Goal: Information Seeking & Learning: Find specific fact

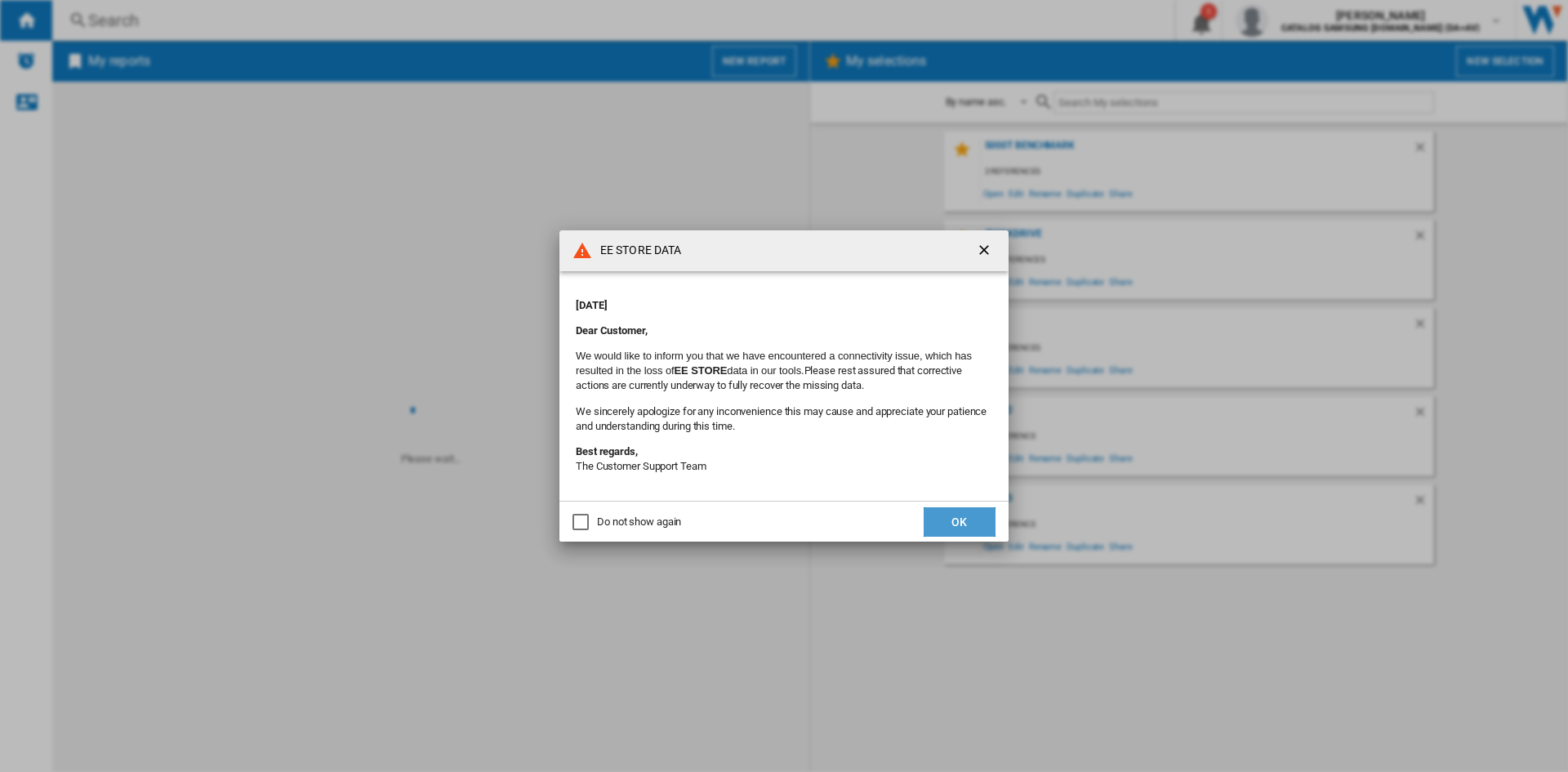
drag, startPoint x: 957, startPoint y: 525, endPoint x: 948, endPoint y: 512, distance: 15.8
click at [957, 526] on button "OK" at bounding box center [960, 522] width 72 height 29
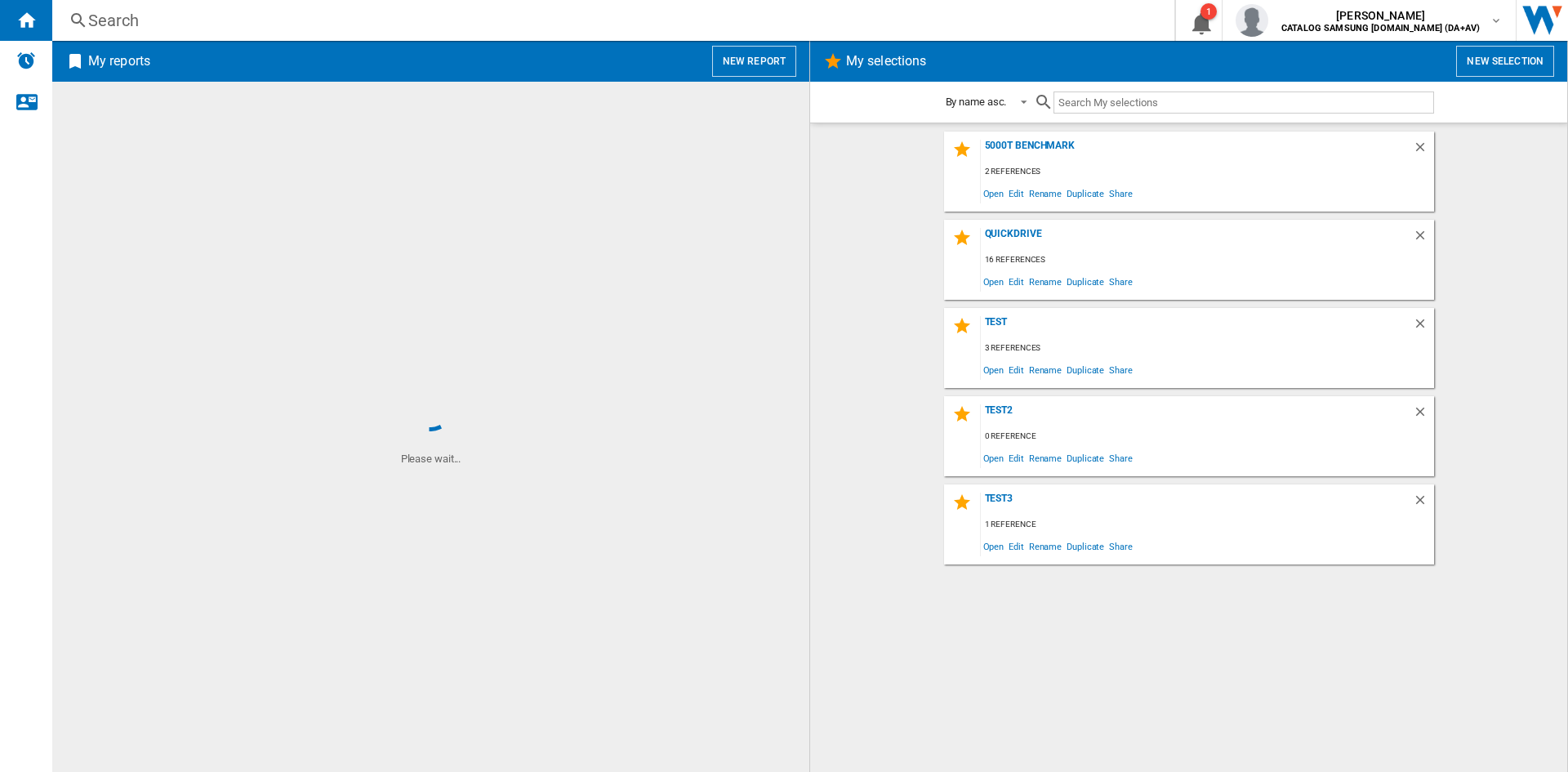
click at [95, 15] on div "Search" at bounding box center [610, 21] width 1044 height 23
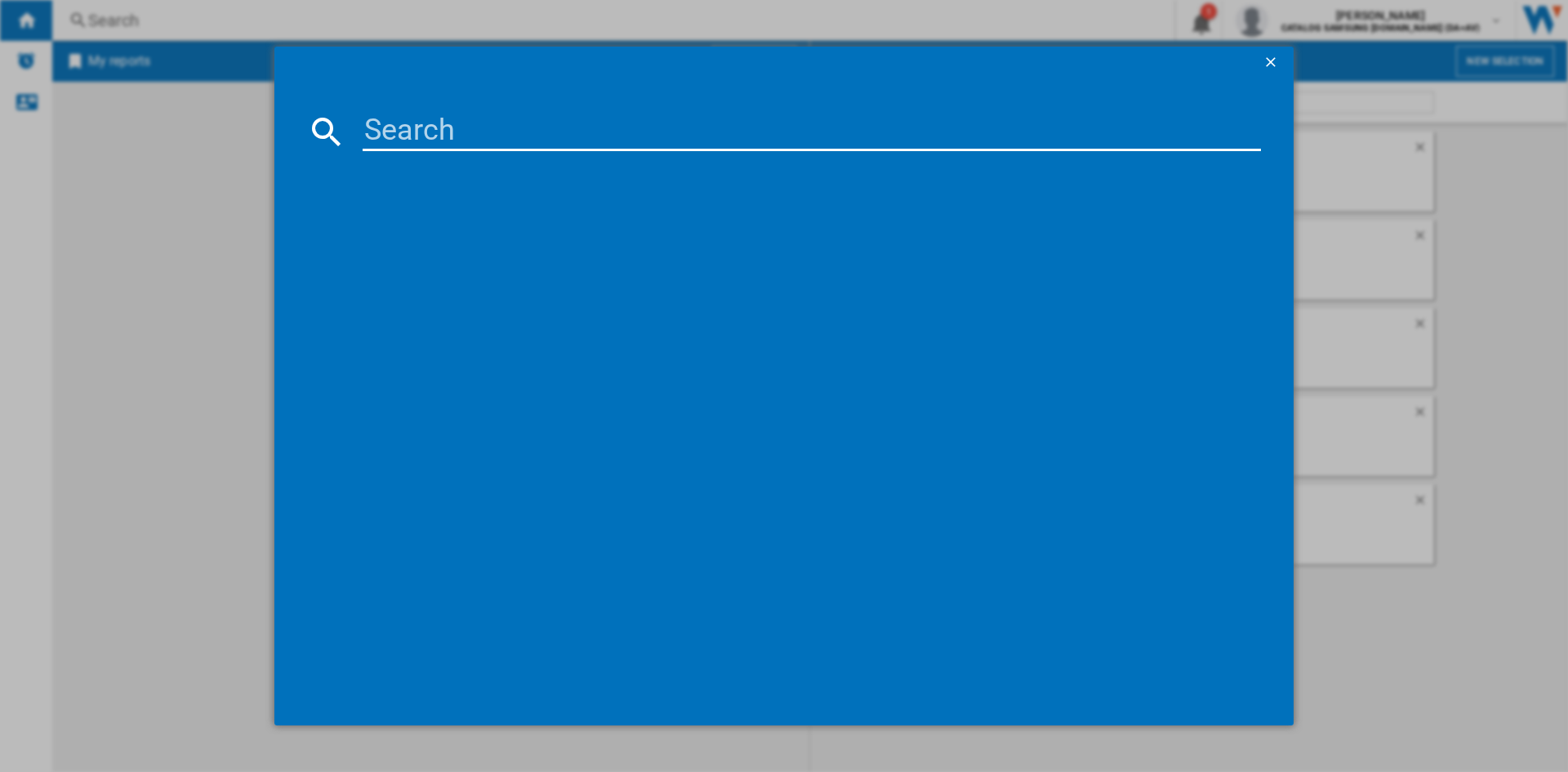
click at [396, 127] on input at bounding box center [811, 132] width 898 height 39
paste input "WW11DB7B94GBU1"
type input "WW11DB7B94GBU1"
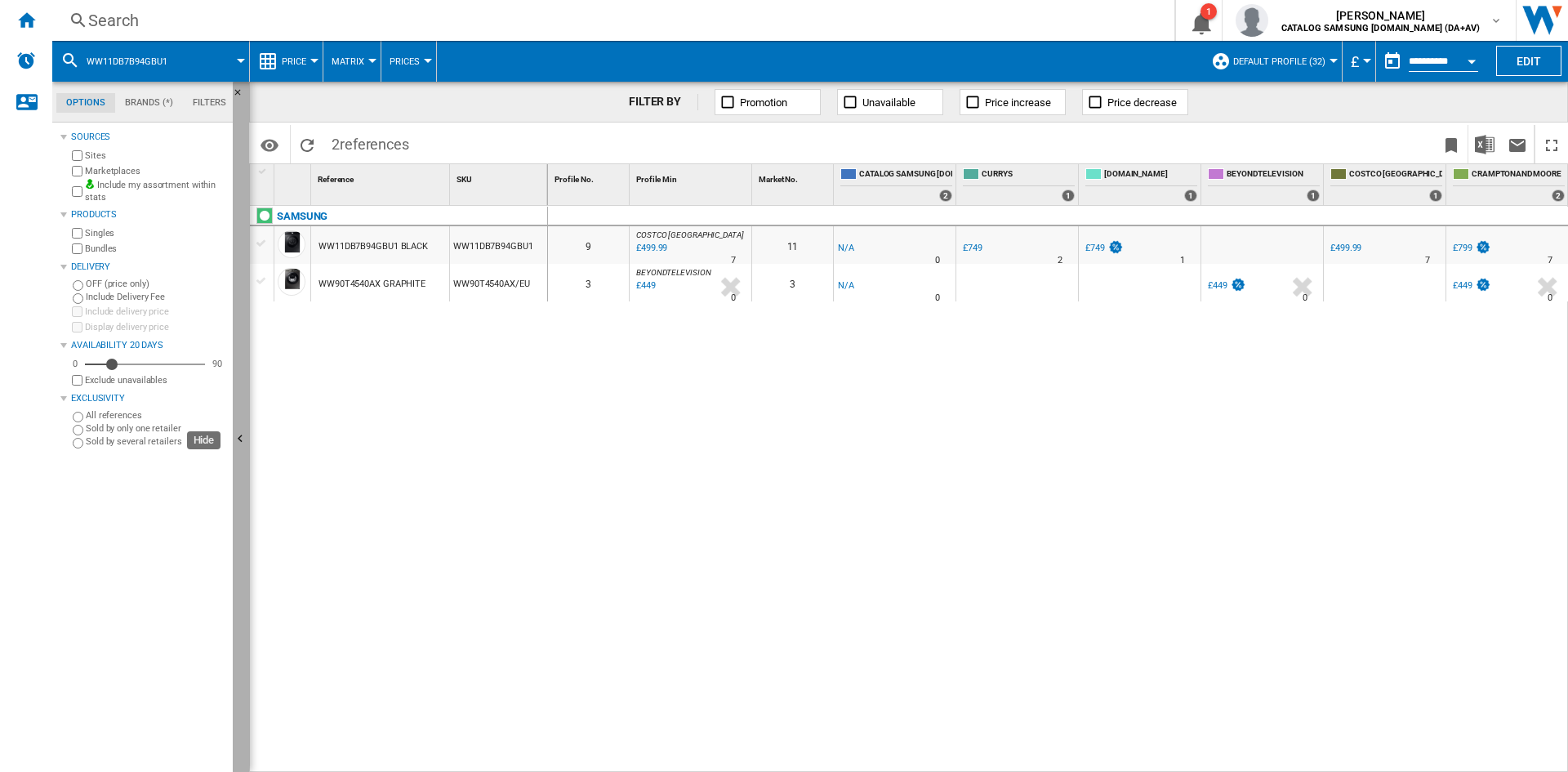
click at [244, 437] on ng-md-icon "Hide" at bounding box center [242, 441] width 20 height 20
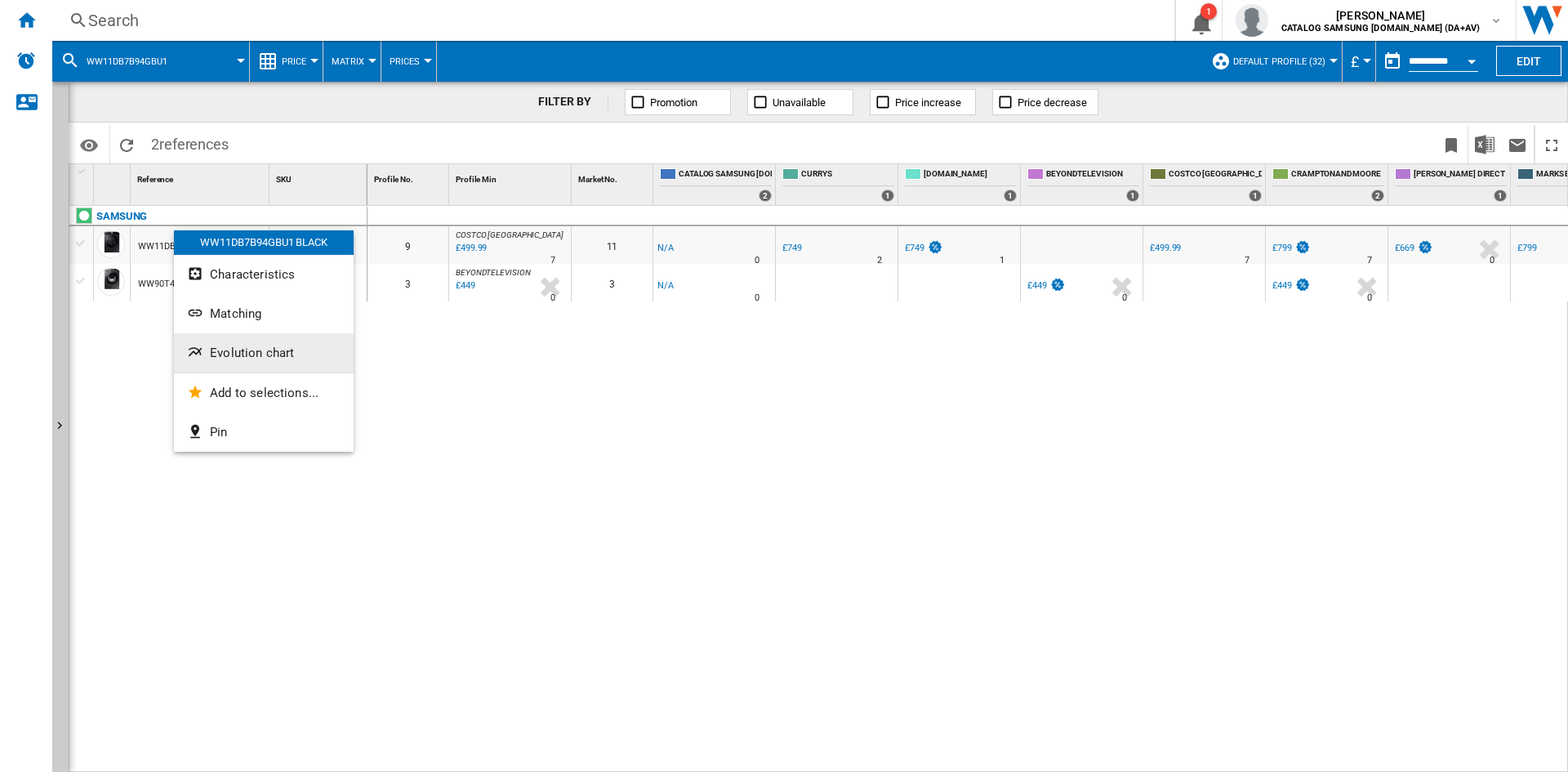
click at [279, 364] on button "Evolution chart" at bounding box center [264, 353] width 179 height 39
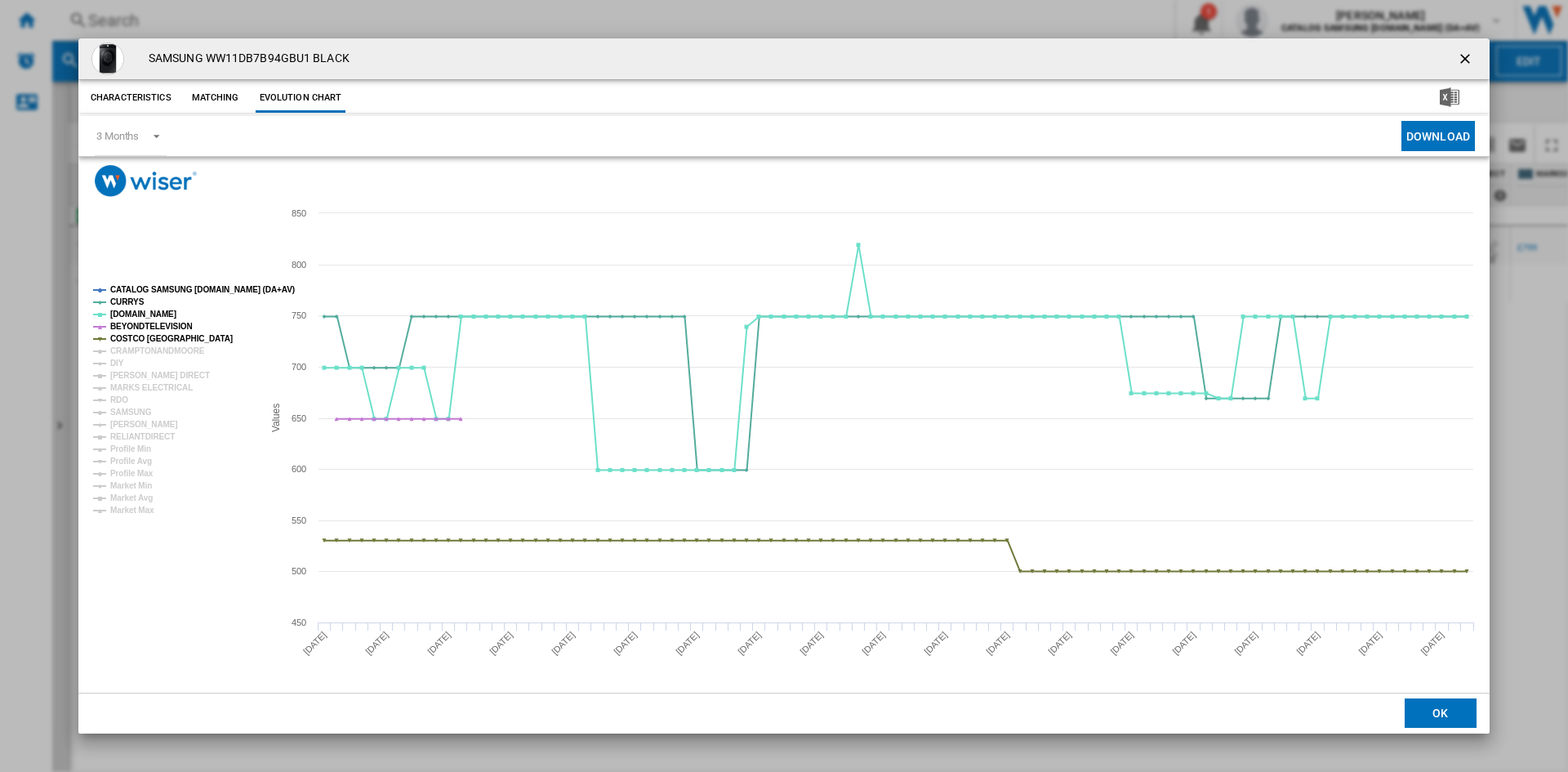
click at [178, 292] on tspan "CATALOG SAMSUNG [DOMAIN_NAME] (DA+AV)" at bounding box center [203, 290] width 185 height 9
click at [149, 348] on tspan "CRAMPTONANDMOORE" at bounding box center [157, 351] width 95 height 9
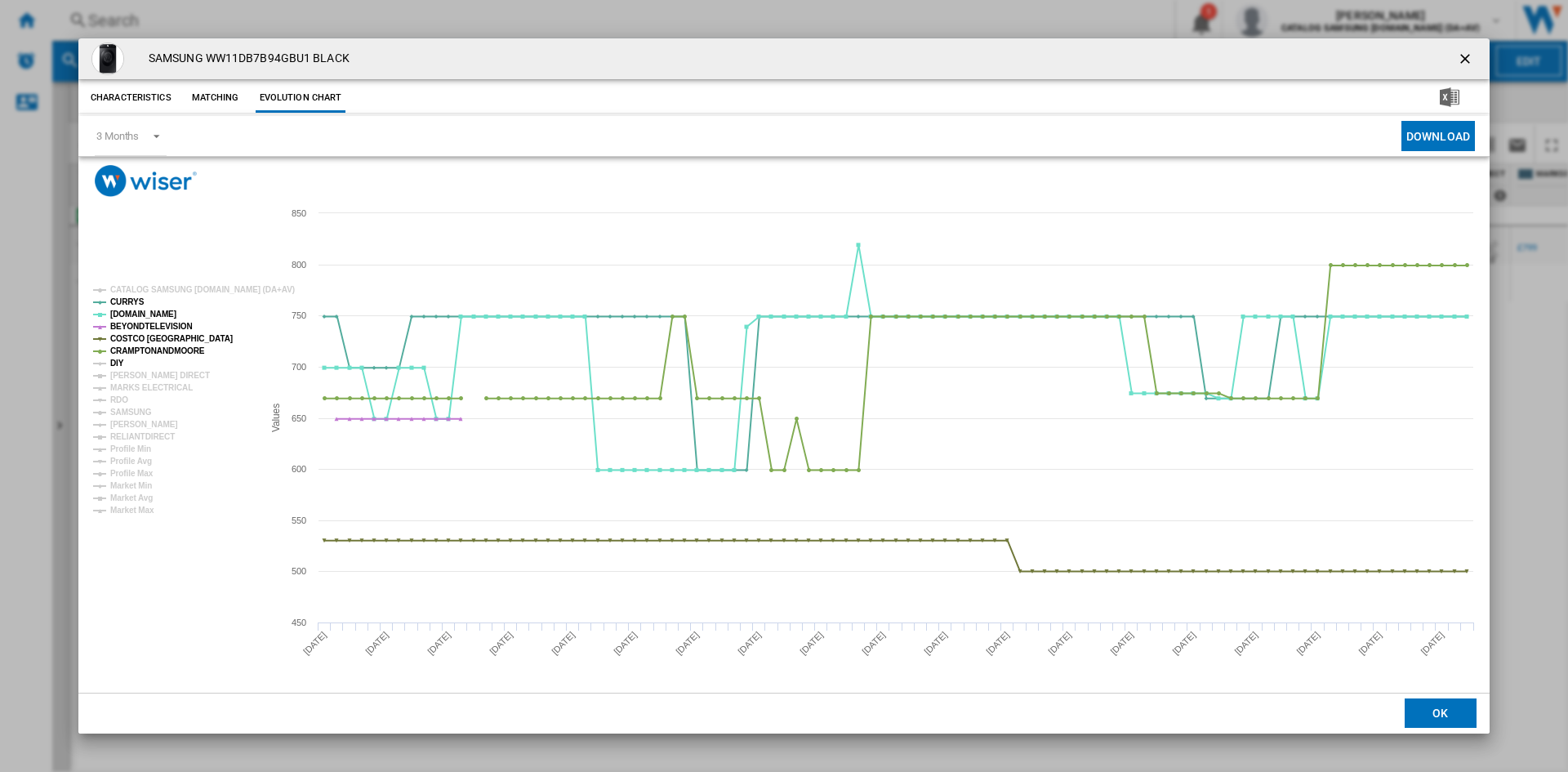
click at [115, 362] on tspan "DIY" at bounding box center [117, 363] width 14 height 9
click at [128, 378] on tspan "[PERSON_NAME] DIRECT" at bounding box center [160, 375] width 100 height 9
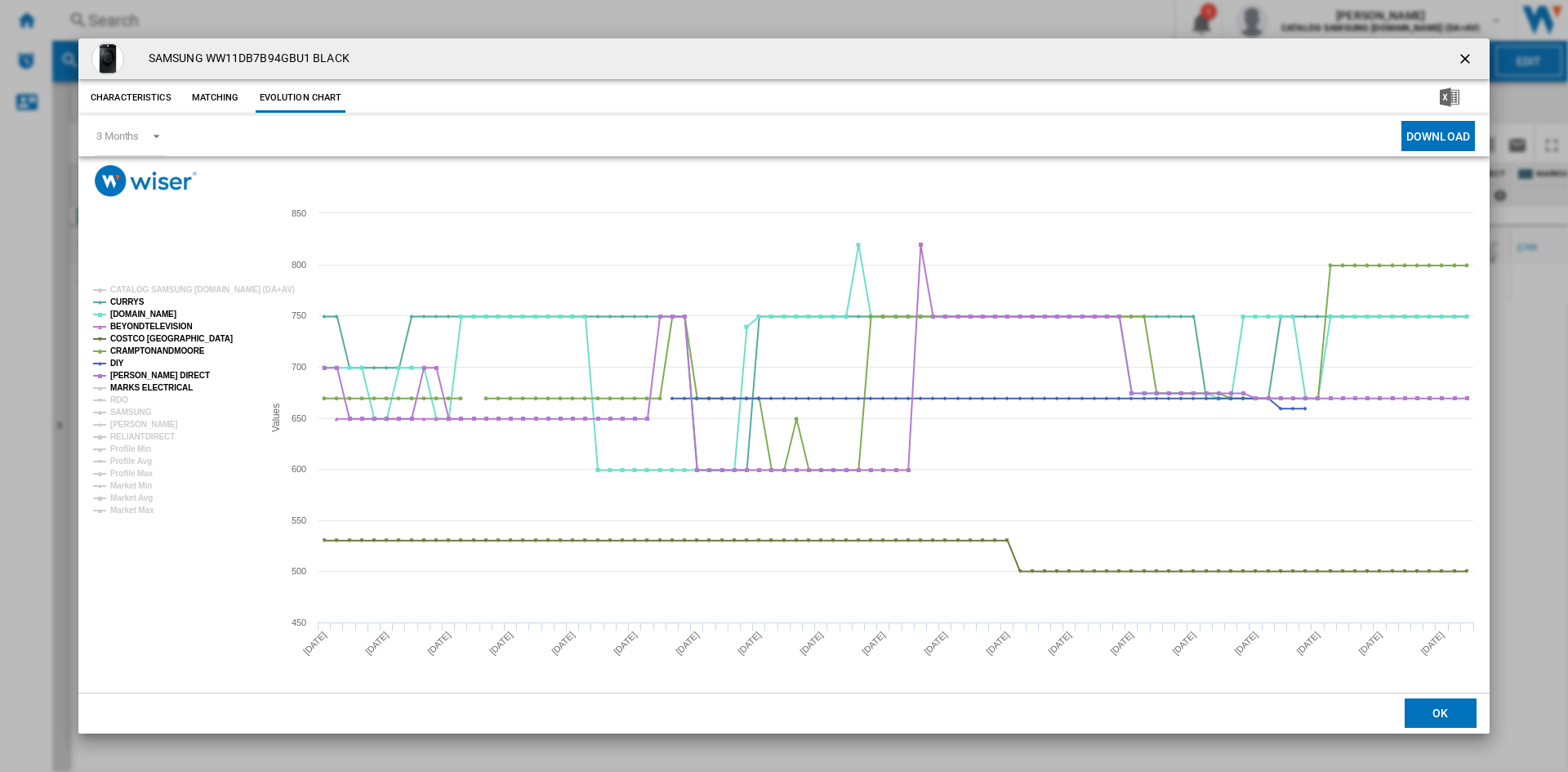
drag, startPoint x: 132, startPoint y: 385, endPoint x: 119, endPoint y: 399, distance: 19.1
click at [132, 389] on tspan "MARKS ELECTRICAL" at bounding box center [151, 387] width 83 height 9
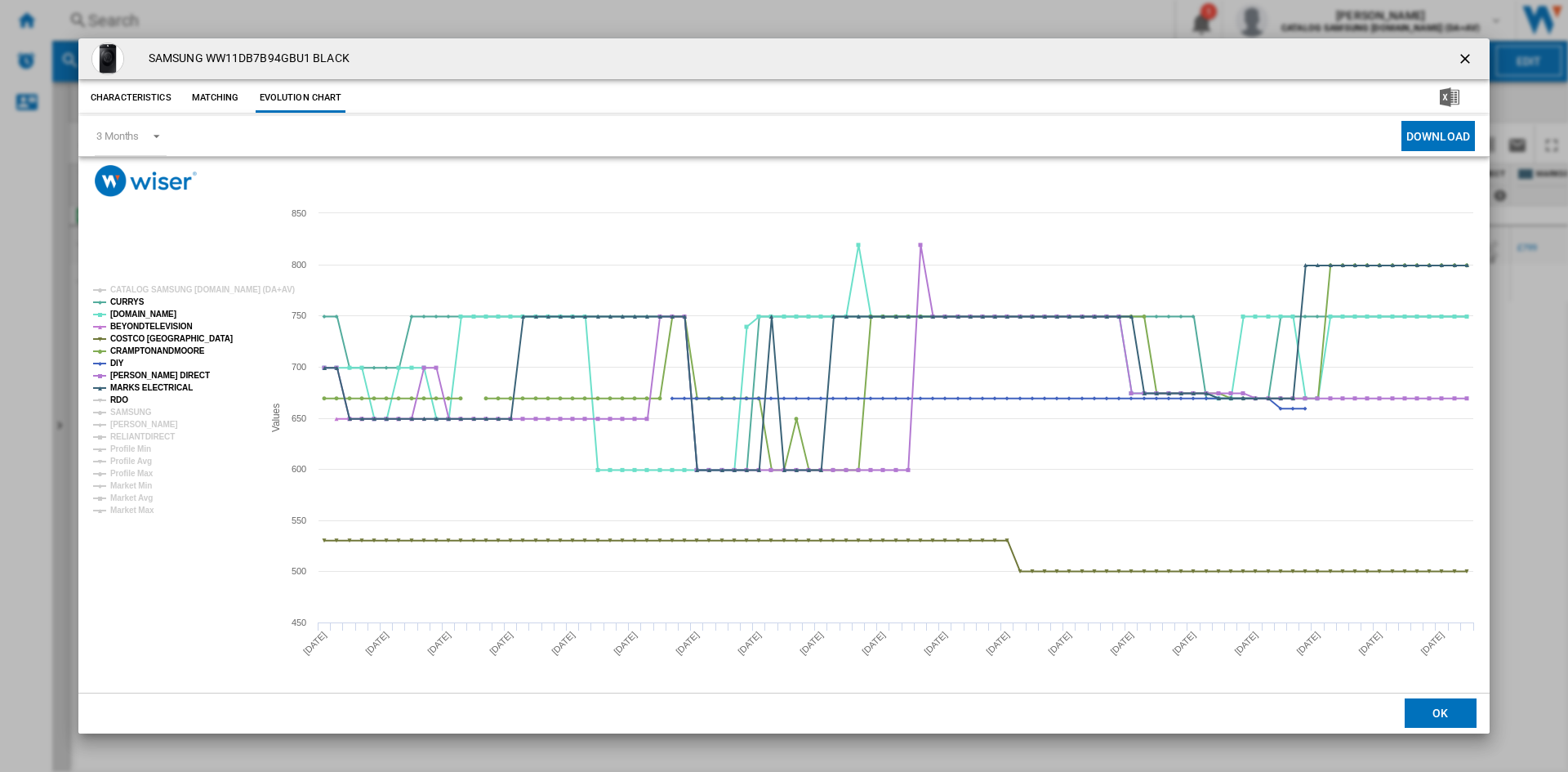
drag, startPoint x: 114, startPoint y: 402, endPoint x: 120, endPoint y: 407, distance: 7.8
click at [114, 403] on tspan "RDO" at bounding box center [119, 400] width 18 height 9
click at [126, 410] on tspan "SAMSUNG" at bounding box center [131, 412] width 42 height 9
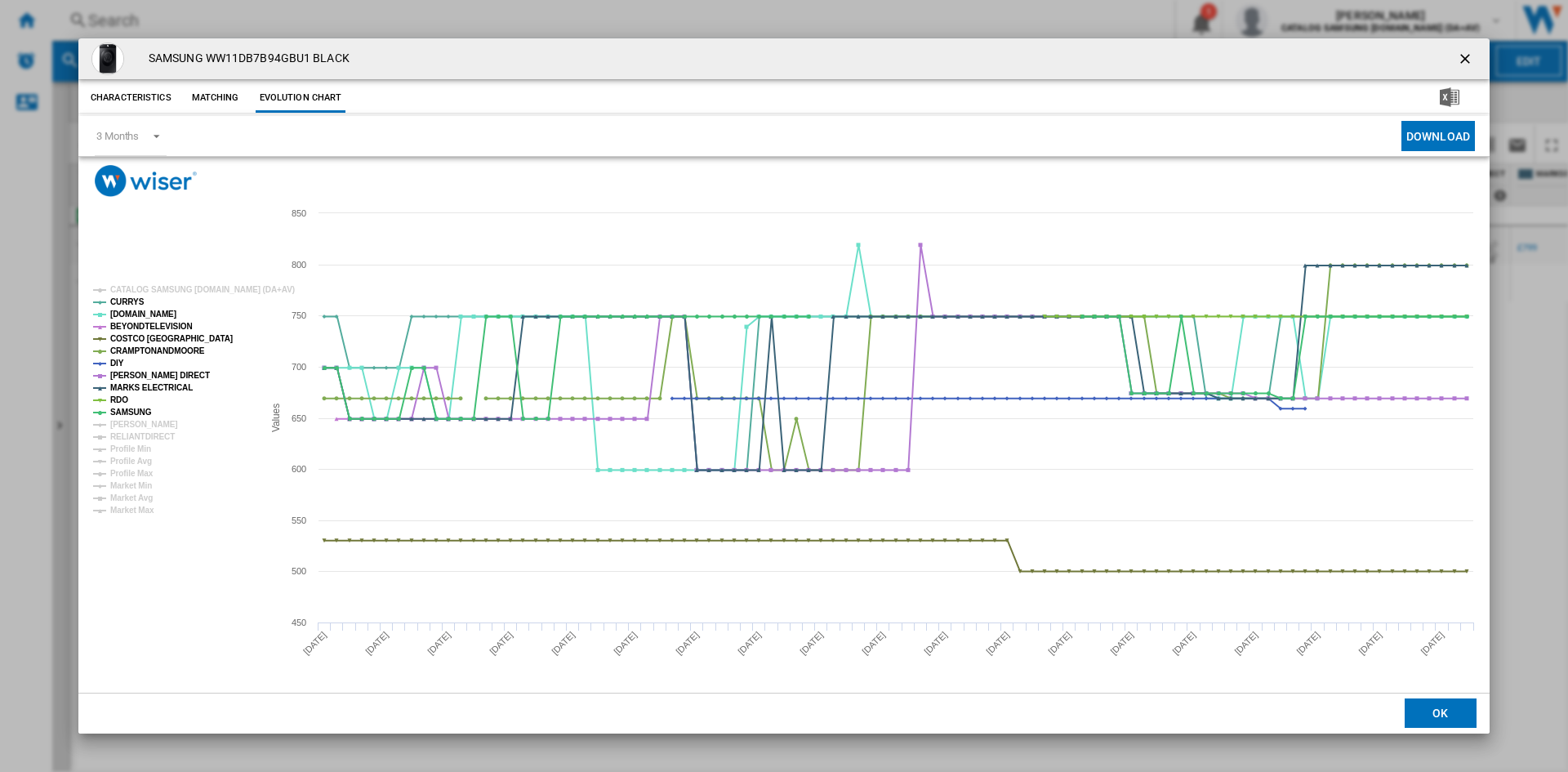
click at [132, 420] on tspan "[PERSON_NAME]" at bounding box center [144, 424] width 68 height 9
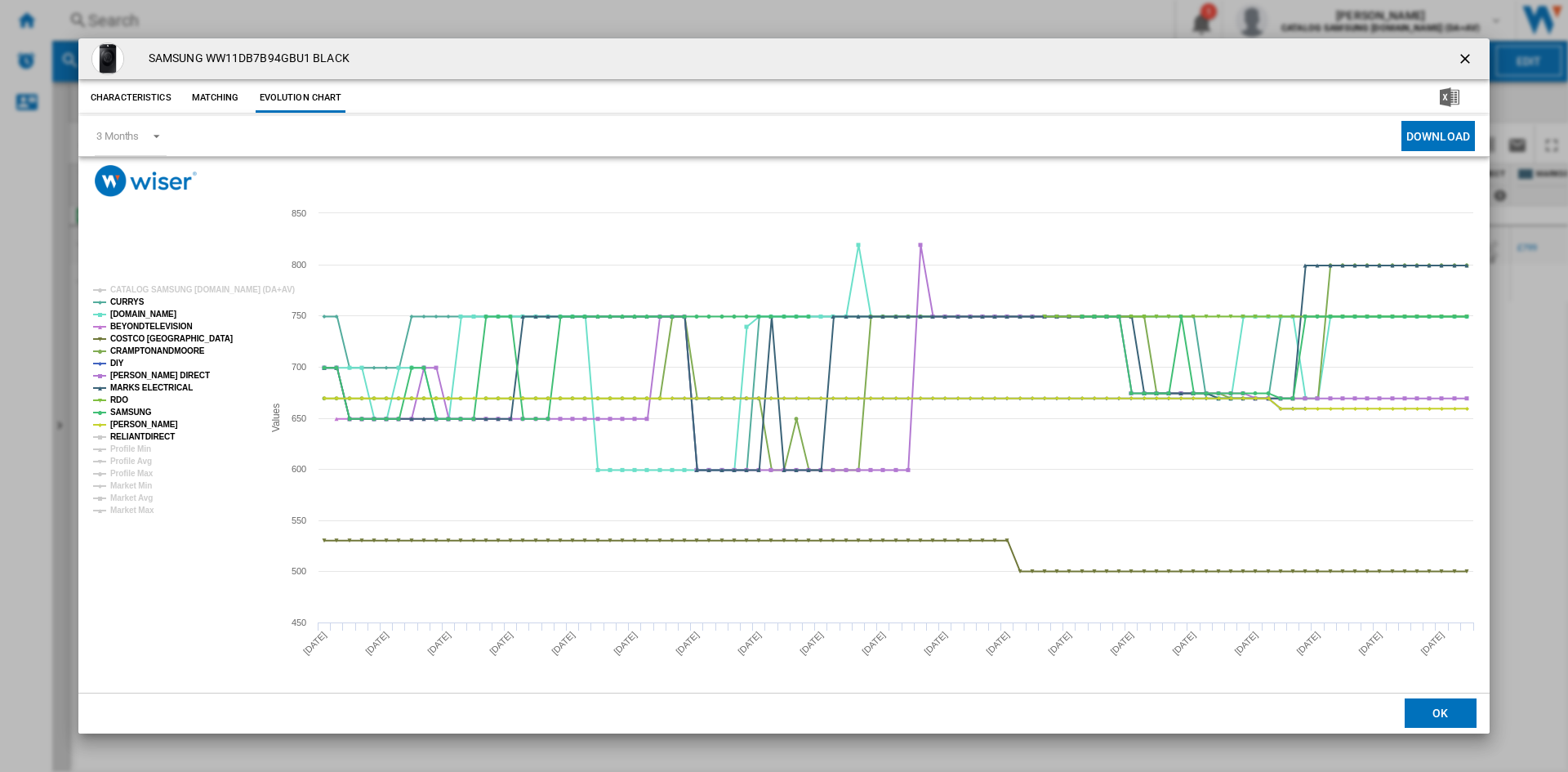
click at [132, 433] on tspan "RELIANTDIRECT" at bounding box center [143, 437] width 65 height 9
click at [1468, 58] on ng-md-icon "getI18NText('BUTTONS.CLOSE_DIALOG')" at bounding box center [1466, 60] width 20 height 20
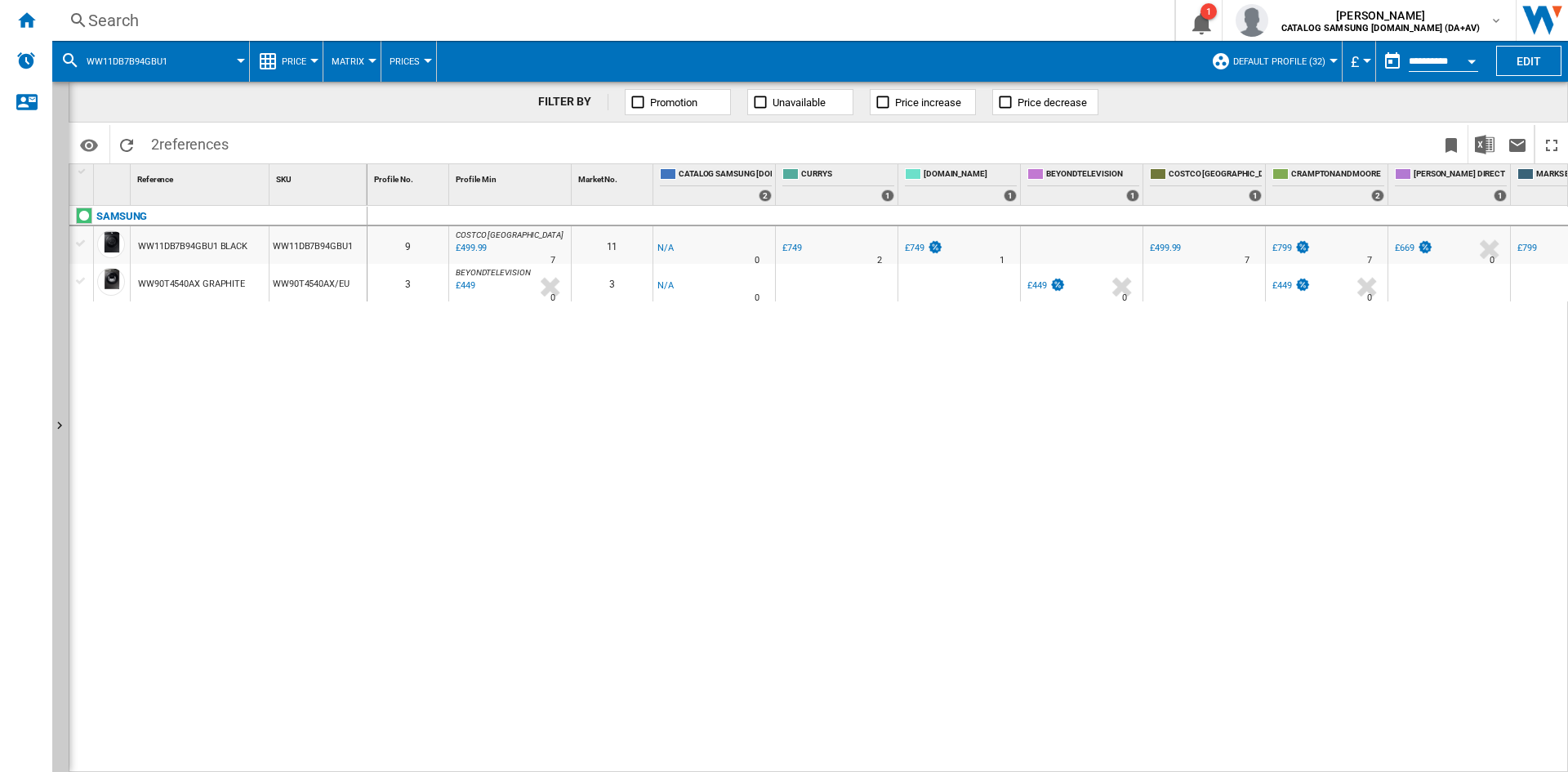
click at [119, 27] on div "Search" at bounding box center [610, 21] width 1044 height 23
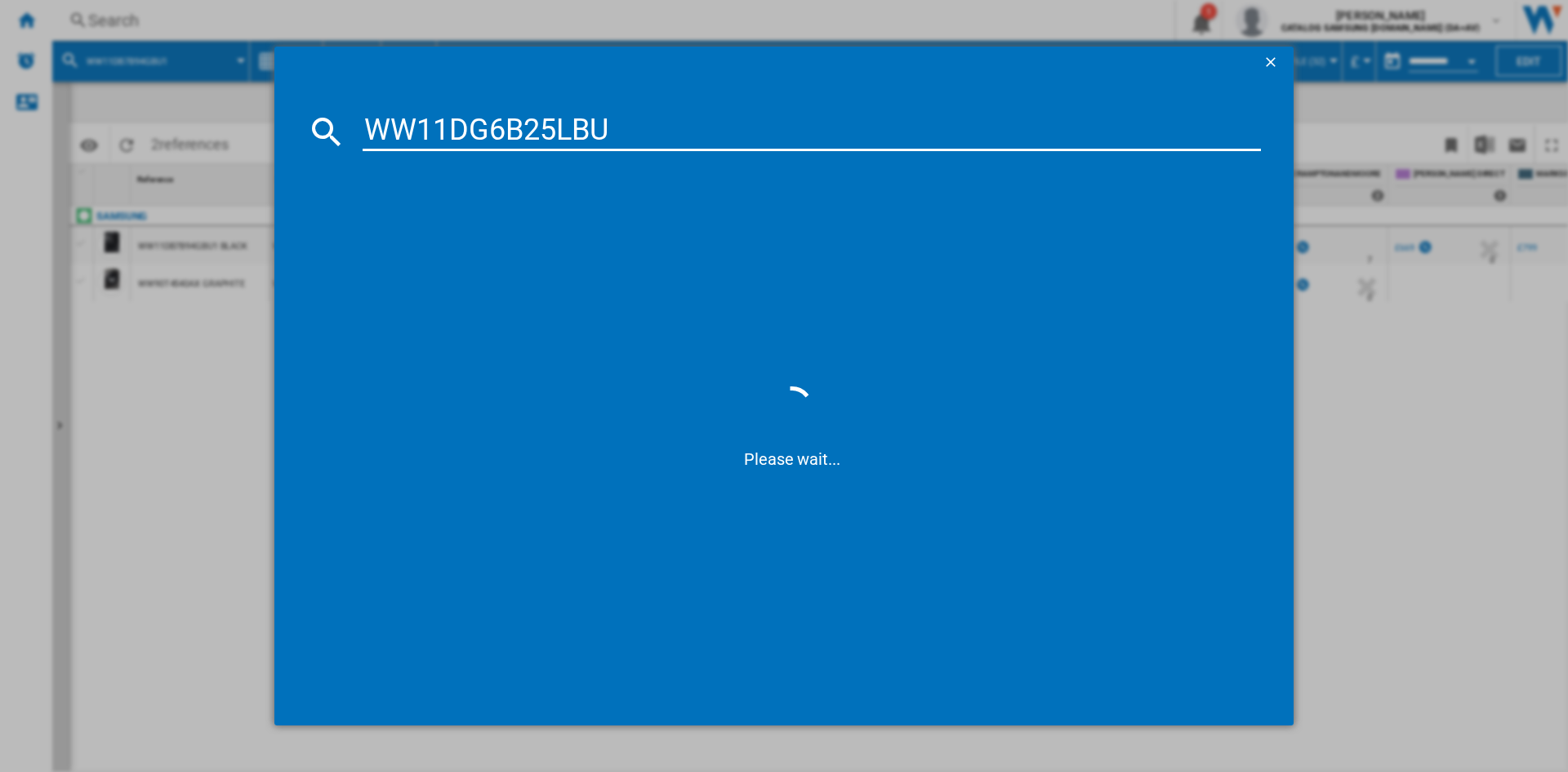
type input "WW11DG6B25LB"
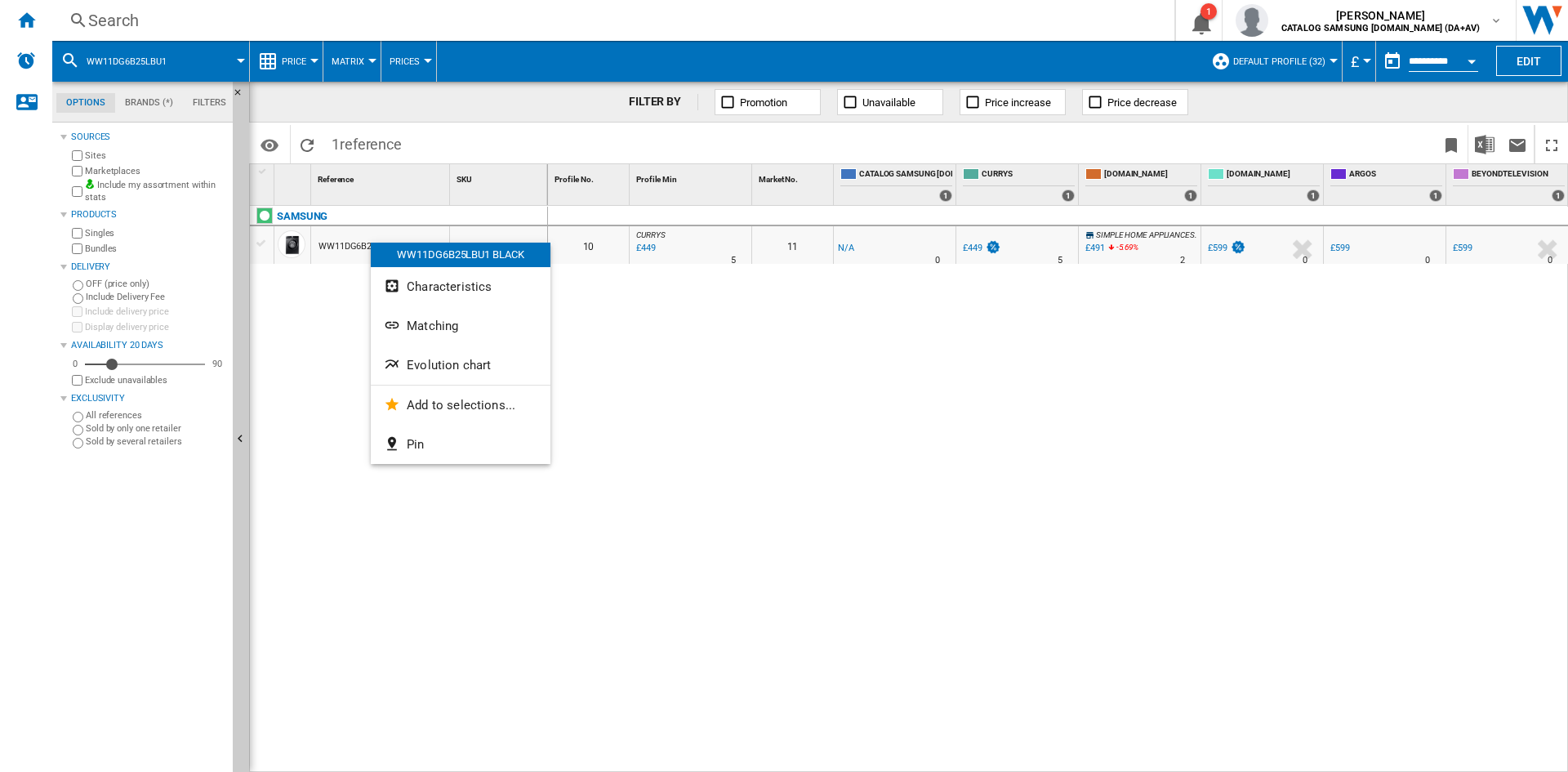
click at [466, 361] on span "Evolution chart" at bounding box center [449, 365] width 84 height 15
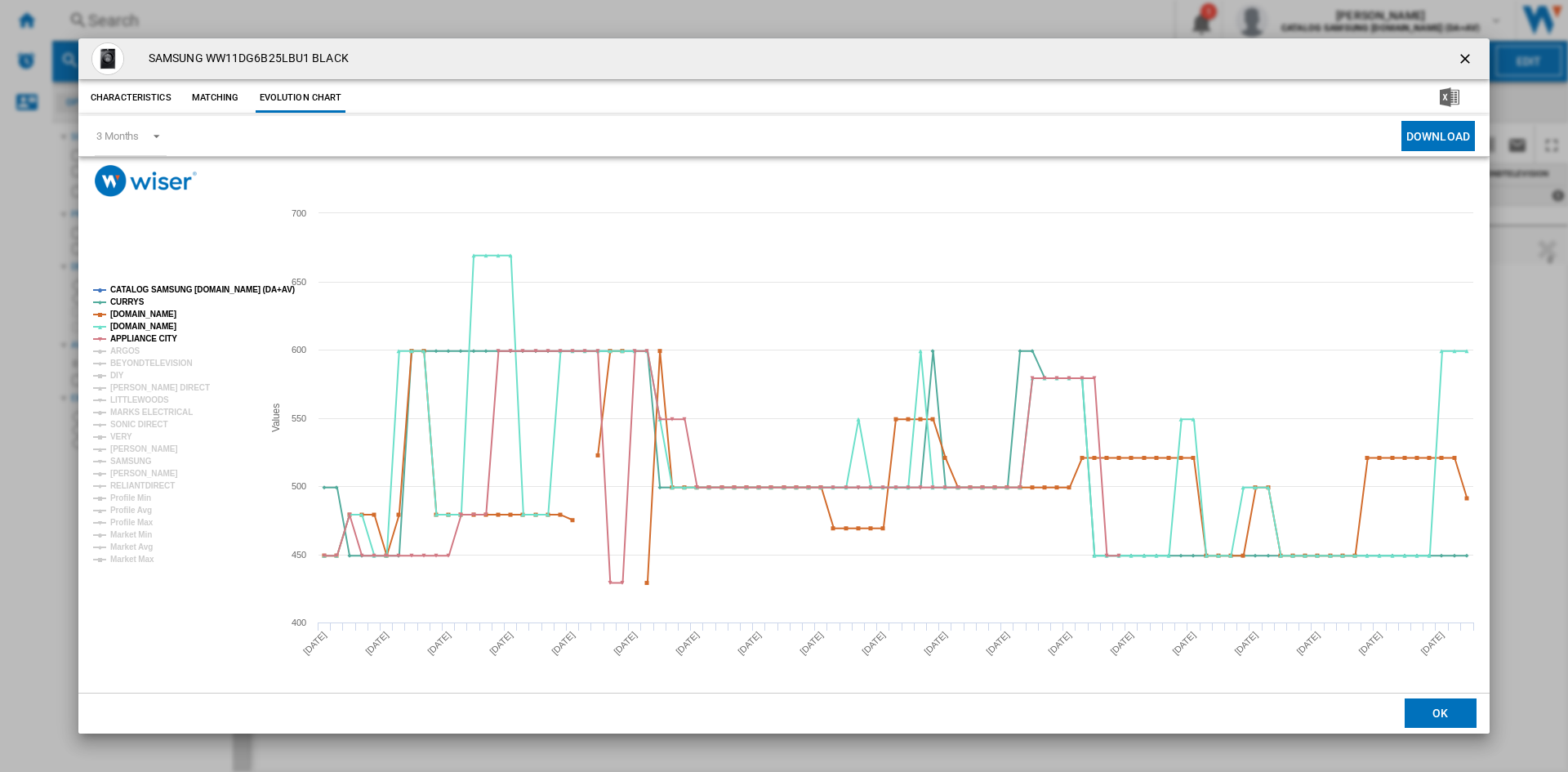
click at [183, 286] on tspan "CATALOG SAMSUNG [DOMAIN_NAME] (DA+AV)" at bounding box center [203, 290] width 185 height 9
click at [125, 352] on tspan "ARGOS" at bounding box center [125, 351] width 30 height 9
click at [129, 361] on tspan "BEYONDTELEVISION" at bounding box center [151, 363] width 83 height 9
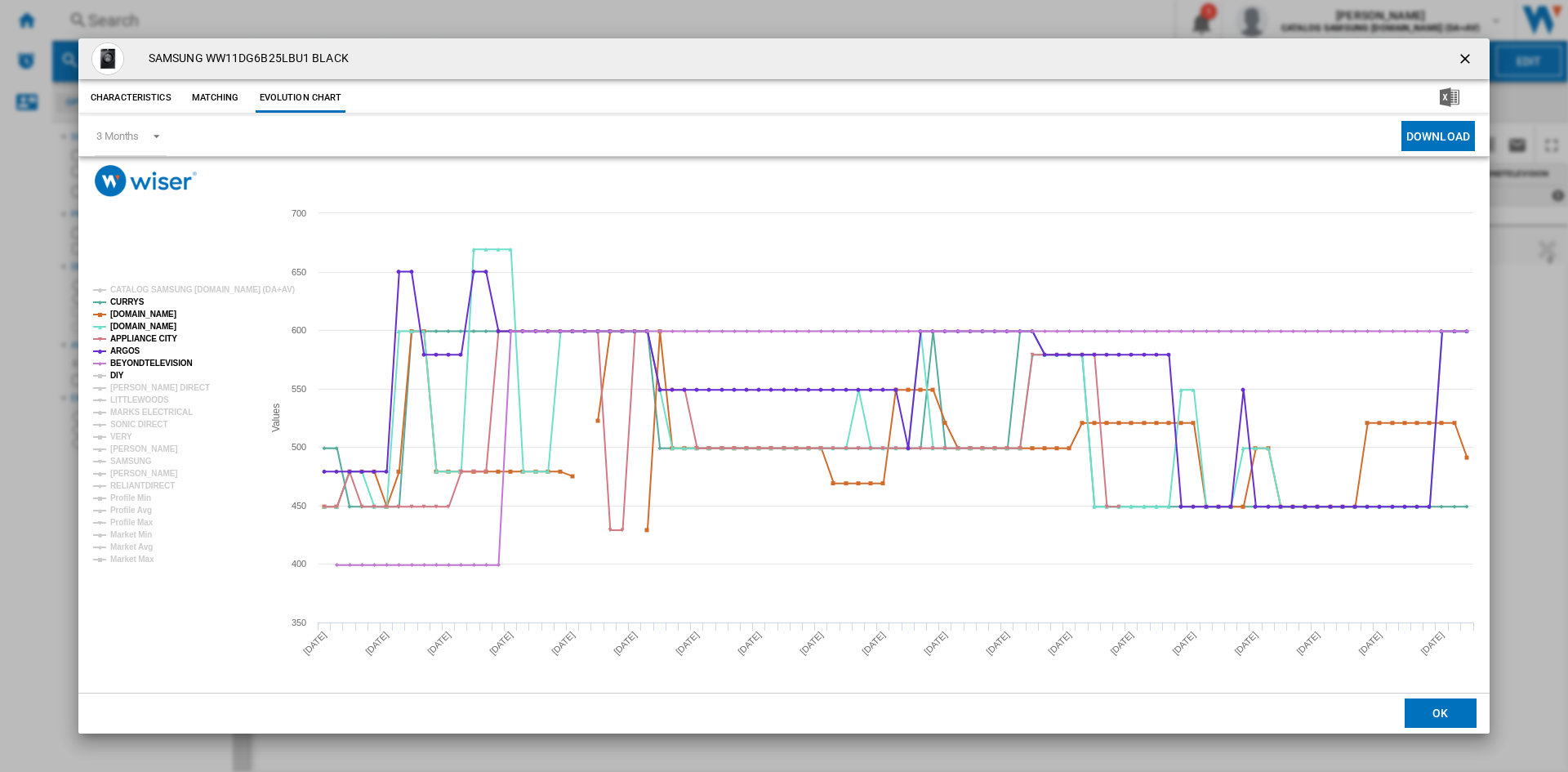
click at [118, 374] on tspan "DIY" at bounding box center [117, 375] width 14 height 9
click at [127, 383] on tspan "[PERSON_NAME] DIRECT" at bounding box center [160, 387] width 100 height 9
click at [128, 413] on tspan "MARKS ELECTRICAL" at bounding box center [151, 412] width 83 height 9
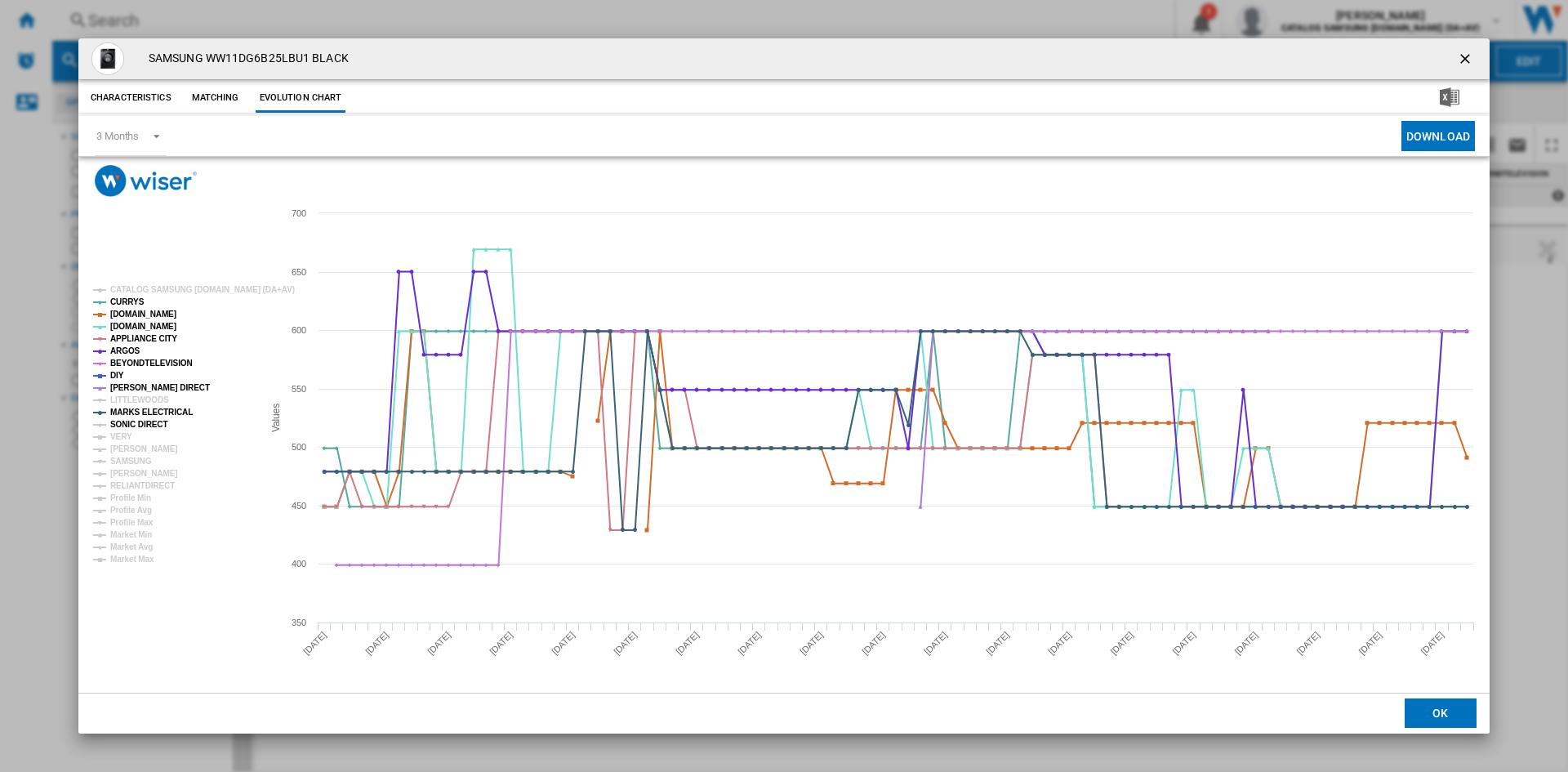
click at [125, 427] on tspan "SONIC DIRECT" at bounding box center [138, 424] width 57 height 9
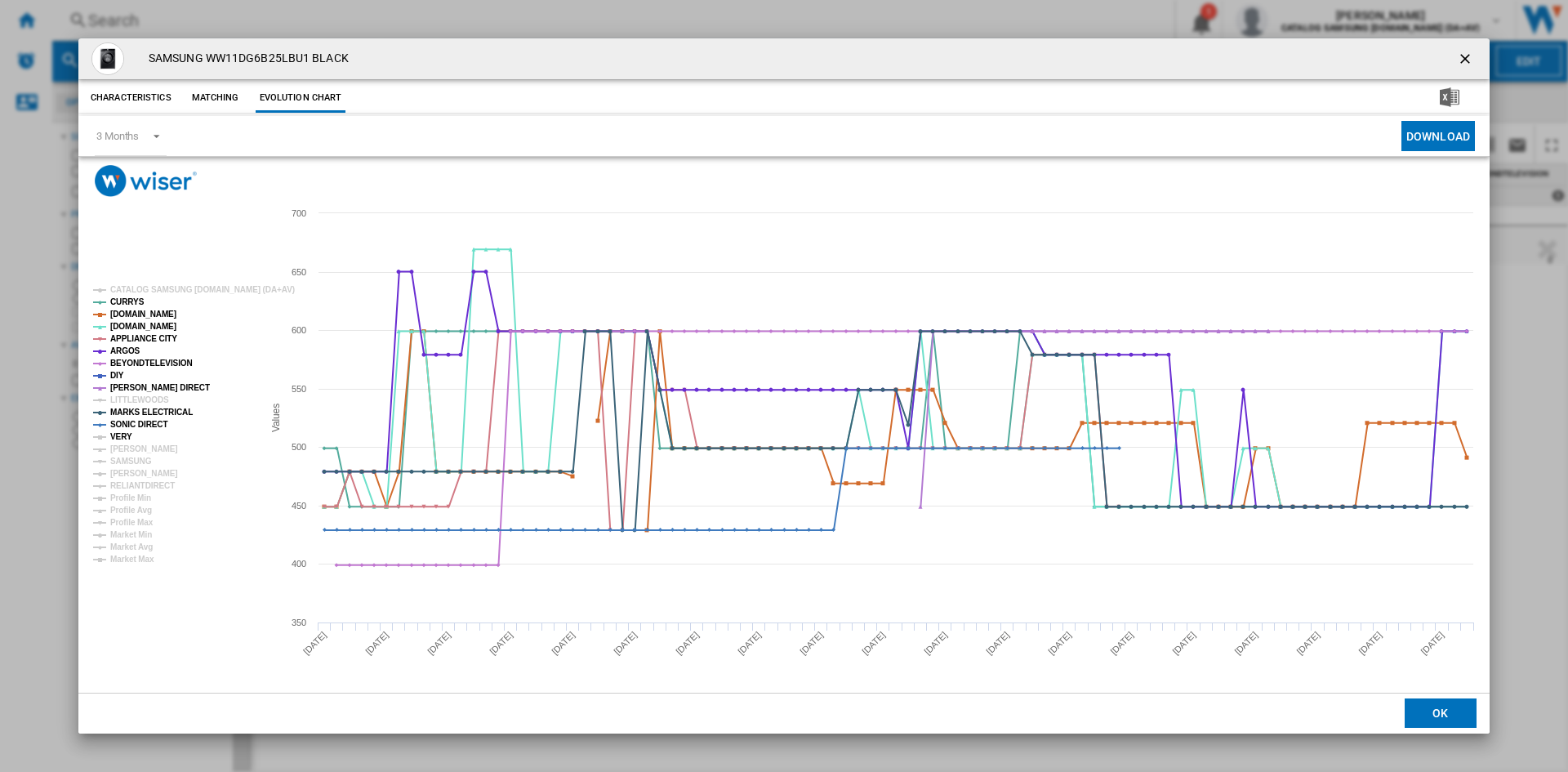
click at [117, 437] on tspan "VERY" at bounding box center [121, 437] width 22 height 9
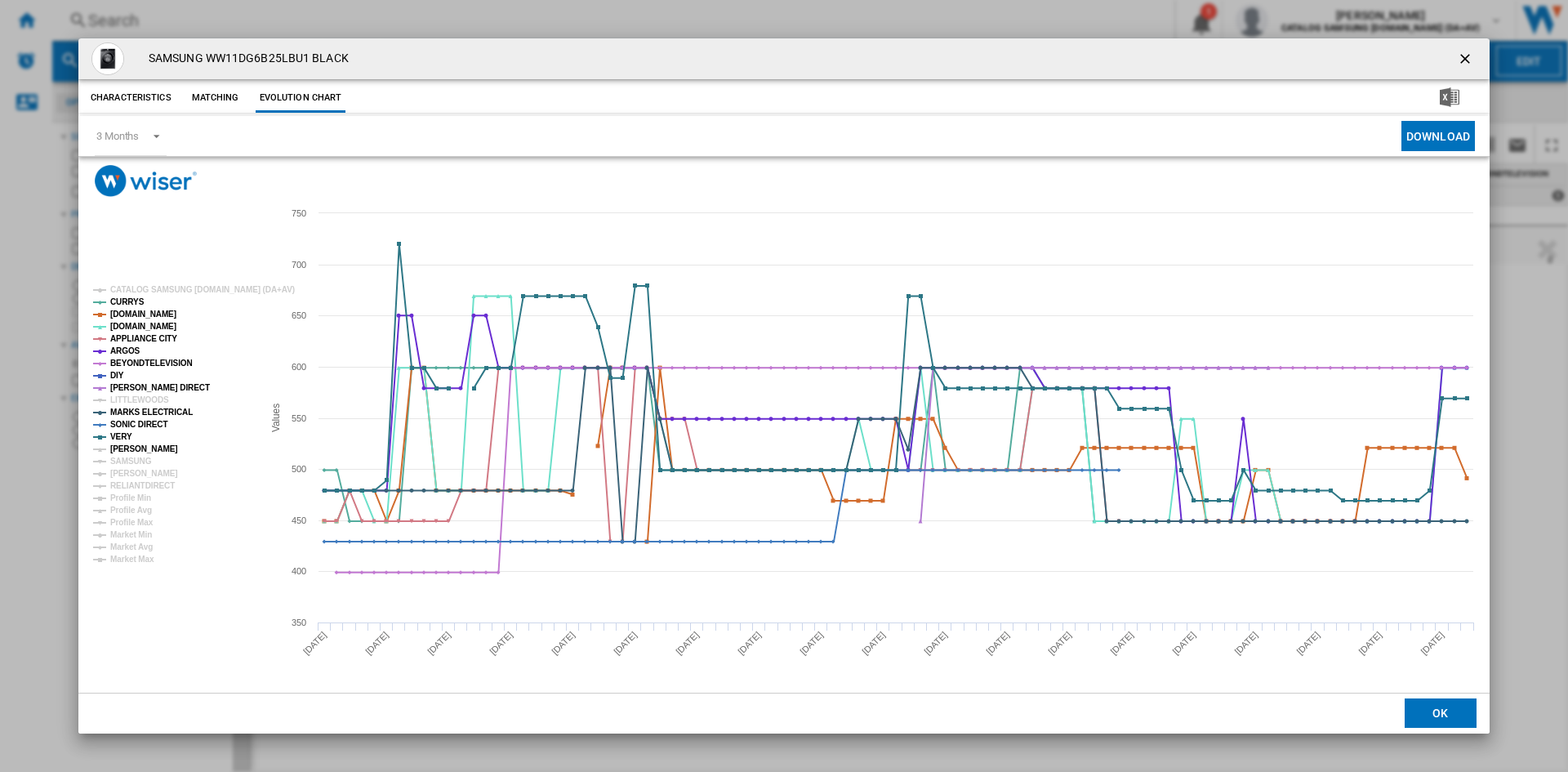
click at [121, 448] on tspan "[PERSON_NAME]" at bounding box center [144, 449] width 68 height 9
drag, startPoint x: 125, startPoint y: 460, endPoint x: 128, endPoint y: 469, distance: 9.5
click at [126, 461] on tspan "SAMSUNG" at bounding box center [131, 461] width 42 height 9
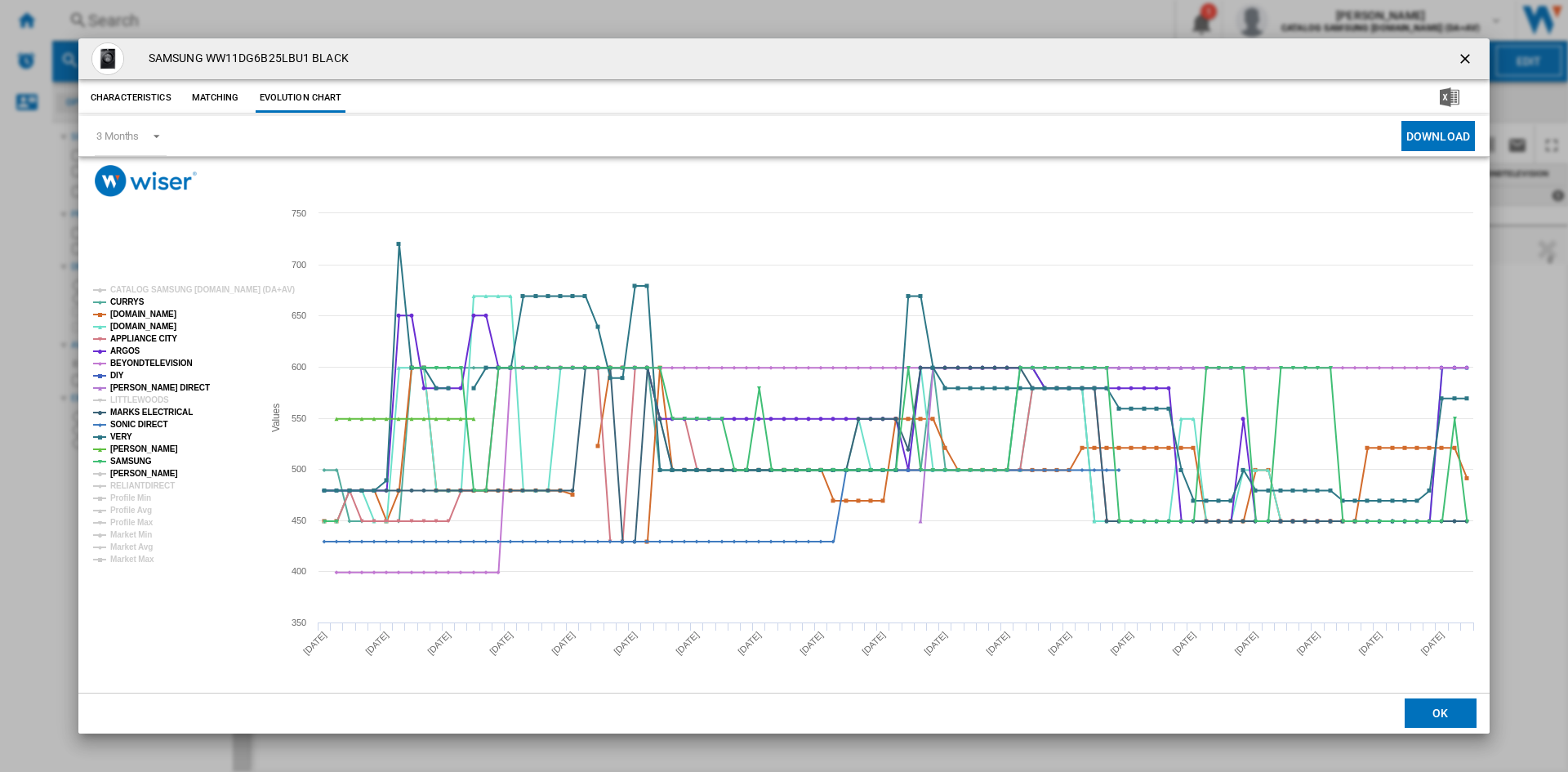
click at [132, 474] on tspan "[PERSON_NAME]" at bounding box center [144, 474] width 68 height 9
click at [132, 486] on tspan "RELIANTDIRECT" at bounding box center [143, 486] width 65 height 9
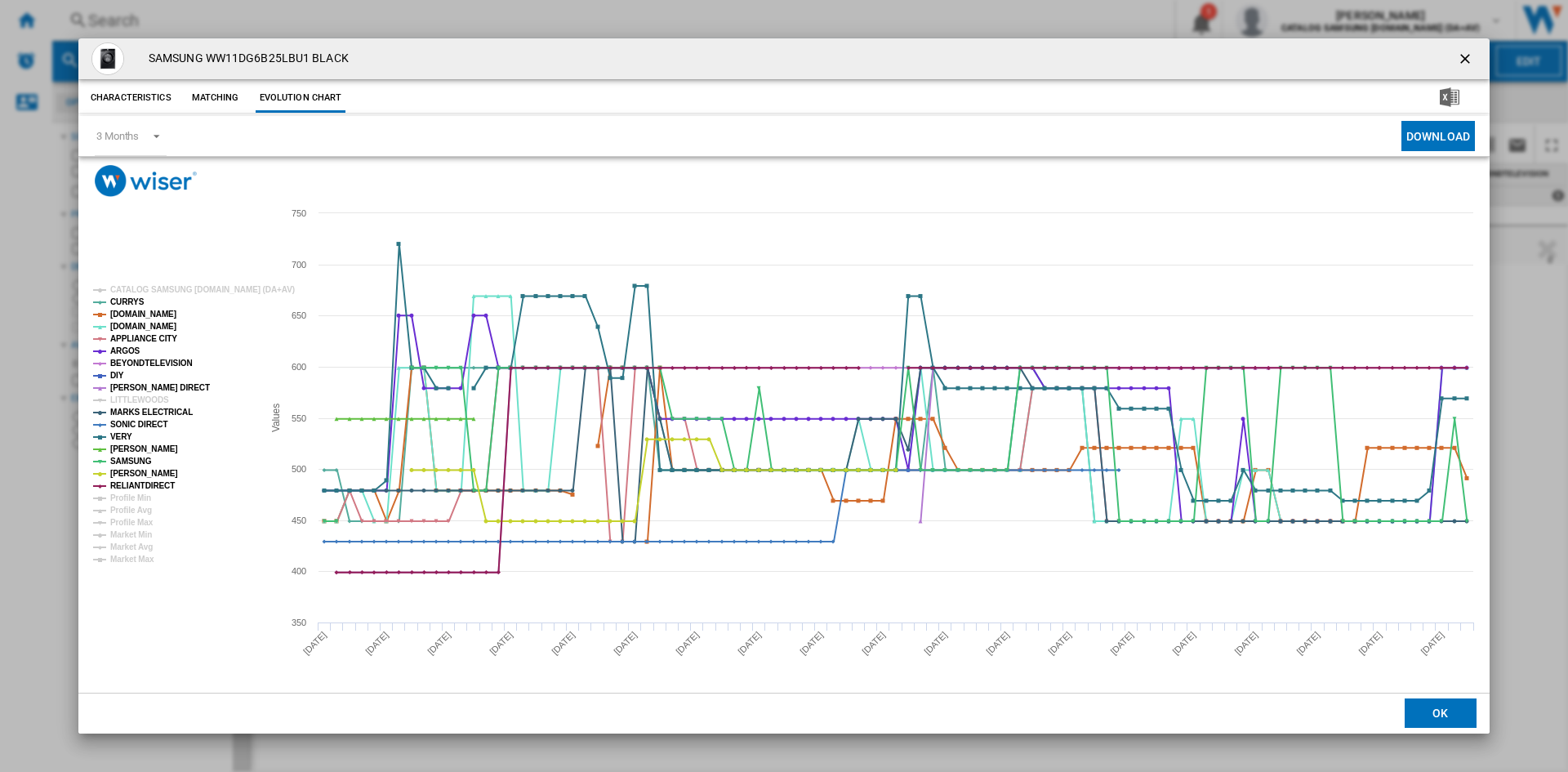
drag, startPoint x: 1477, startPoint y: 62, endPoint x: 1297, endPoint y: 38, distance: 181.6
click at [1476, 62] on button "Product popup" at bounding box center [1467, 59] width 32 height 32
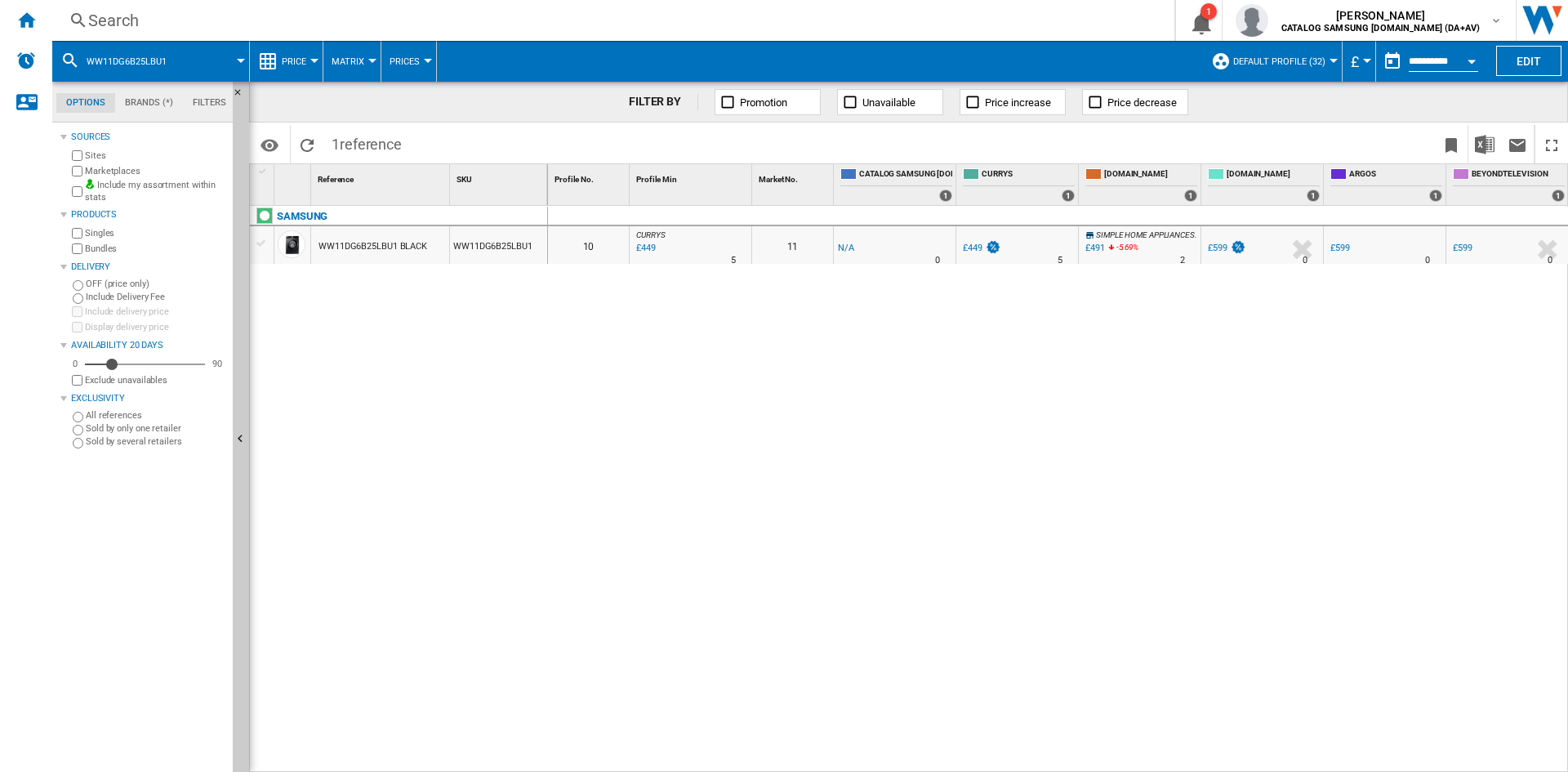
click at [127, 22] on div "Search" at bounding box center [610, 21] width 1044 height 23
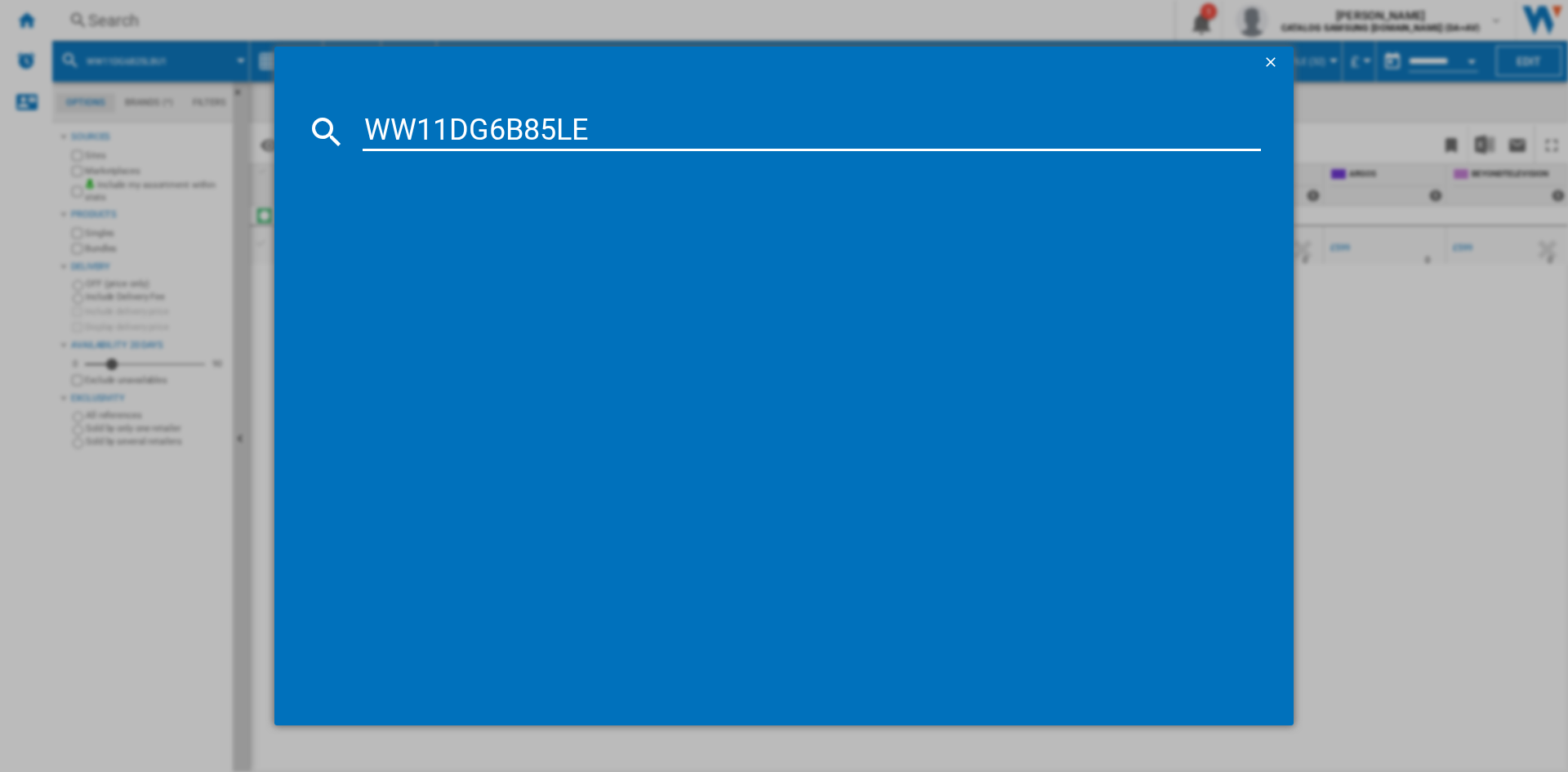
type input "WW11DG6B85LE"
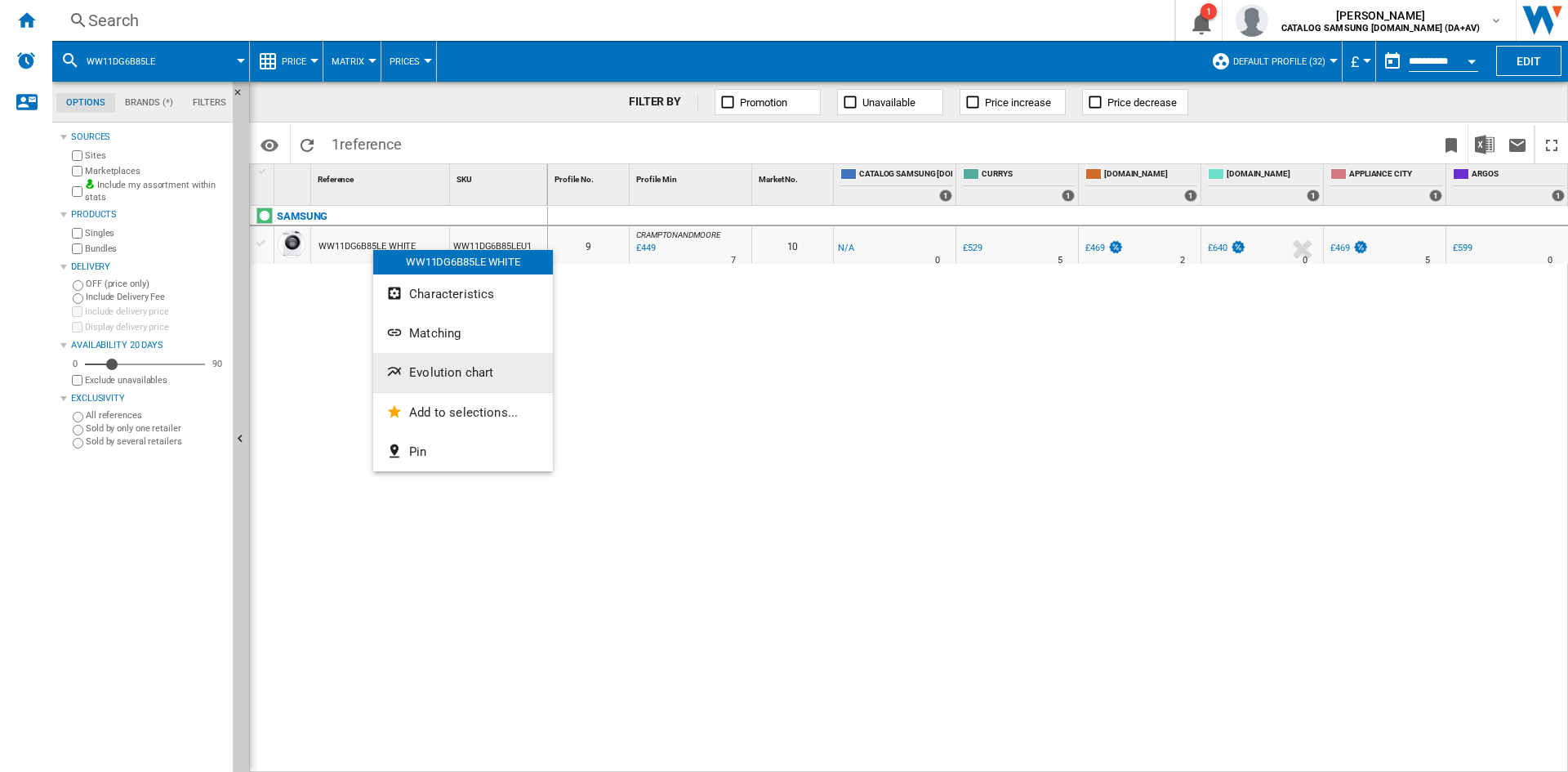
click at [466, 358] on button "Evolution chart" at bounding box center [463, 373] width 179 height 39
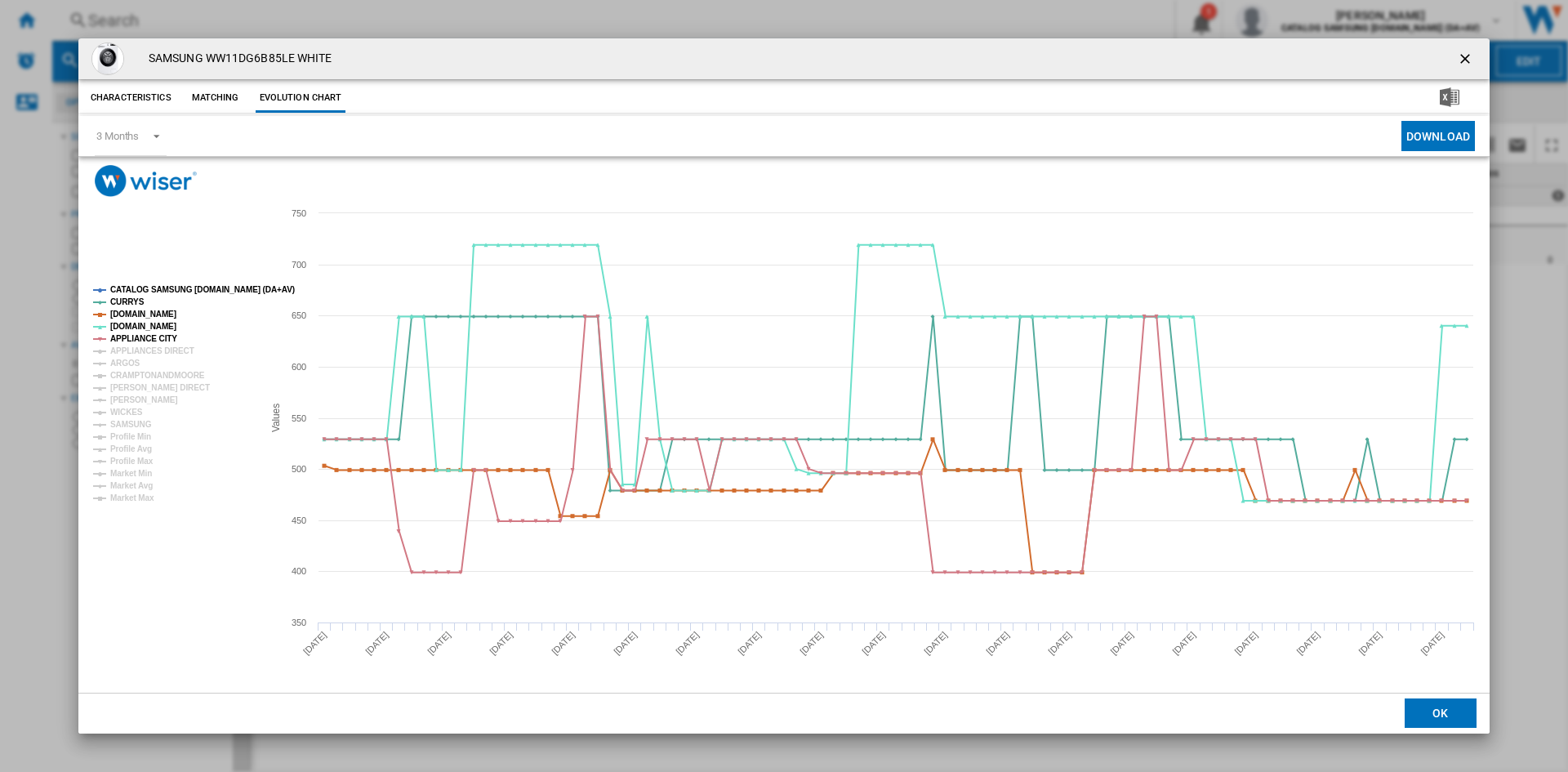
click at [145, 287] on tspan "CATALOG SAMSUNG [DOMAIN_NAME] (DA+AV)" at bounding box center [203, 290] width 185 height 9
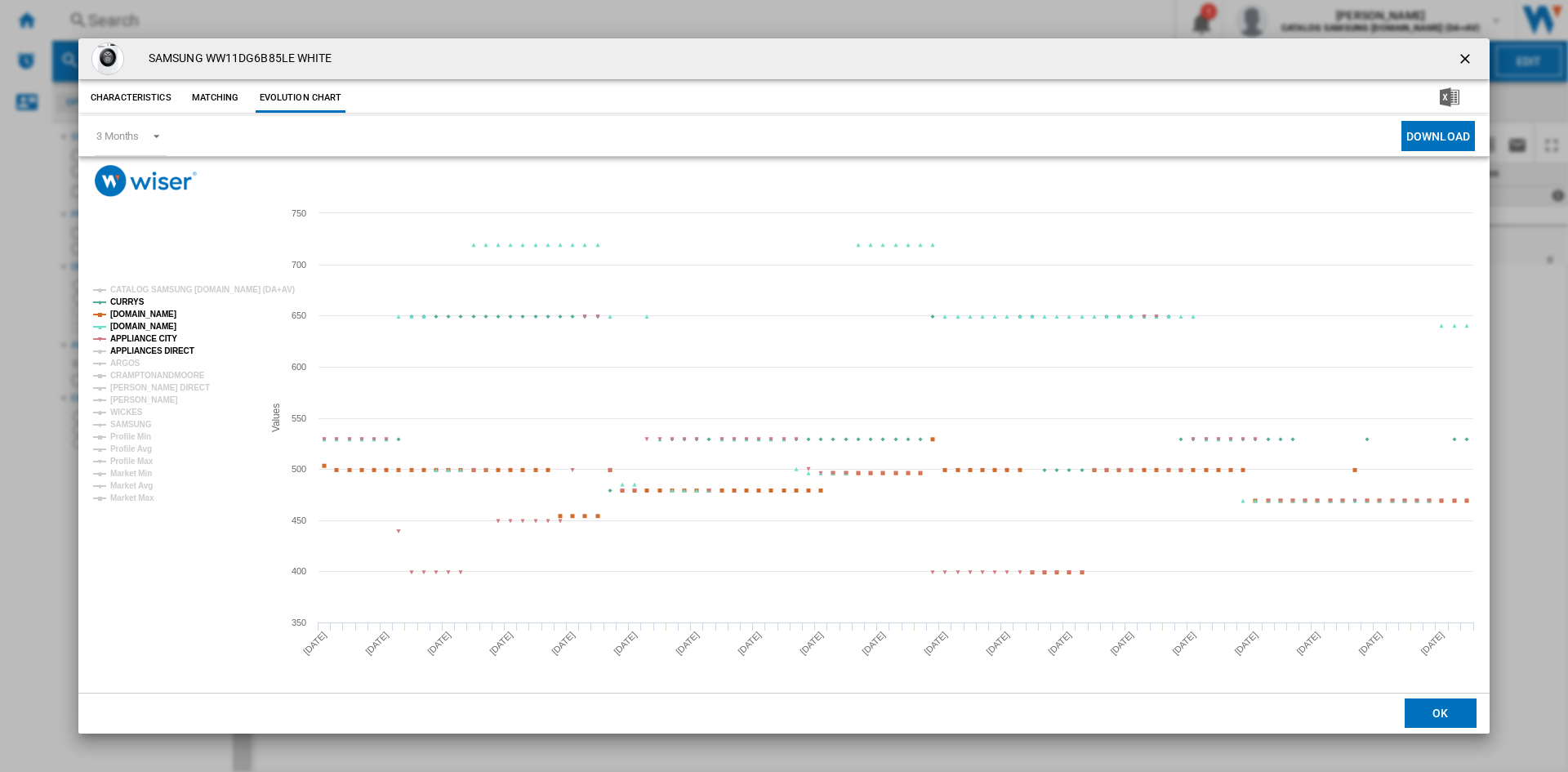
drag, startPoint x: 128, startPoint y: 346, endPoint x: 126, endPoint y: 360, distance: 14.1
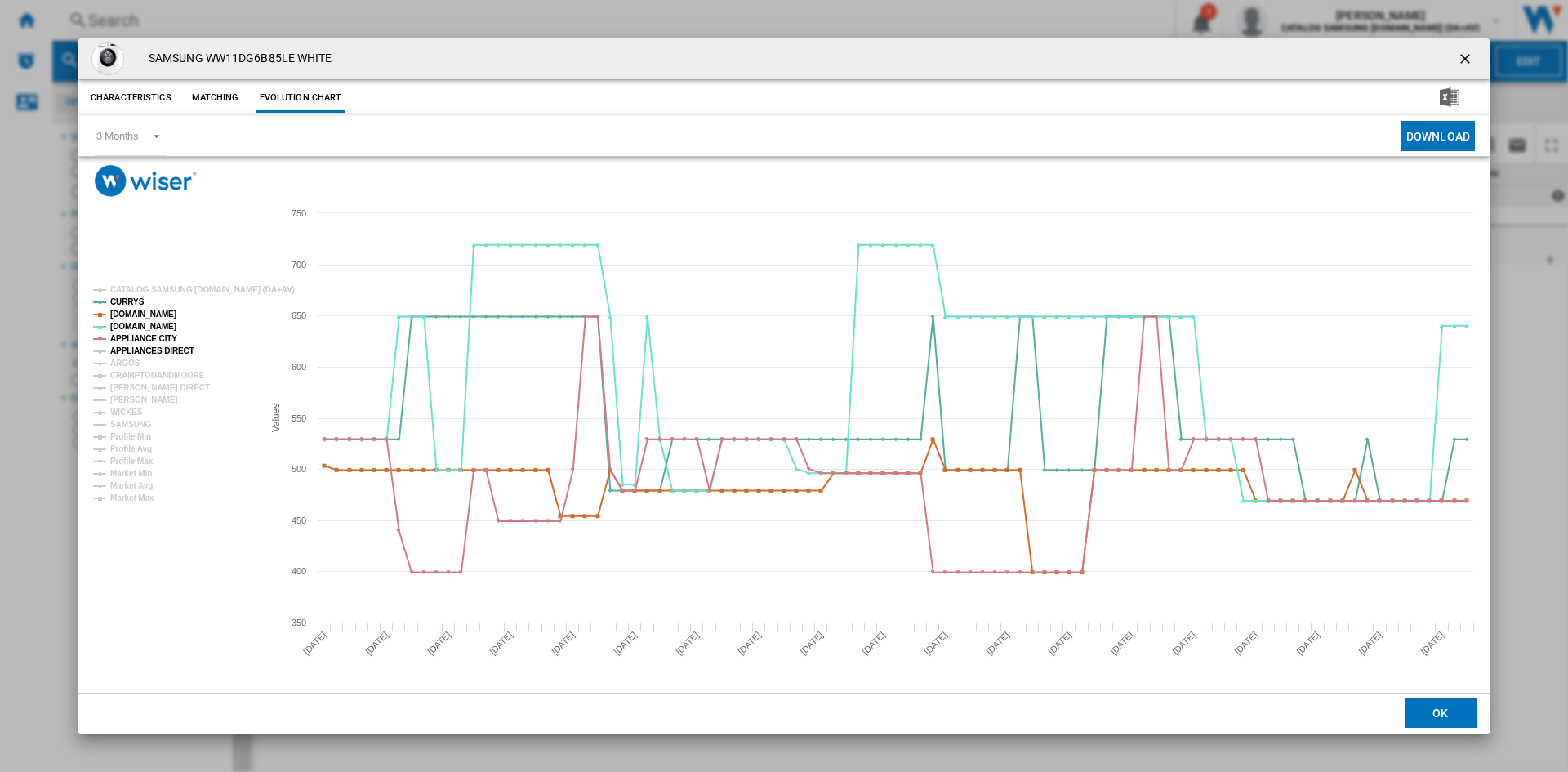
click at [128, 347] on tspan "APPLIANCES DIRECT" at bounding box center [152, 351] width 84 height 9
click at [126, 360] on tspan "ARGOS" at bounding box center [125, 363] width 30 height 9
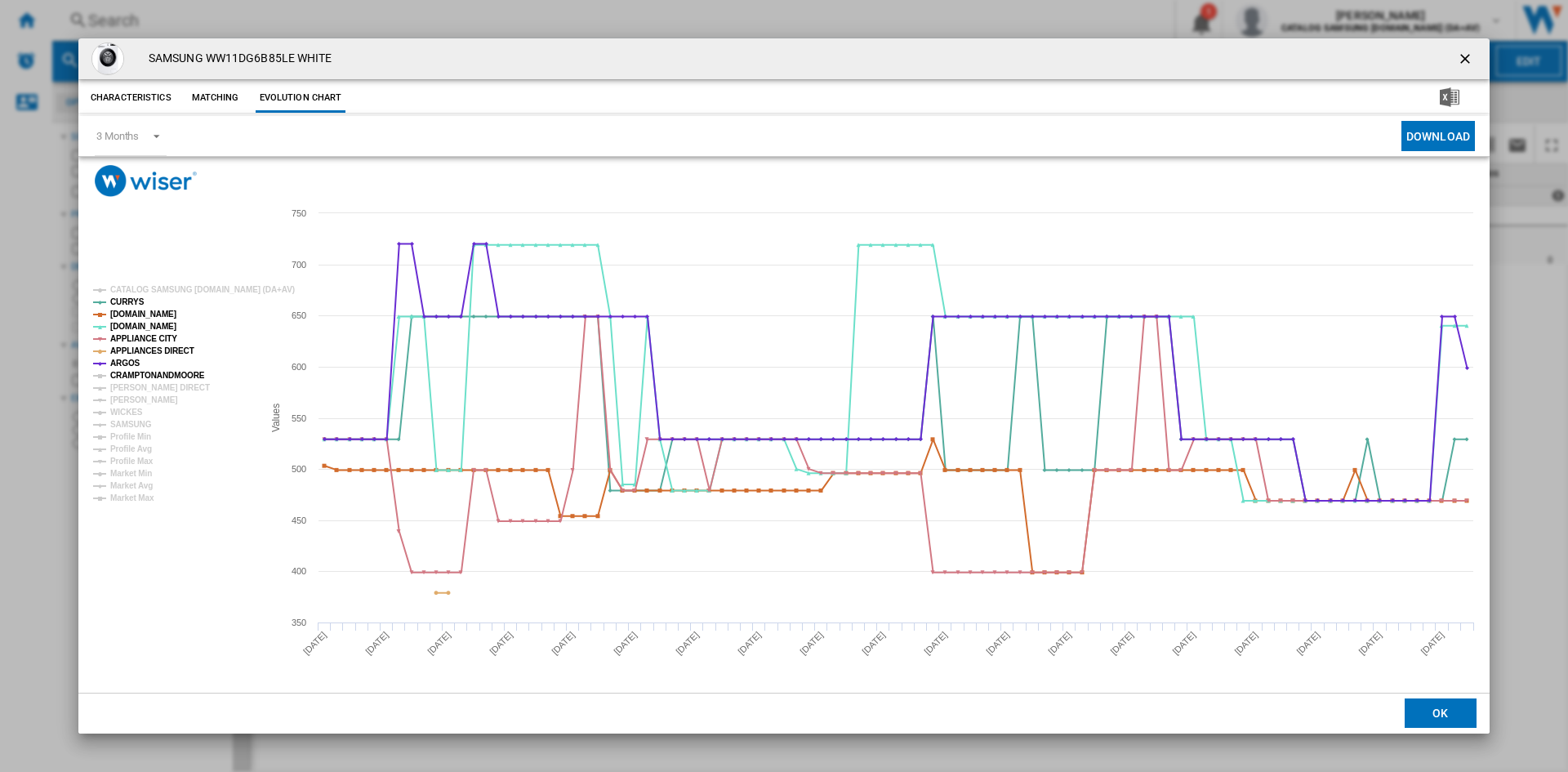
click at [143, 378] on tspan "CRAMPTONANDMOORE" at bounding box center [157, 375] width 95 height 9
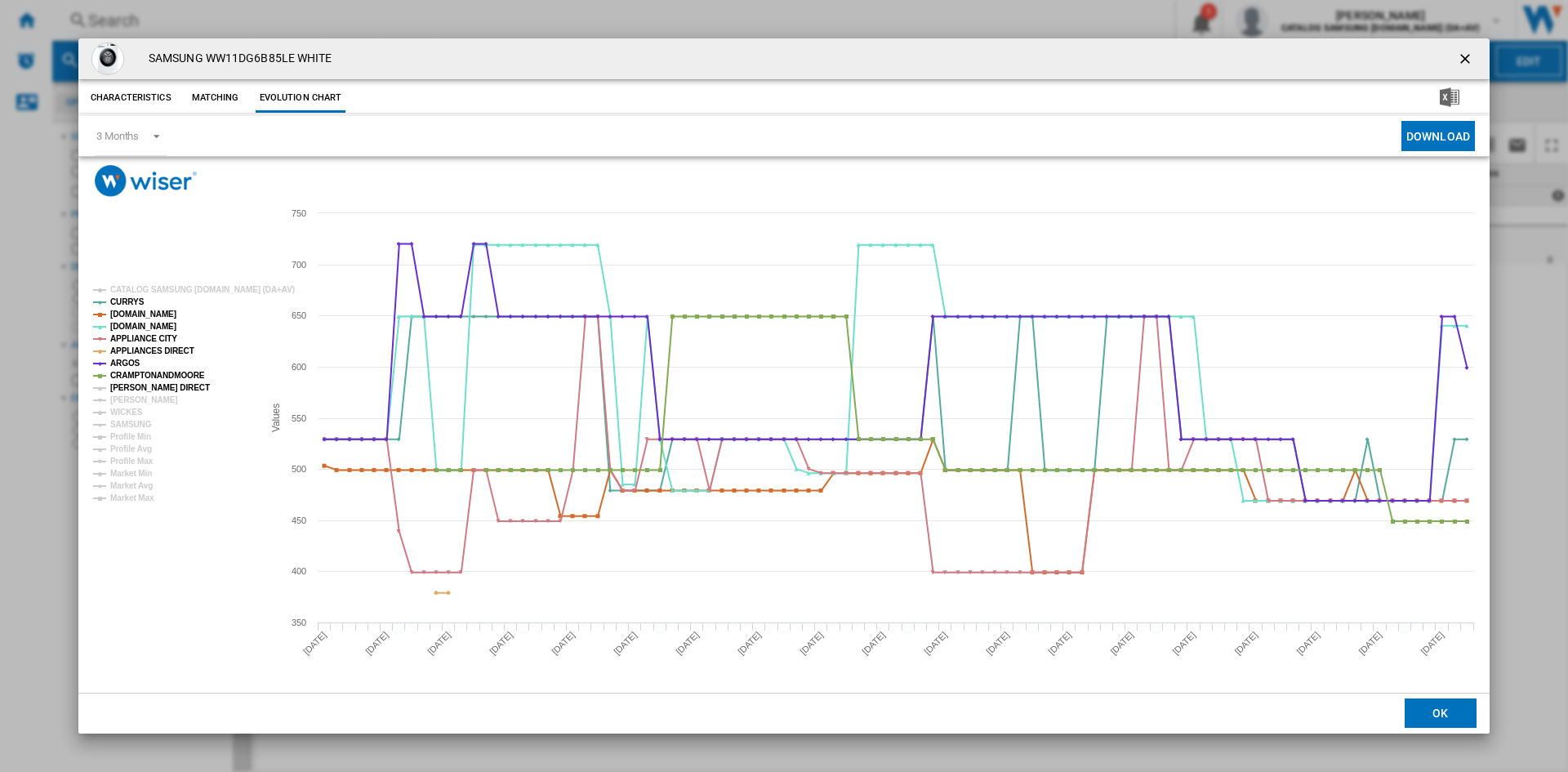
click at [143, 386] on tspan "[PERSON_NAME] DIRECT" at bounding box center [160, 387] width 100 height 9
click at [126, 403] on tspan "[PERSON_NAME]" at bounding box center [144, 400] width 68 height 9
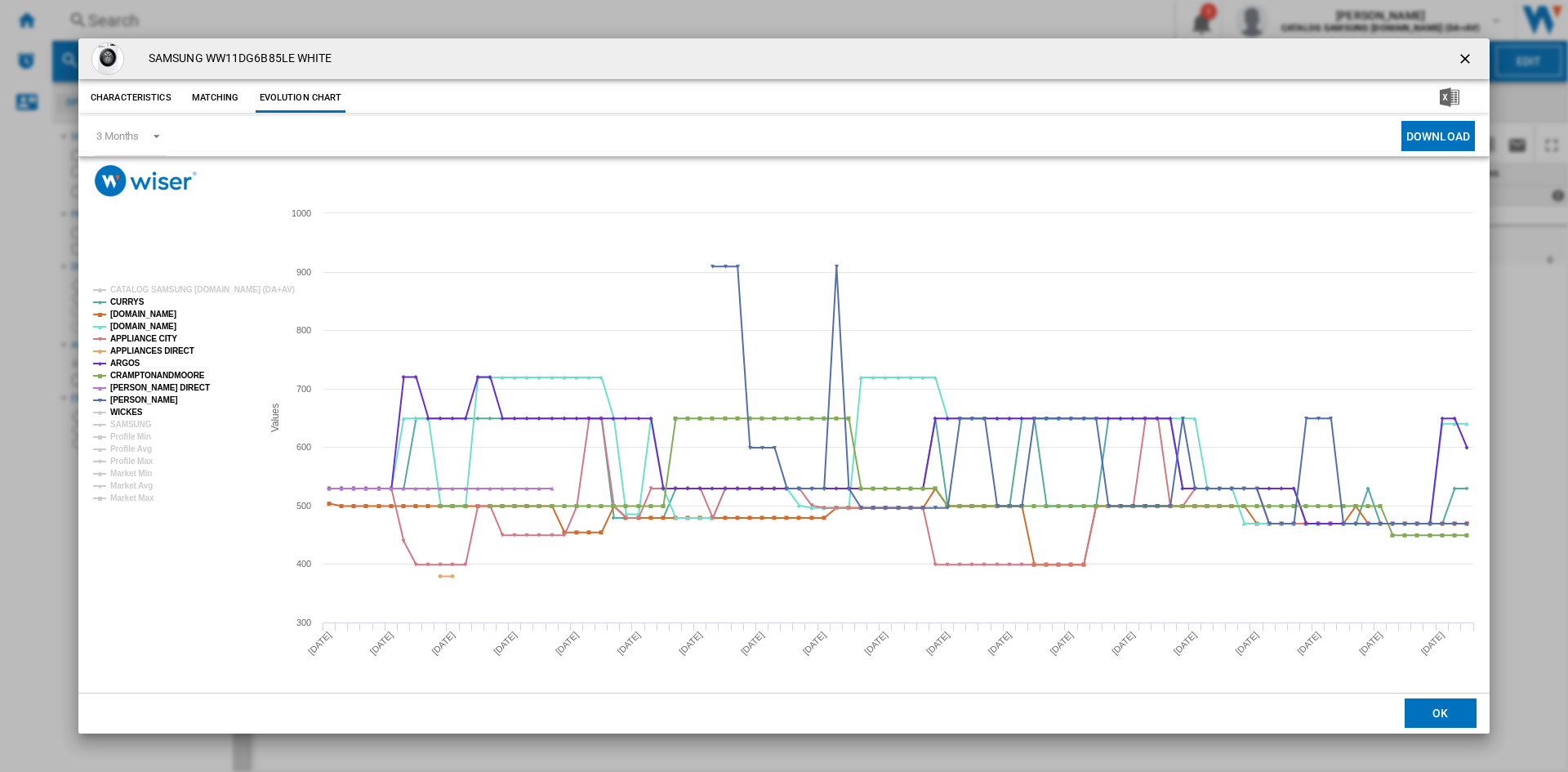
drag, startPoint x: 125, startPoint y: 410, endPoint x: 141, endPoint y: 423, distance: 20.6
click at [125, 411] on tspan "WICKES" at bounding box center [126, 412] width 32 height 9
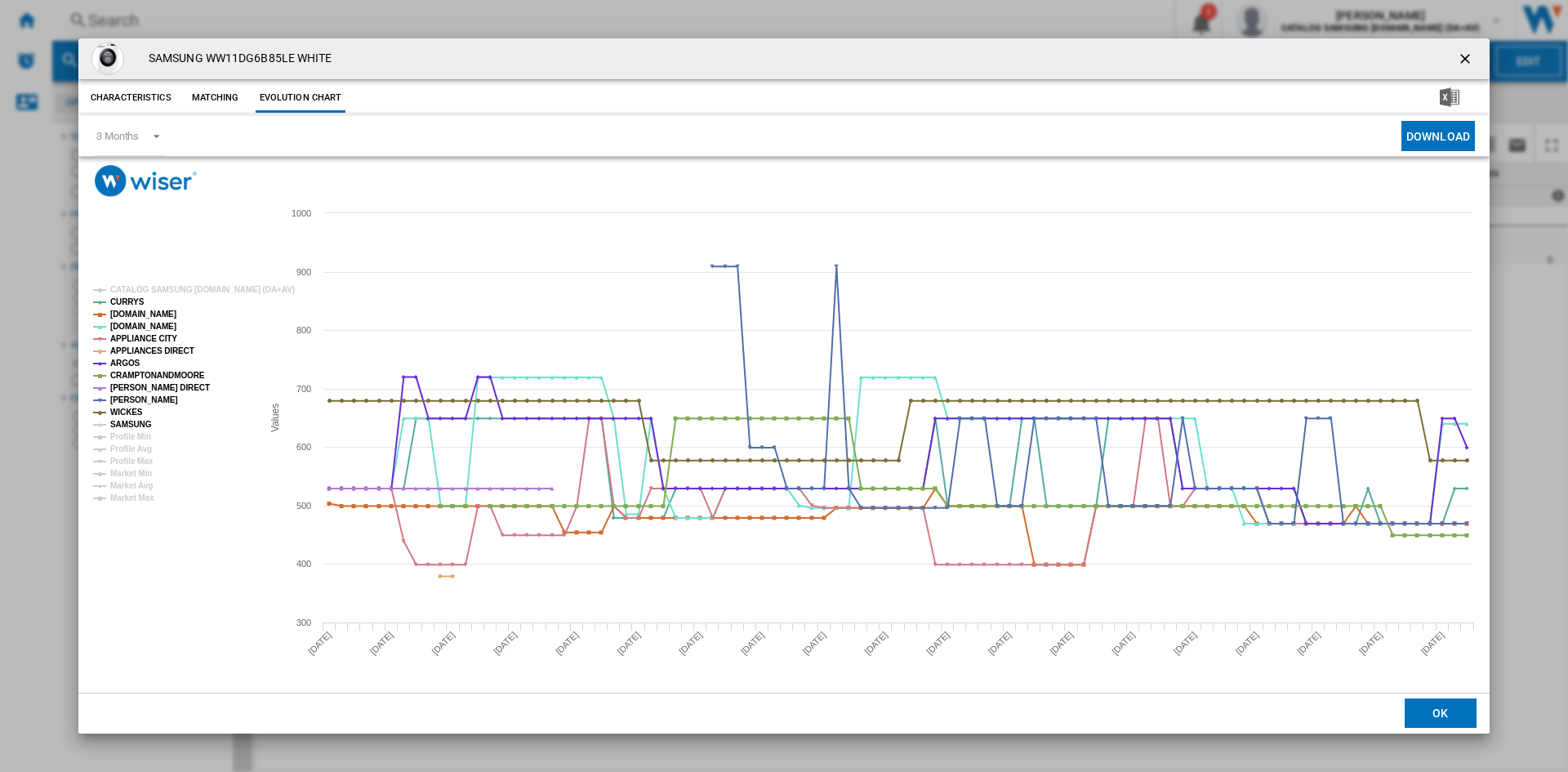
click at [150, 429] on g "CATALOG SAMSUNG [DOMAIN_NAME] (DA+AV) CURRYS [DOMAIN_NAME] [DOMAIN_NAME] APPLIA…" at bounding box center [191, 393] width 208 height 230
click at [1471, 60] on ng-md-icon "getI18NText('BUTTONS.CLOSE_DIALOG')" at bounding box center [1466, 60] width 20 height 20
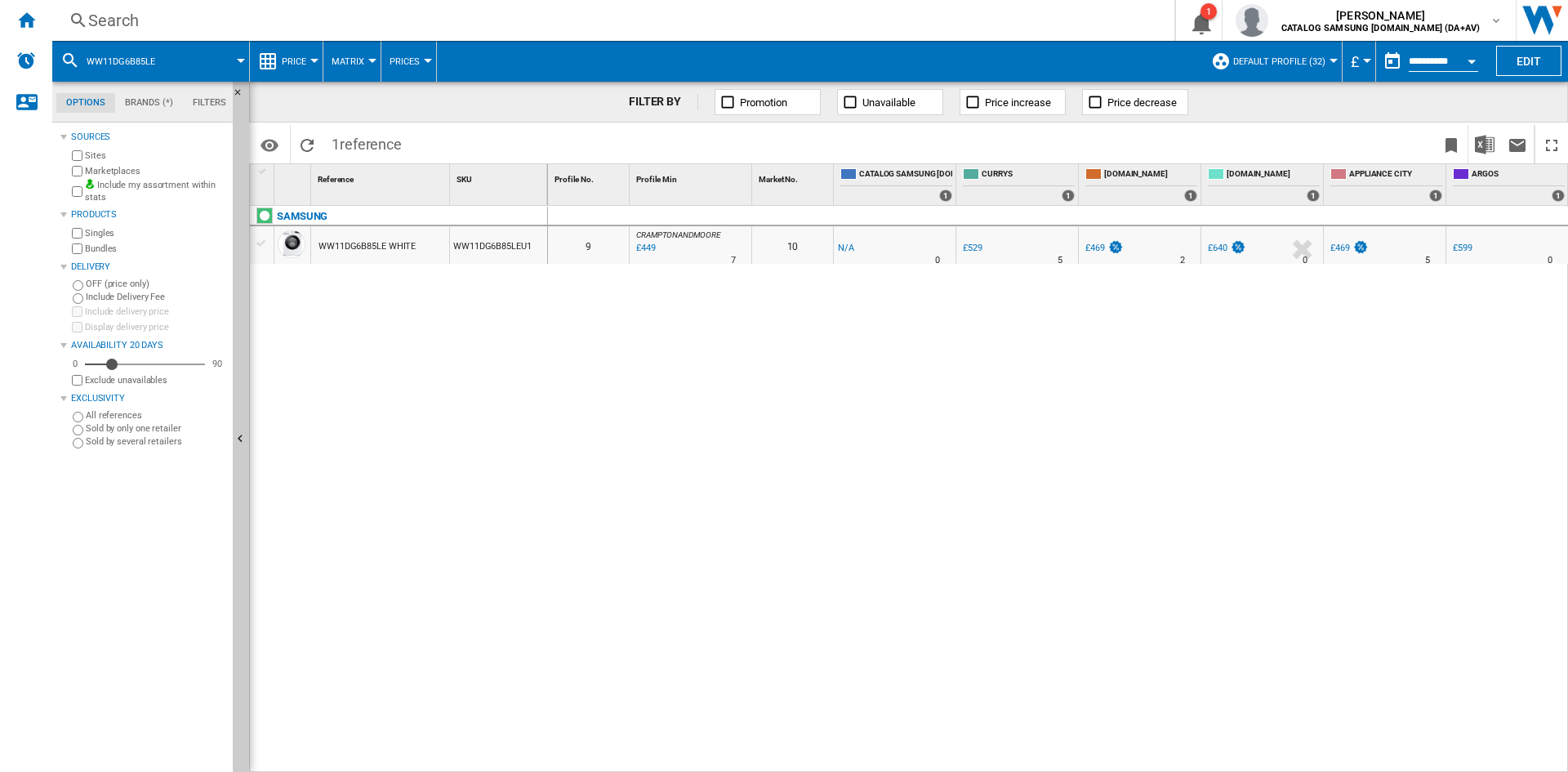
click at [188, 25] on div "Search" at bounding box center [610, 21] width 1044 height 23
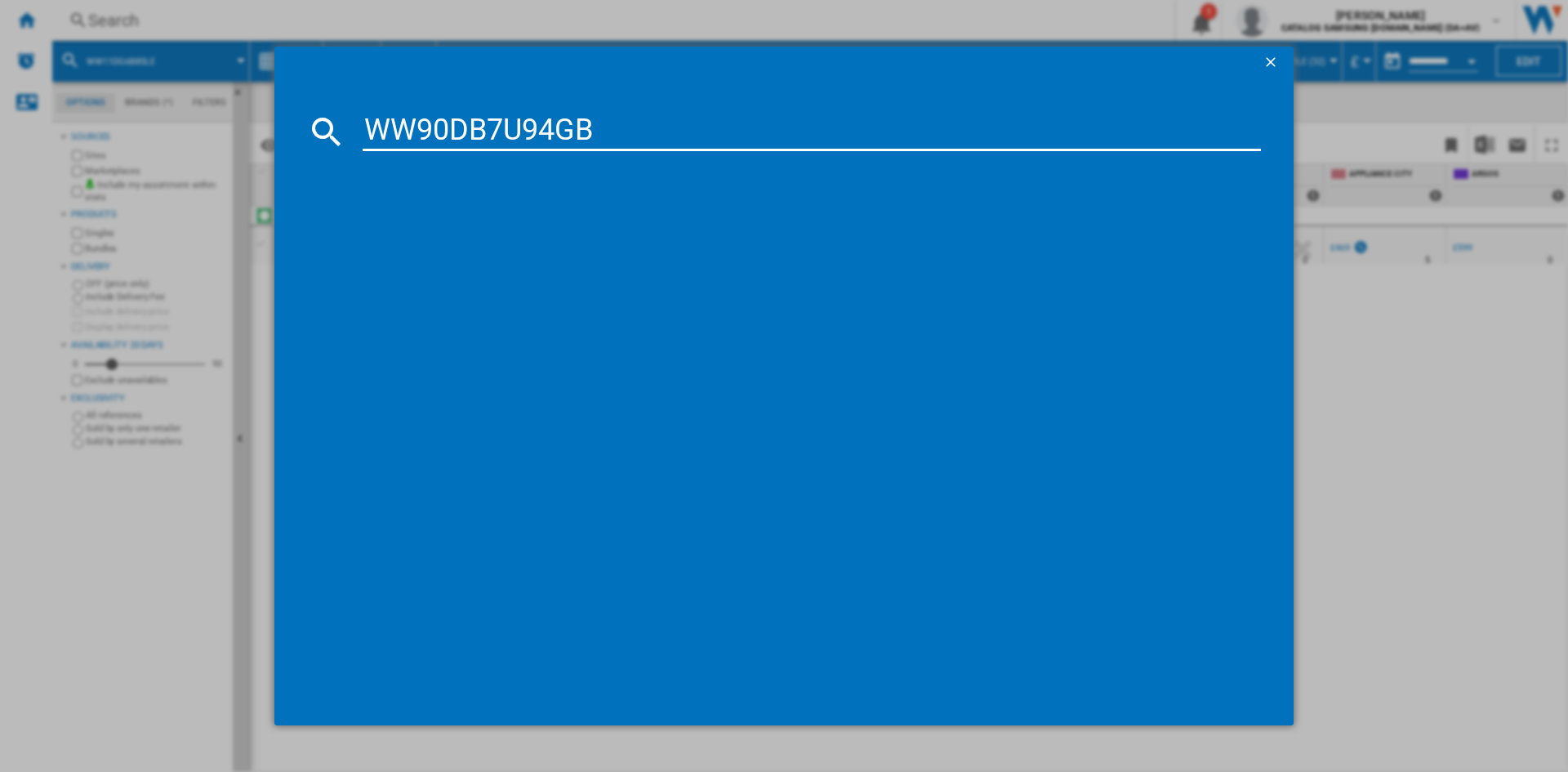
type input "WW90DB7U94GB"
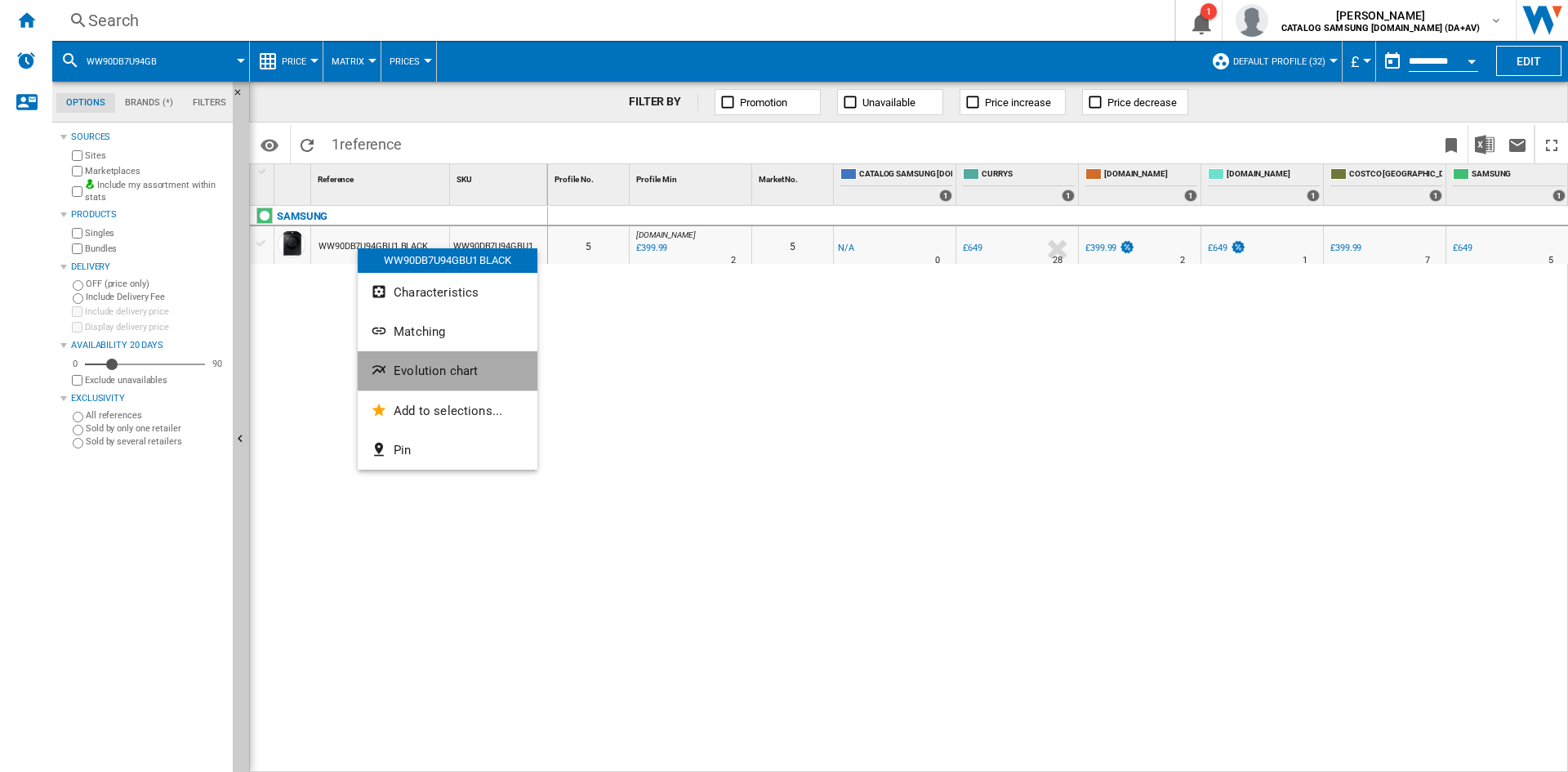
click at [431, 367] on span "Evolution chart" at bounding box center [436, 370] width 84 height 15
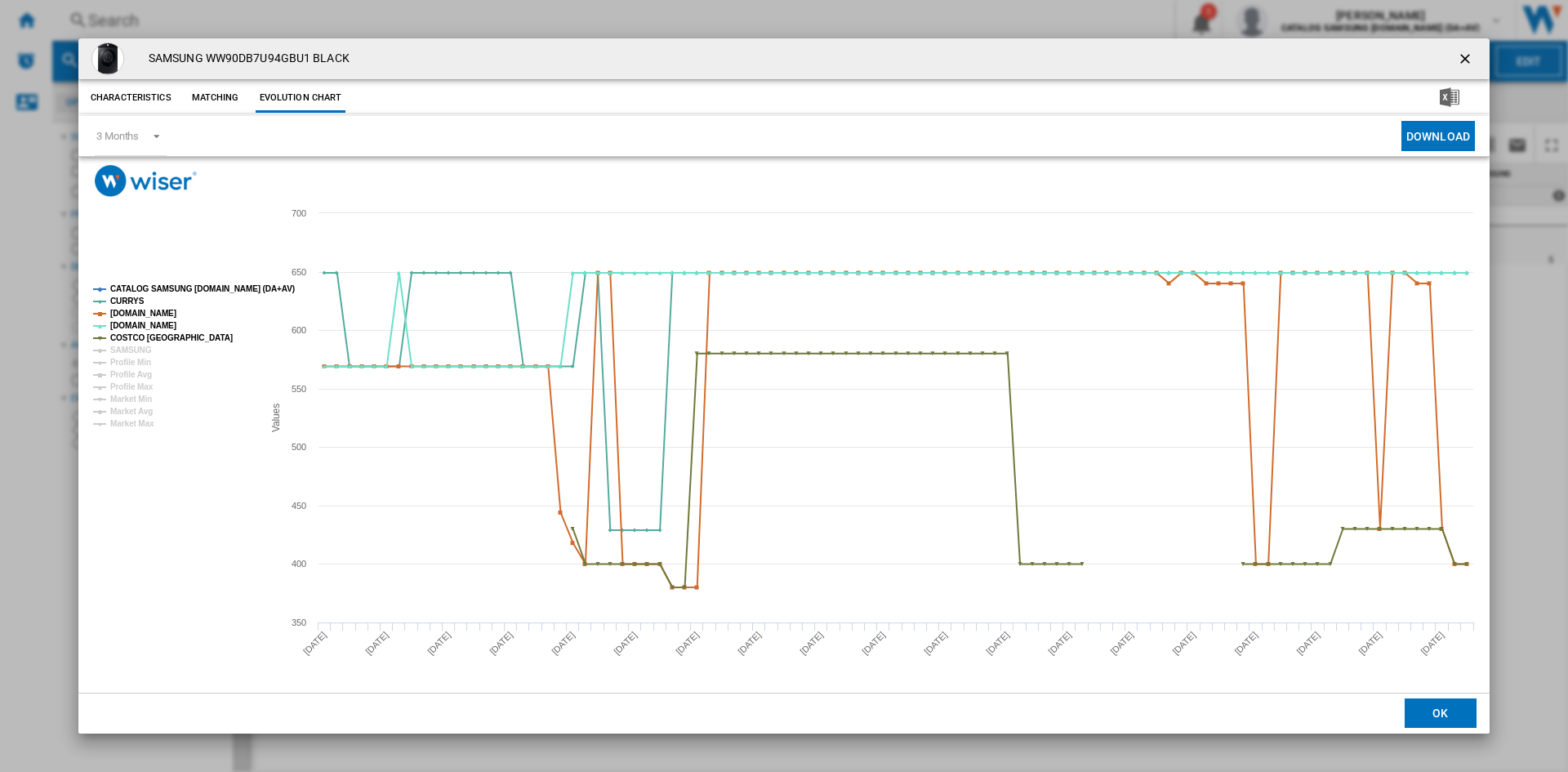
click at [168, 287] on tspan "CATALOG SAMSUNG [DOMAIN_NAME] (DA+AV)" at bounding box center [203, 289] width 185 height 9
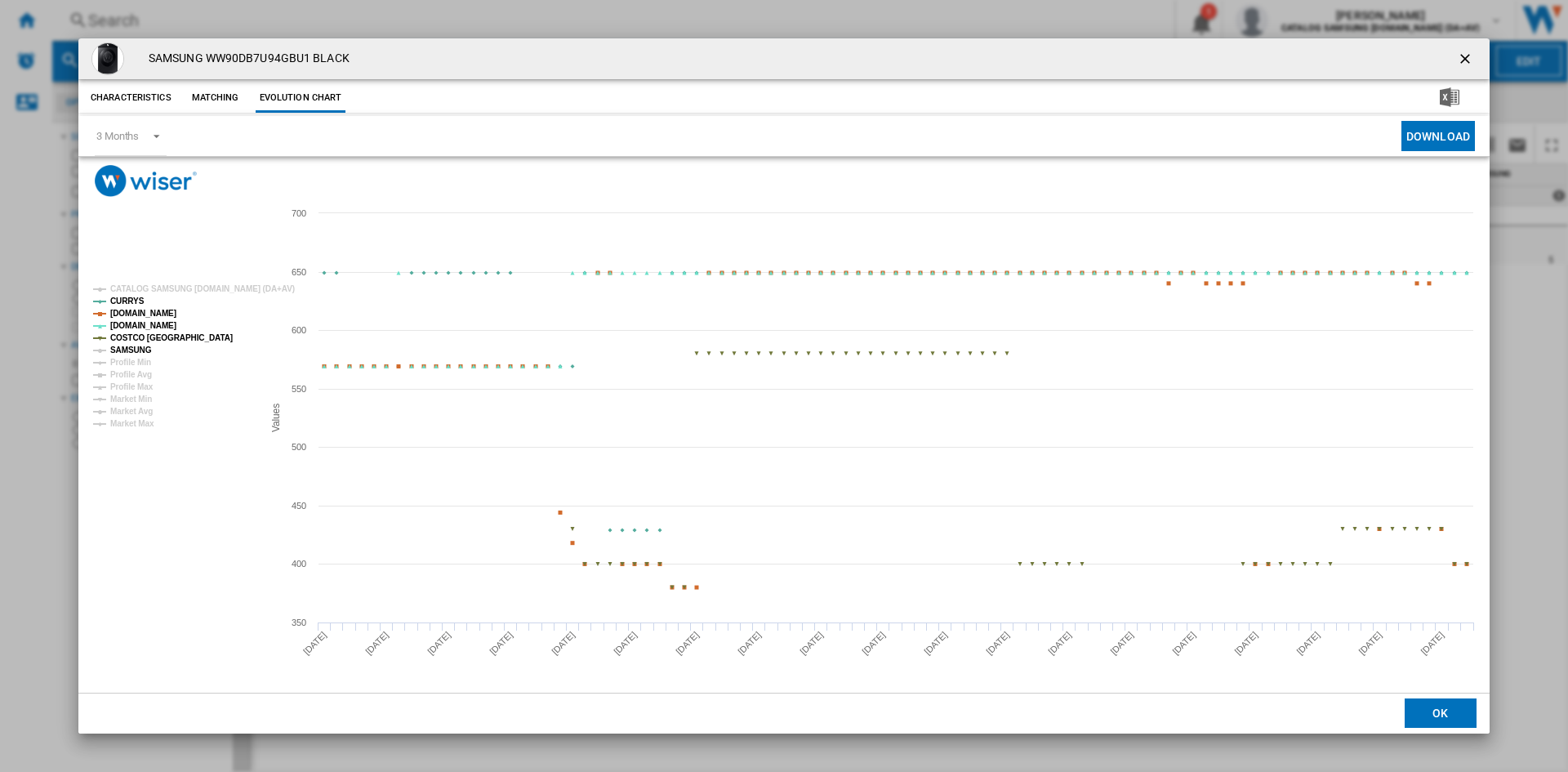
click at [121, 351] on tspan "SAMSUNG" at bounding box center [131, 350] width 42 height 9
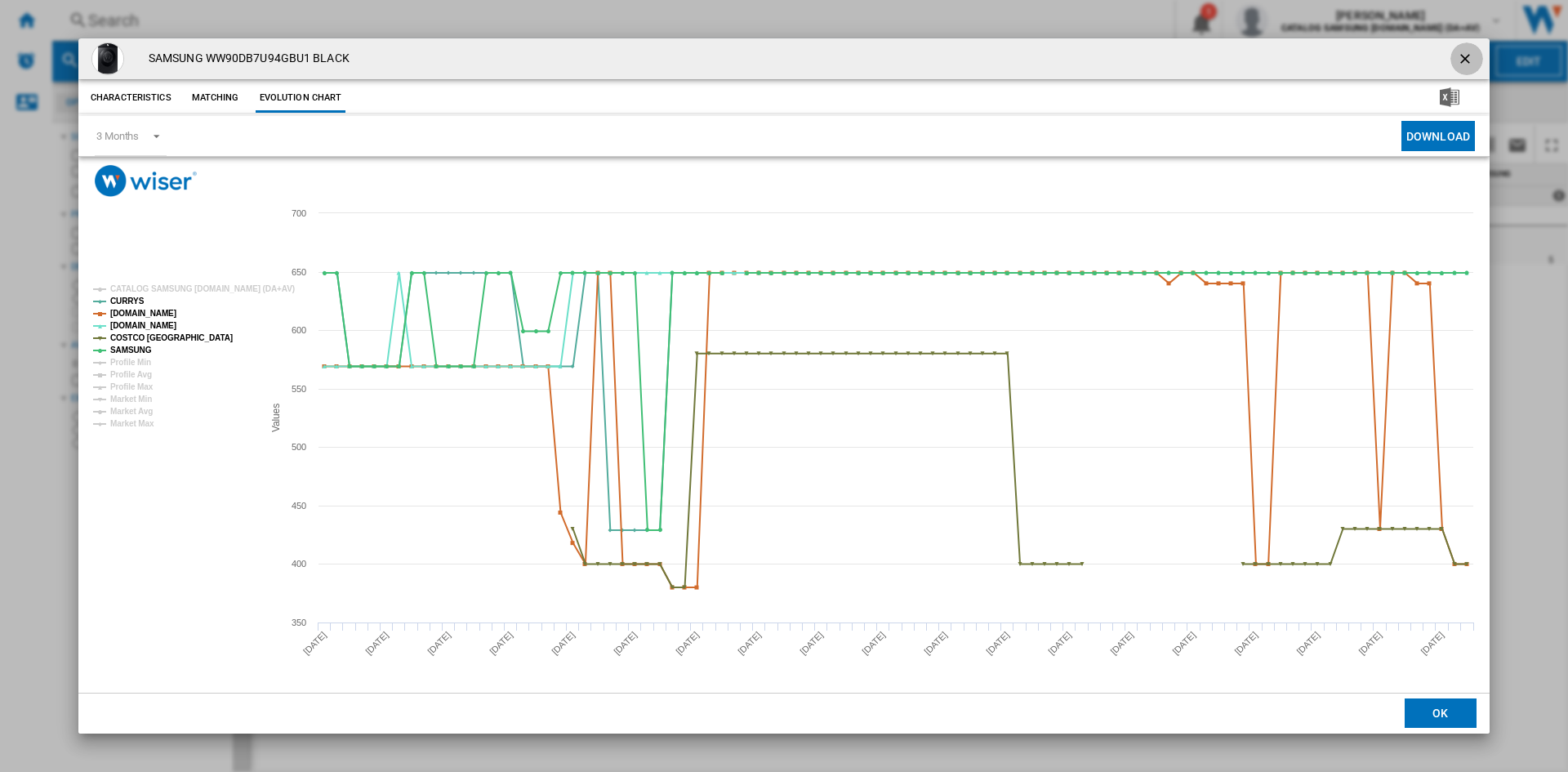
click at [1468, 62] on ng-md-icon "getI18NText('BUTTONS.CLOSE_DIALOG')" at bounding box center [1466, 60] width 20 height 20
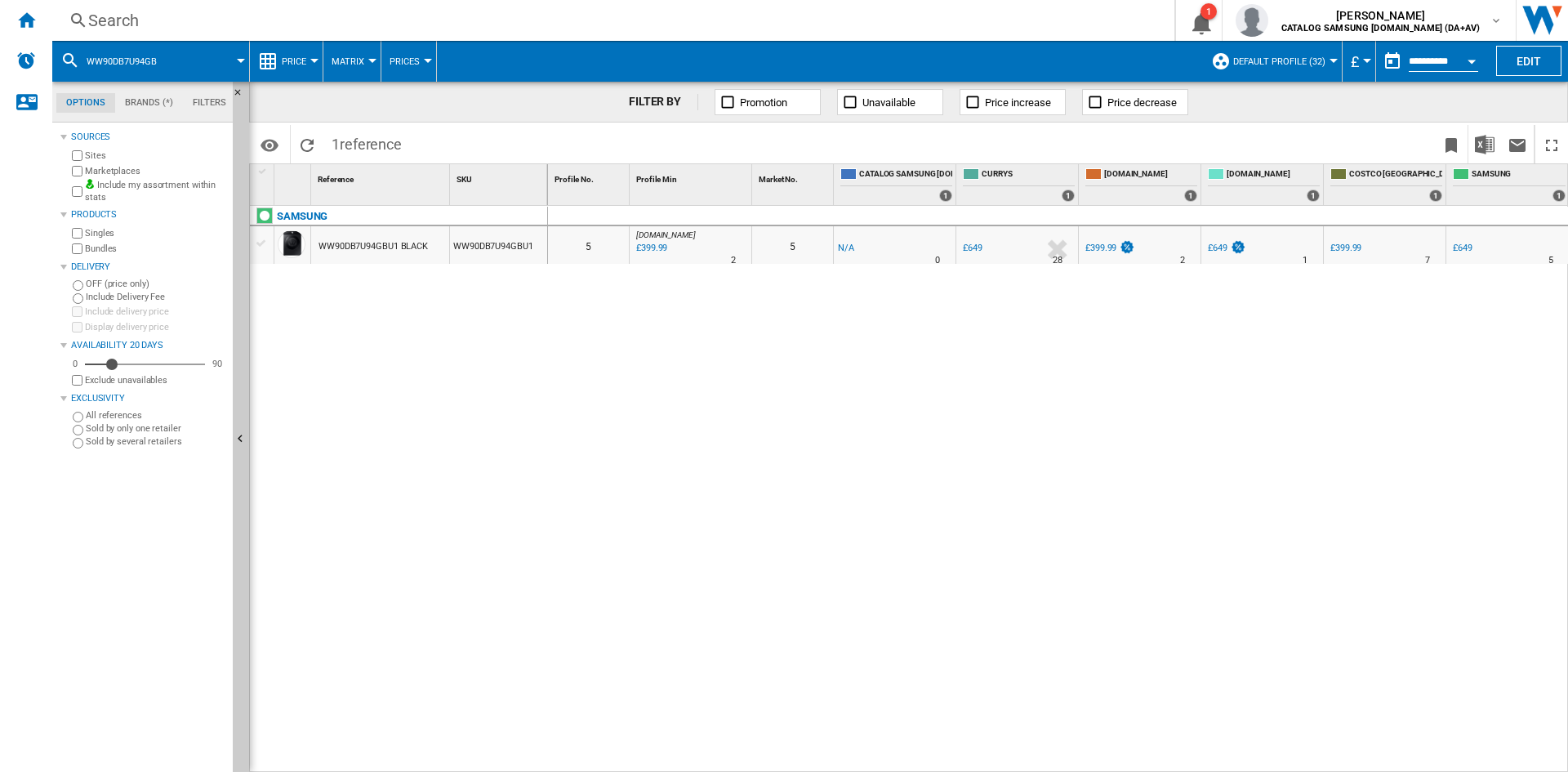
click at [142, 15] on div "Search" at bounding box center [610, 21] width 1044 height 23
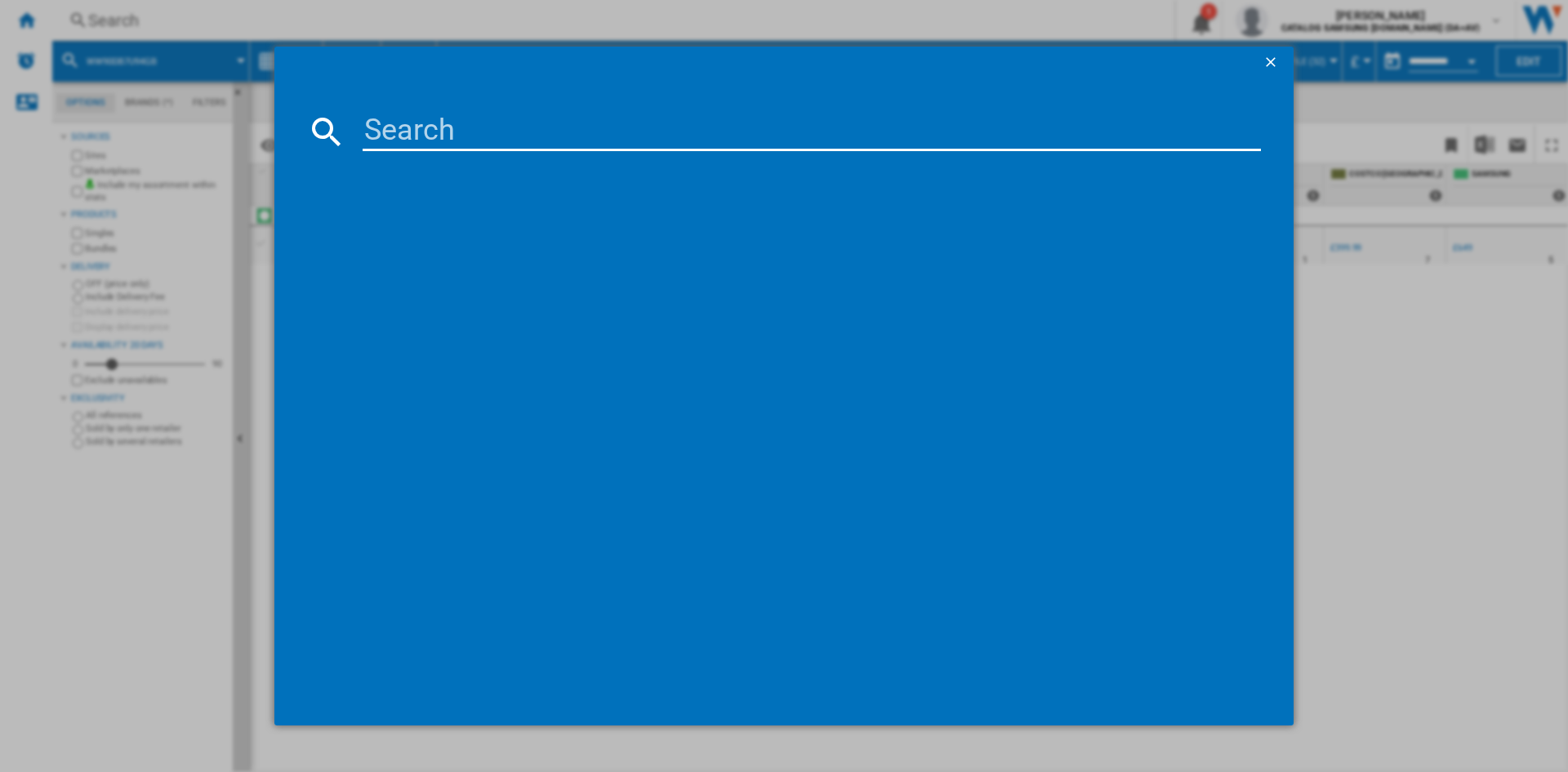
type input "WW90DB7U94GEU1"
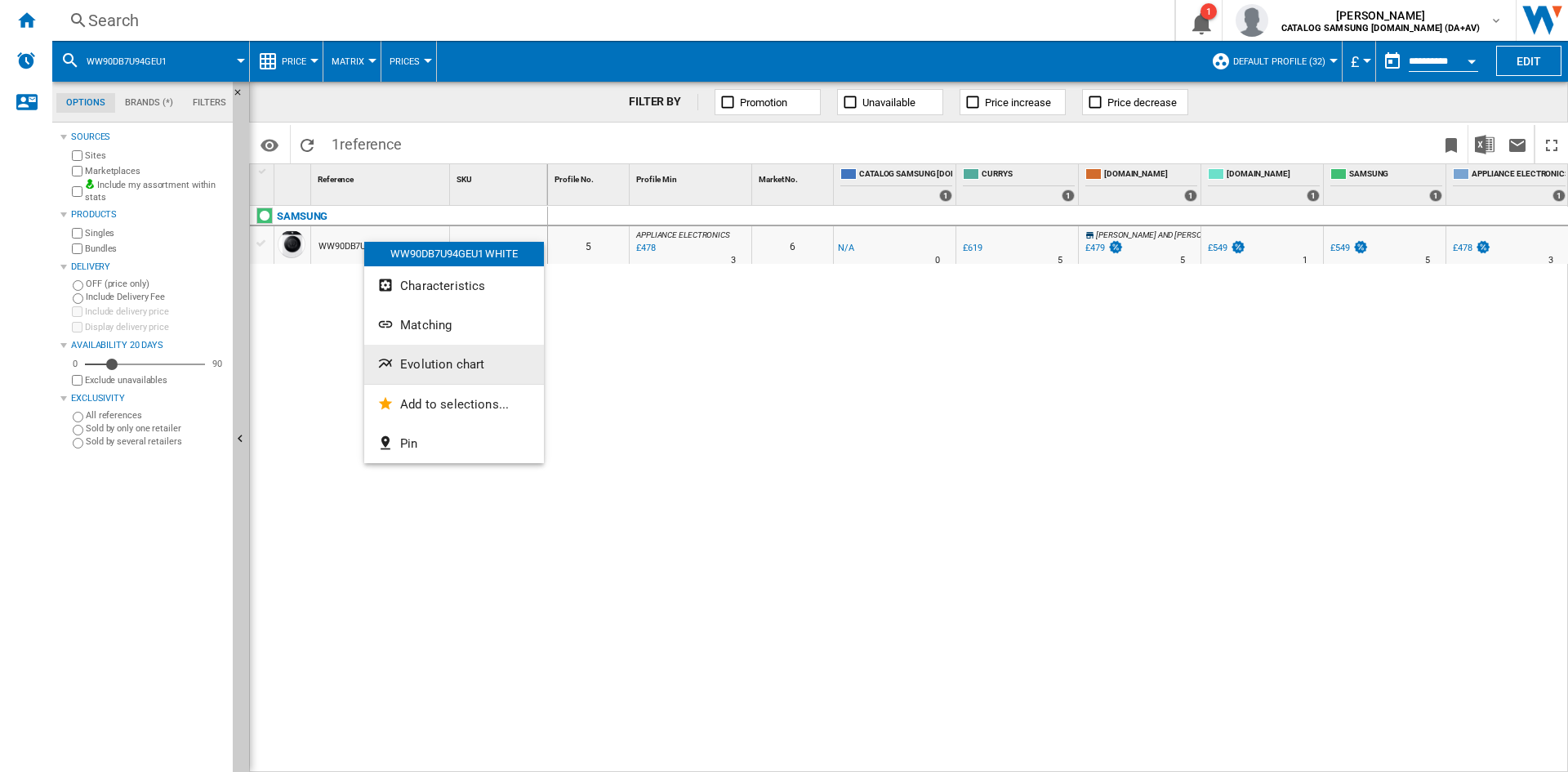
click at [447, 366] on span "Evolution chart" at bounding box center [442, 364] width 84 height 15
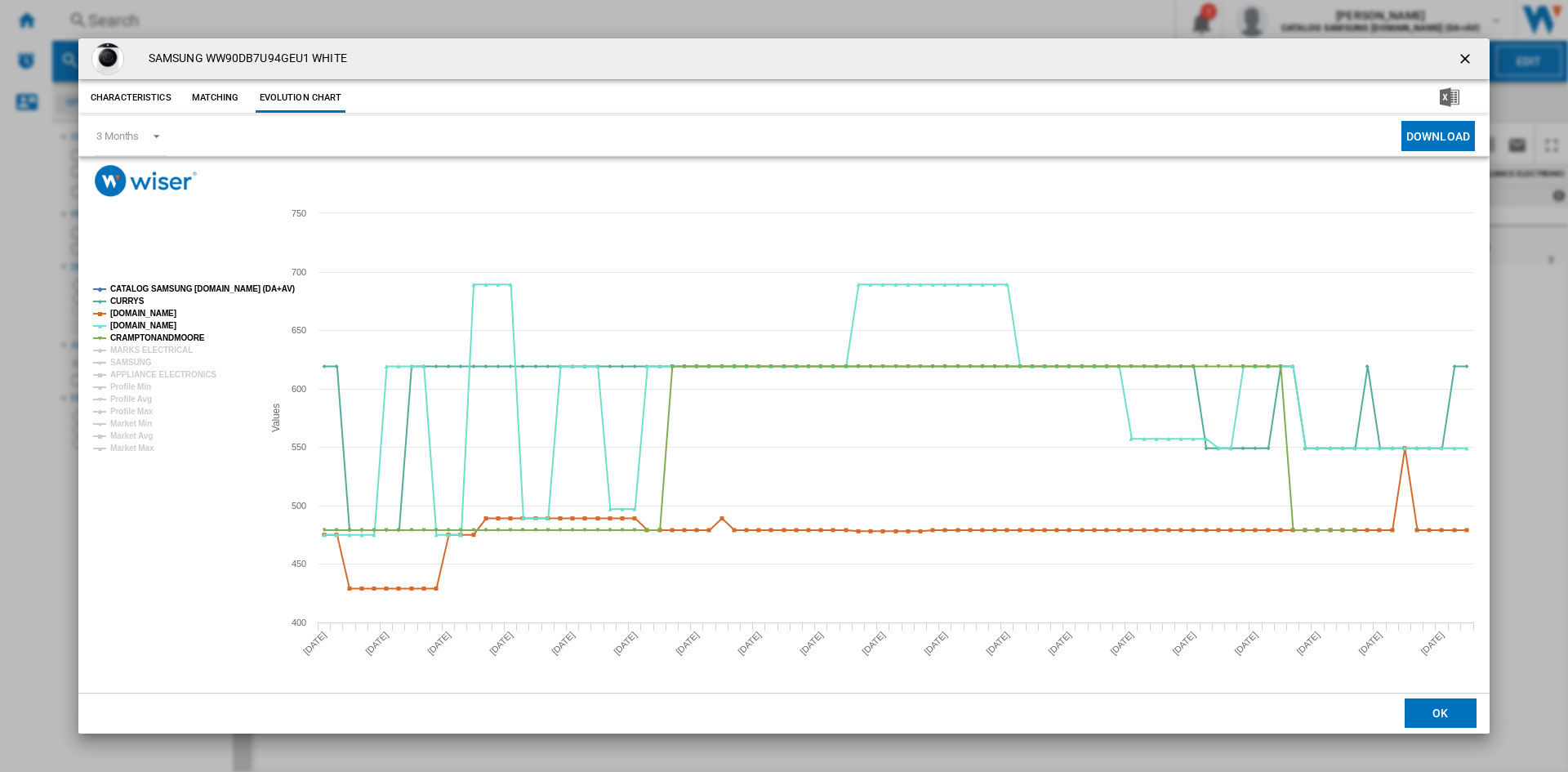
click at [132, 285] on tspan "CATALOG SAMSUNG [DOMAIN_NAME] (DA+AV)" at bounding box center [203, 289] width 185 height 9
click at [143, 355] on tspan "MARKS ELECTRICAL" at bounding box center [151, 350] width 83 height 9
click at [128, 358] on tspan "SAMSUNG" at bounding box center [131, 362] width 42 height 9
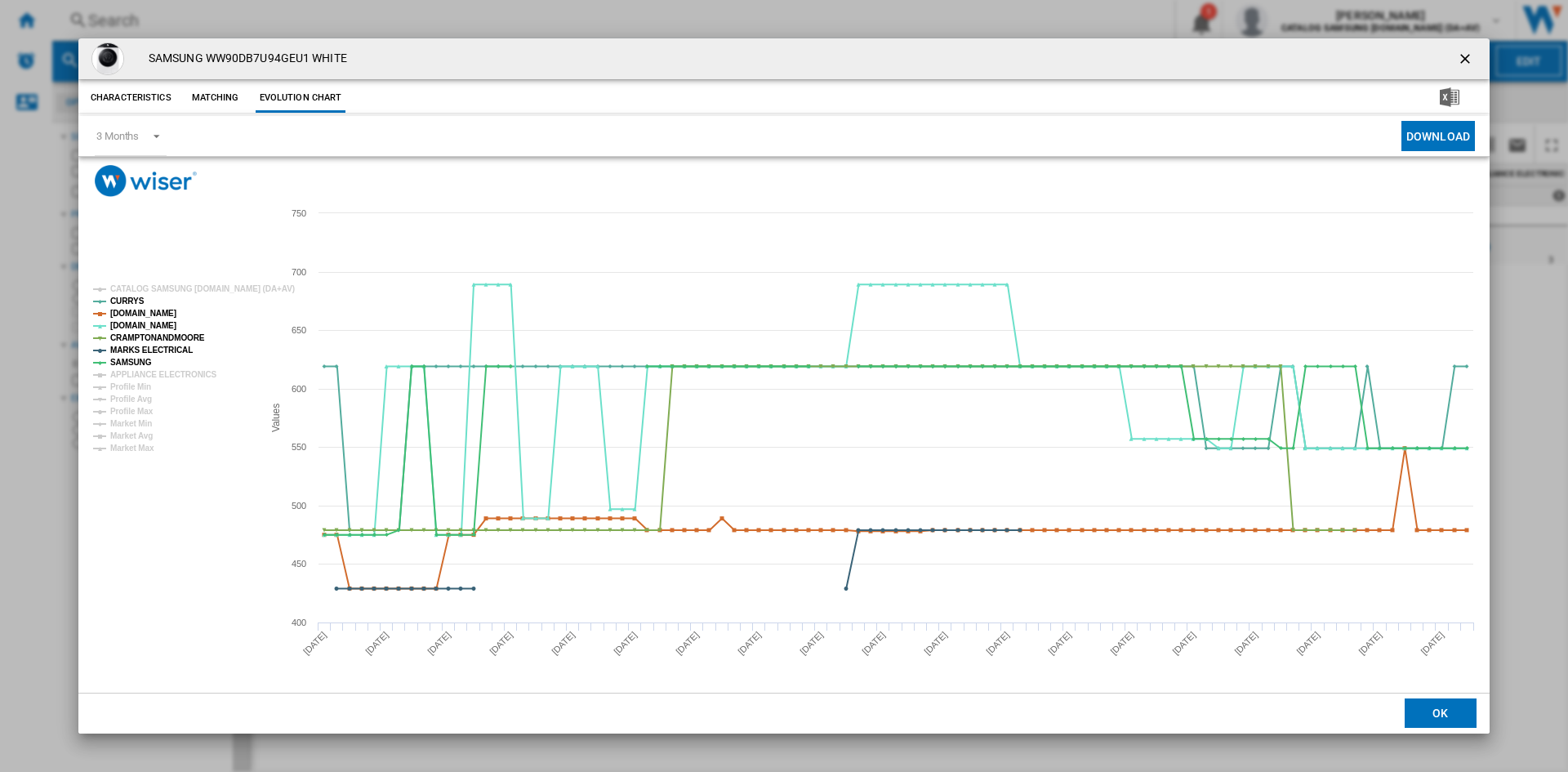
click at [144, 367] on tspan "SAMSUNG" at bounding box center [131, 362] width 42 height 9
click at [147, 373] on tspan "APPLIANCE ELECTRONICS" at bounding box center [163, 374] width 107 height 9
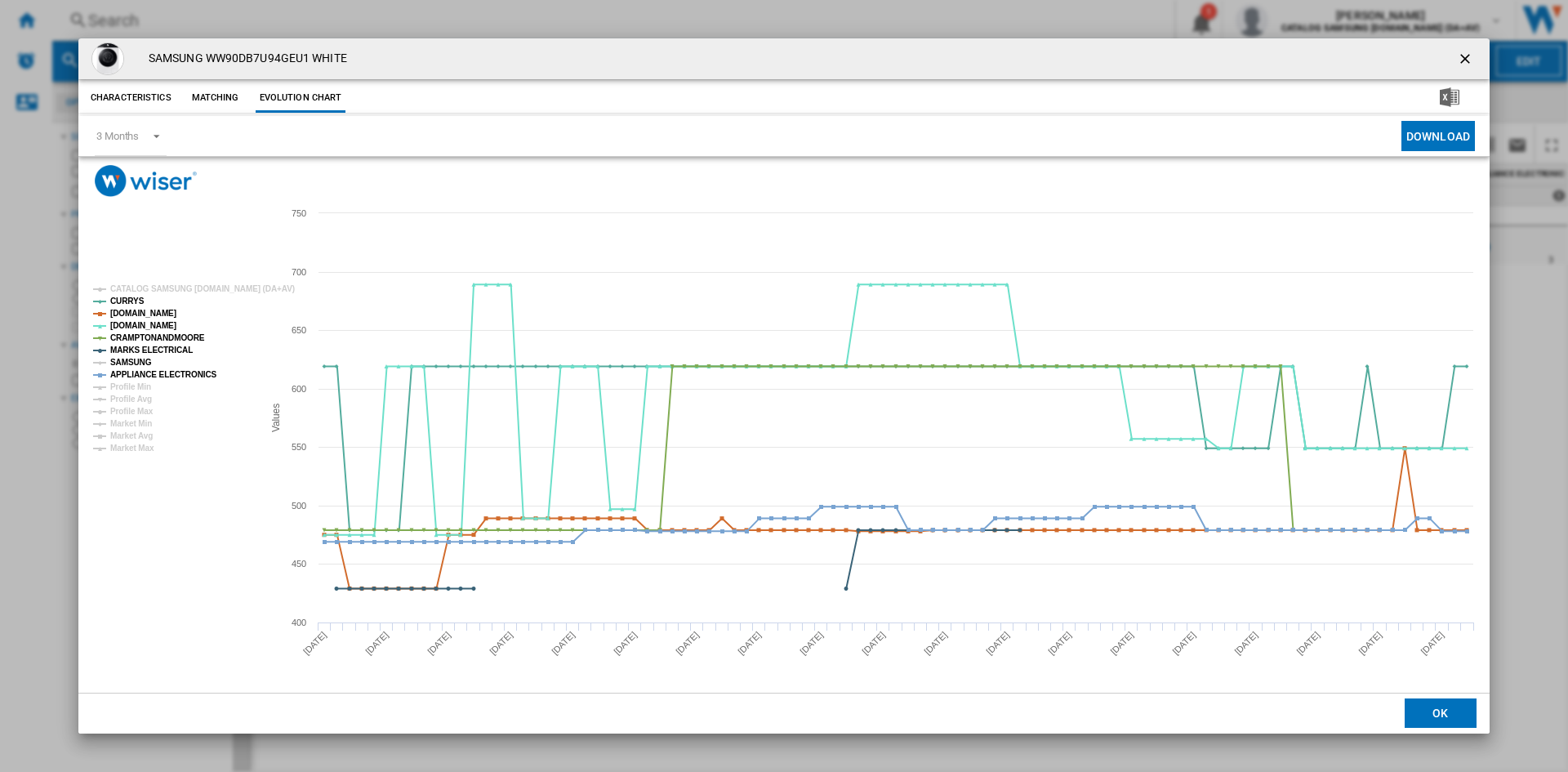
click at [137, 358] on tspan "SAMSUNG" at bounding box center [131, 362] width 42 height 9
click at [1459, 55] on ng-md-icon "getI18NText('BUTTONS.CLOSE_DIALOG')" at bounding box center [1466, 60] width 20 height 20
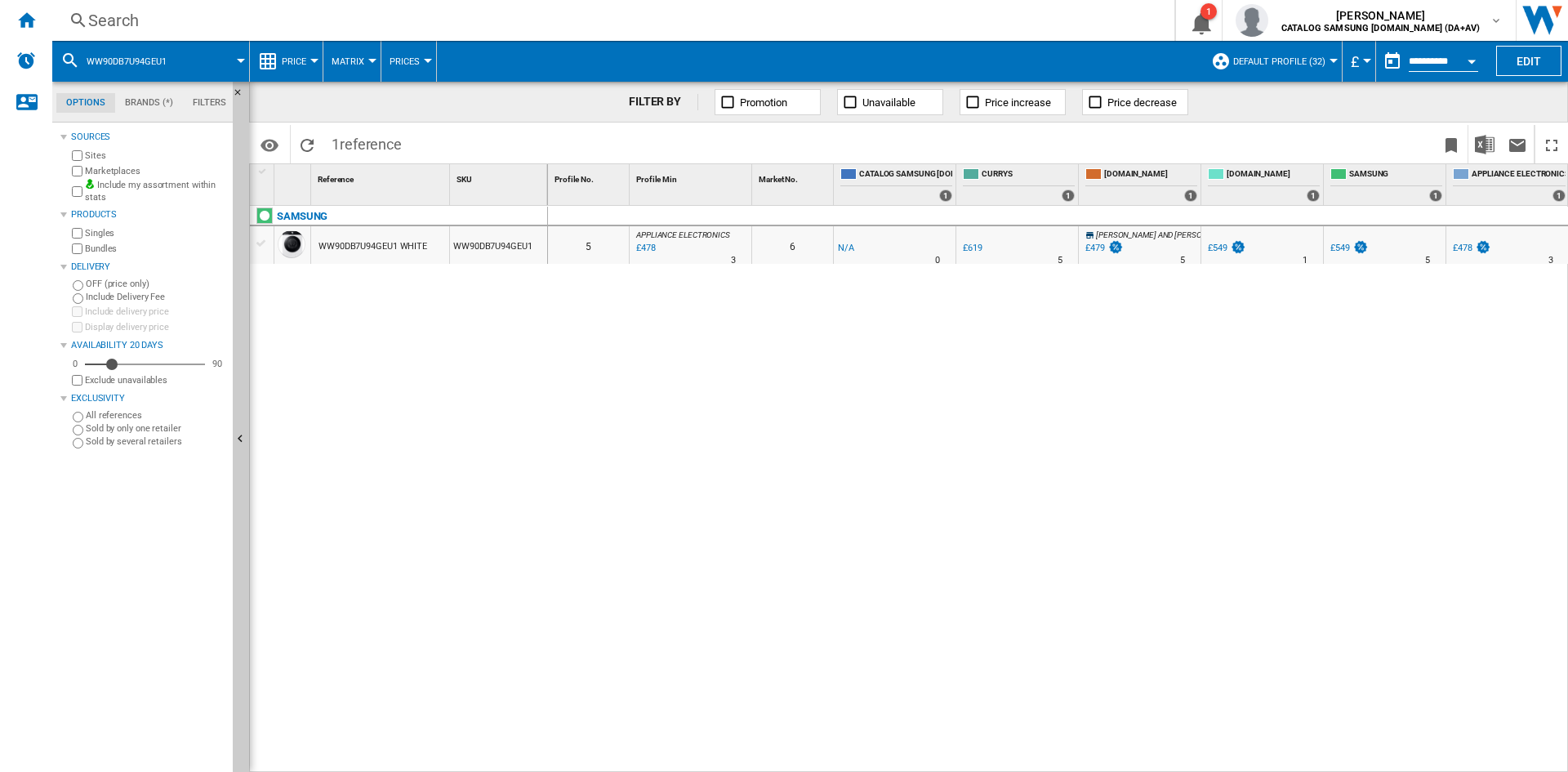
click at [249, 13] on div "Search" at bounding box center [610, 21] width 1044 height 23
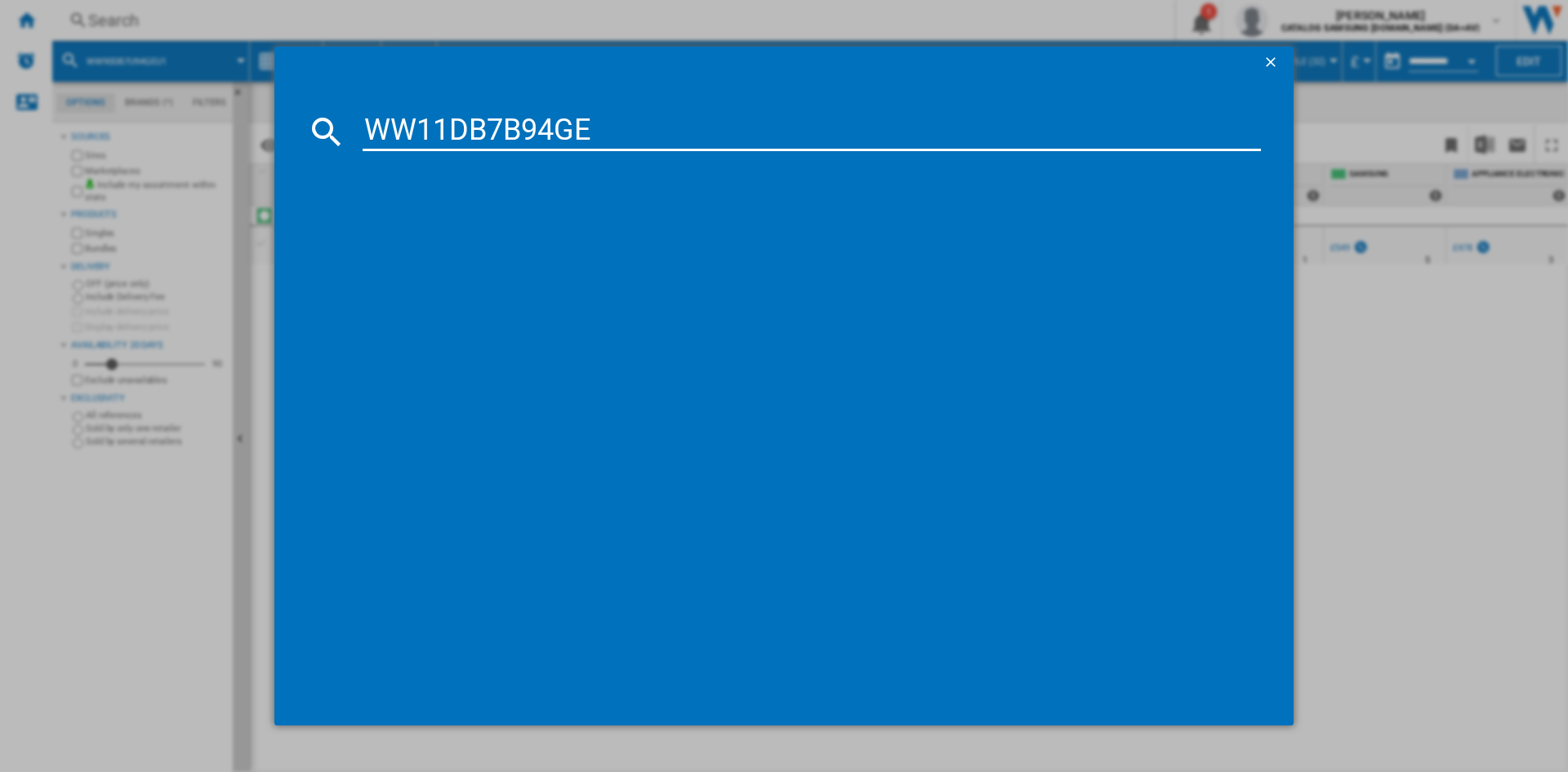
type input "WW11DB7B94G"
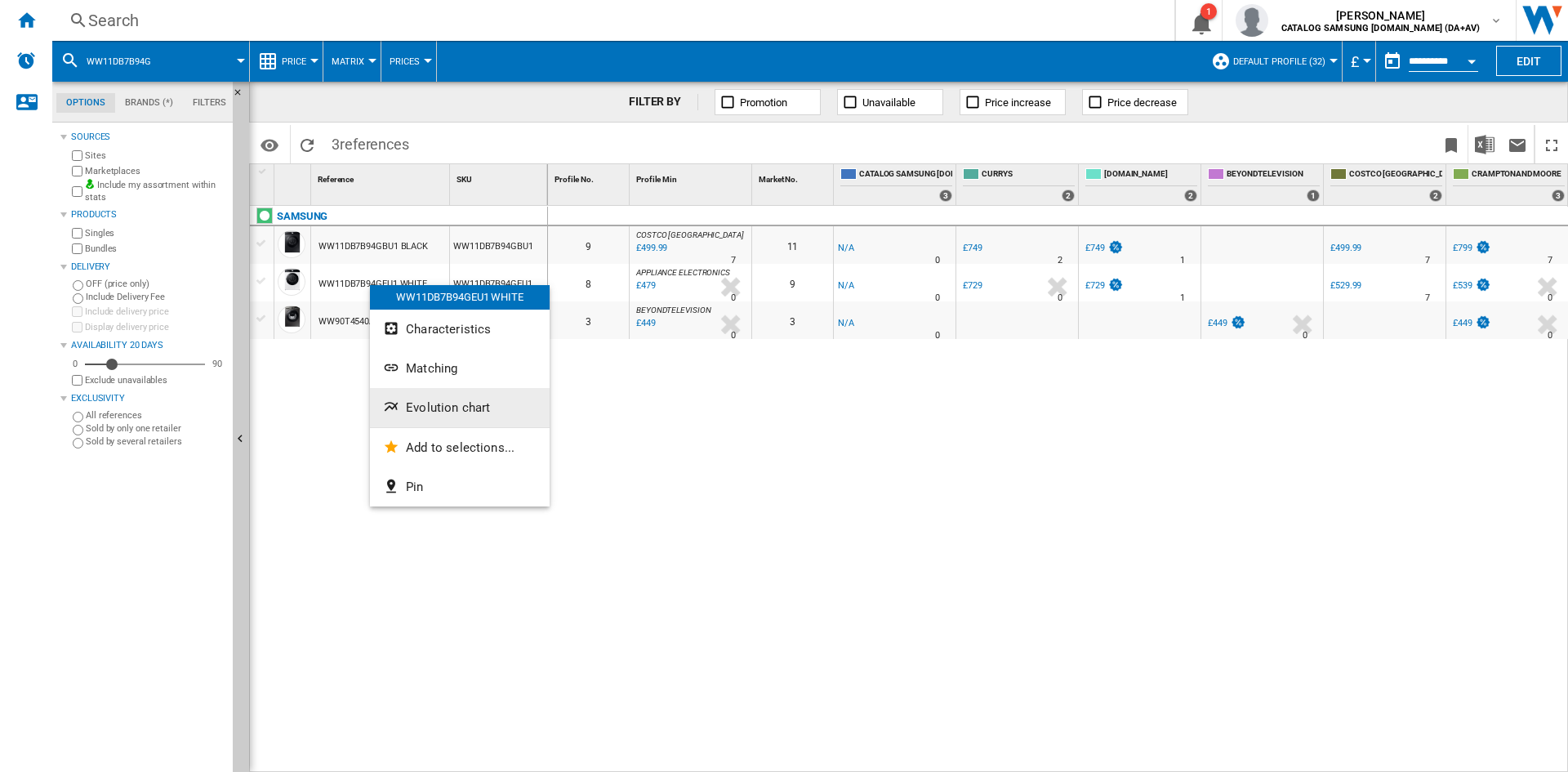
click at [439, 402] on span "Evolution chart" at bounding box center [448, 407] width 84 height 15
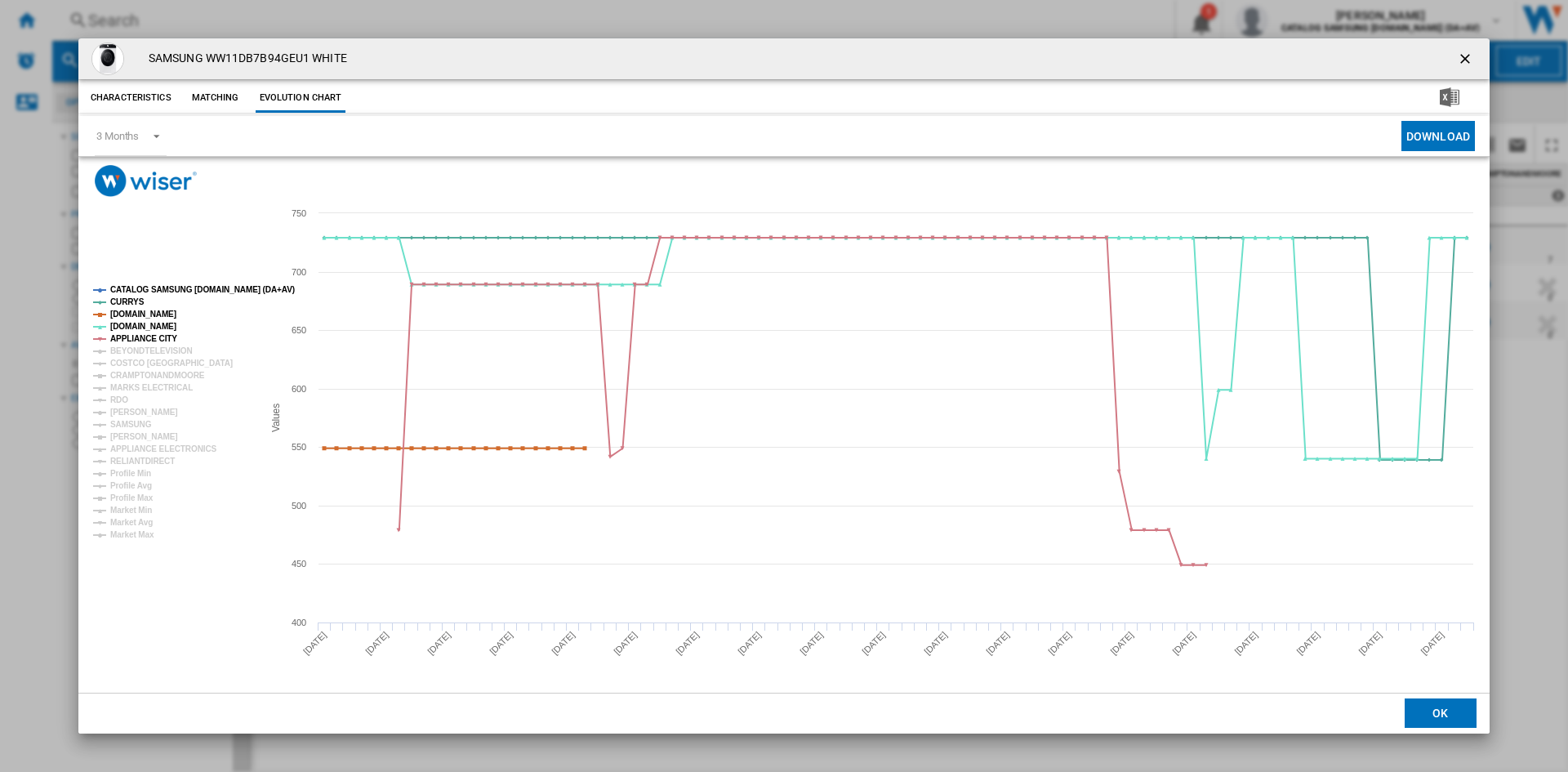
click at [161, 288] on tspan "CATALOG SAMSUNG [DOMAIN_NAME] (DA+AV)" at bounding box center [203, 290] width 185 height 9
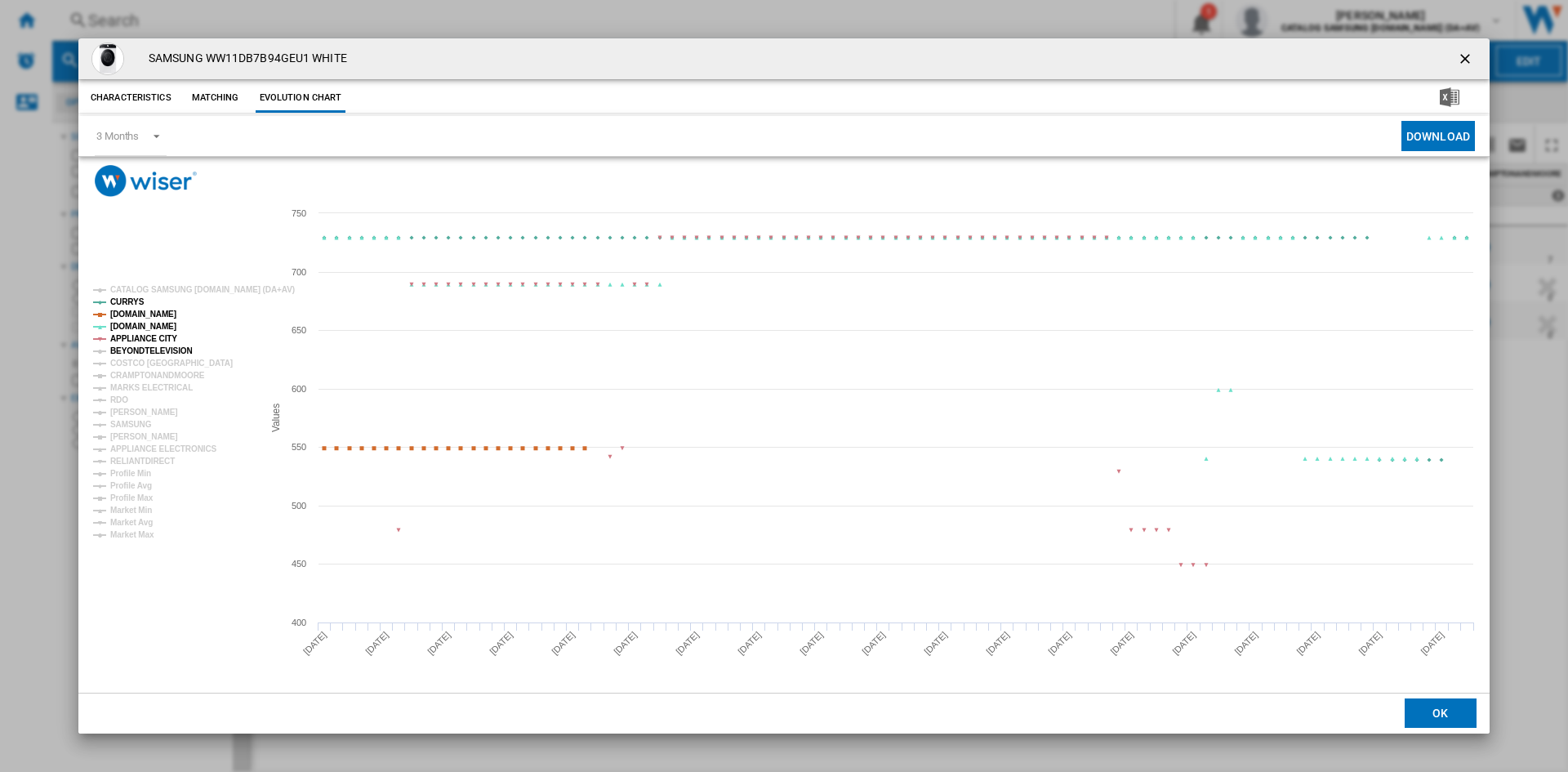
click at [135, 346] on tspan "BEYONDTELEVISION" at bounding box center [151, 351] width 83 height 9
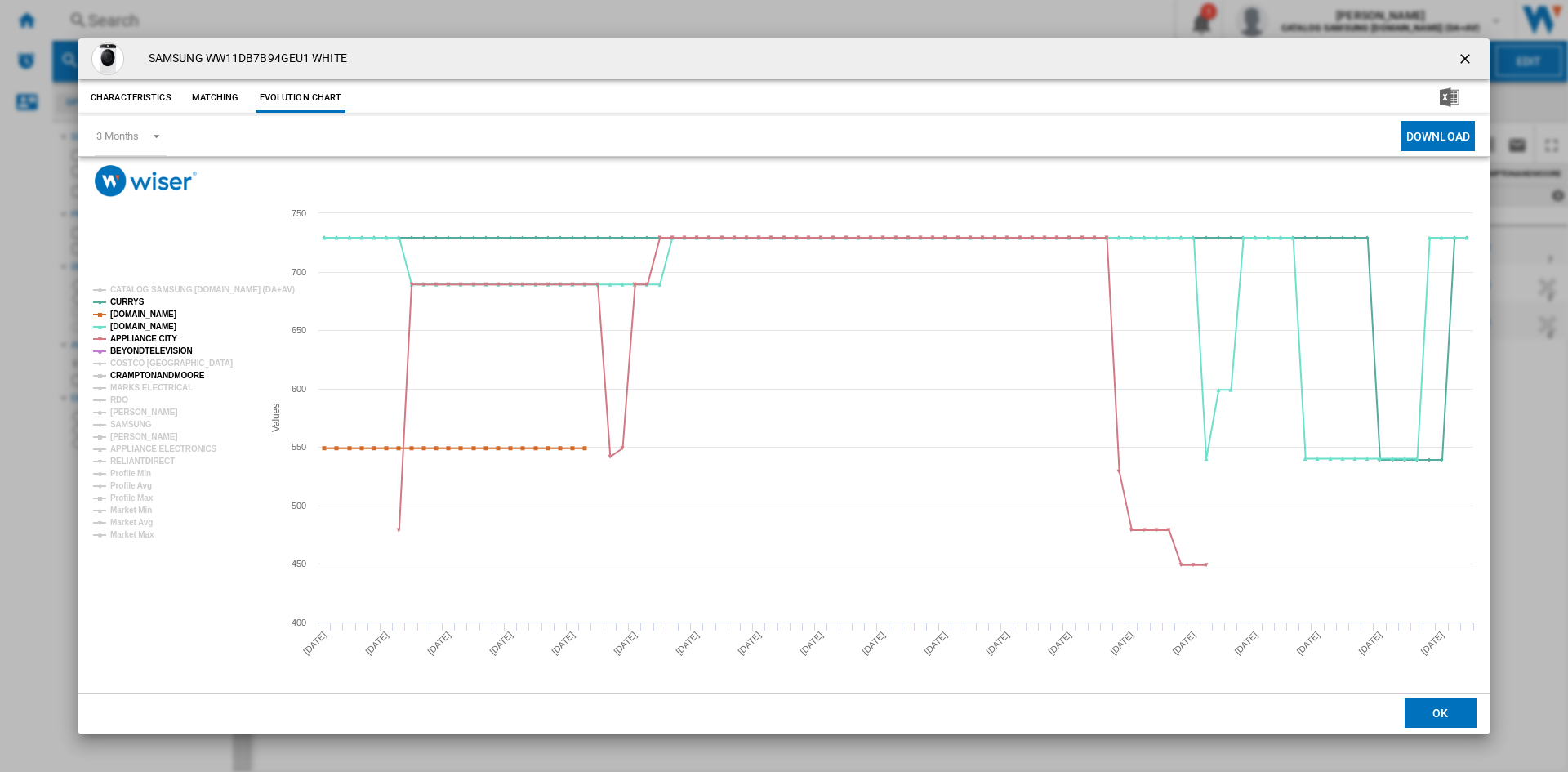
click at [128, 374] on tspan "CRAMPTONANDMOORE" at bounding box center [157, 375] width 95 height 9
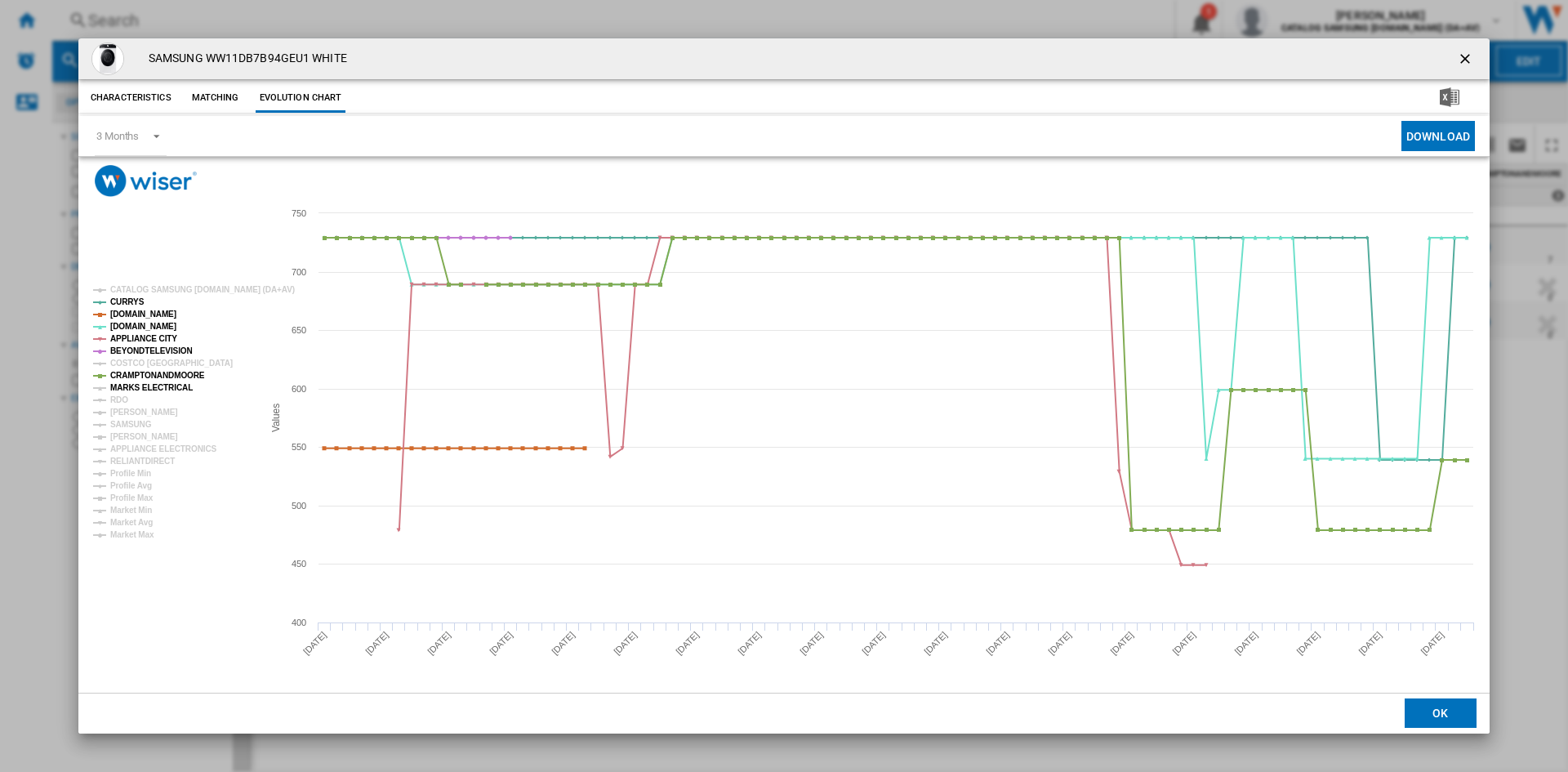
click at [125, 385] on tspan "MARKS ELECTRICAL" at bounding box center [151, 387] width 83 height 9
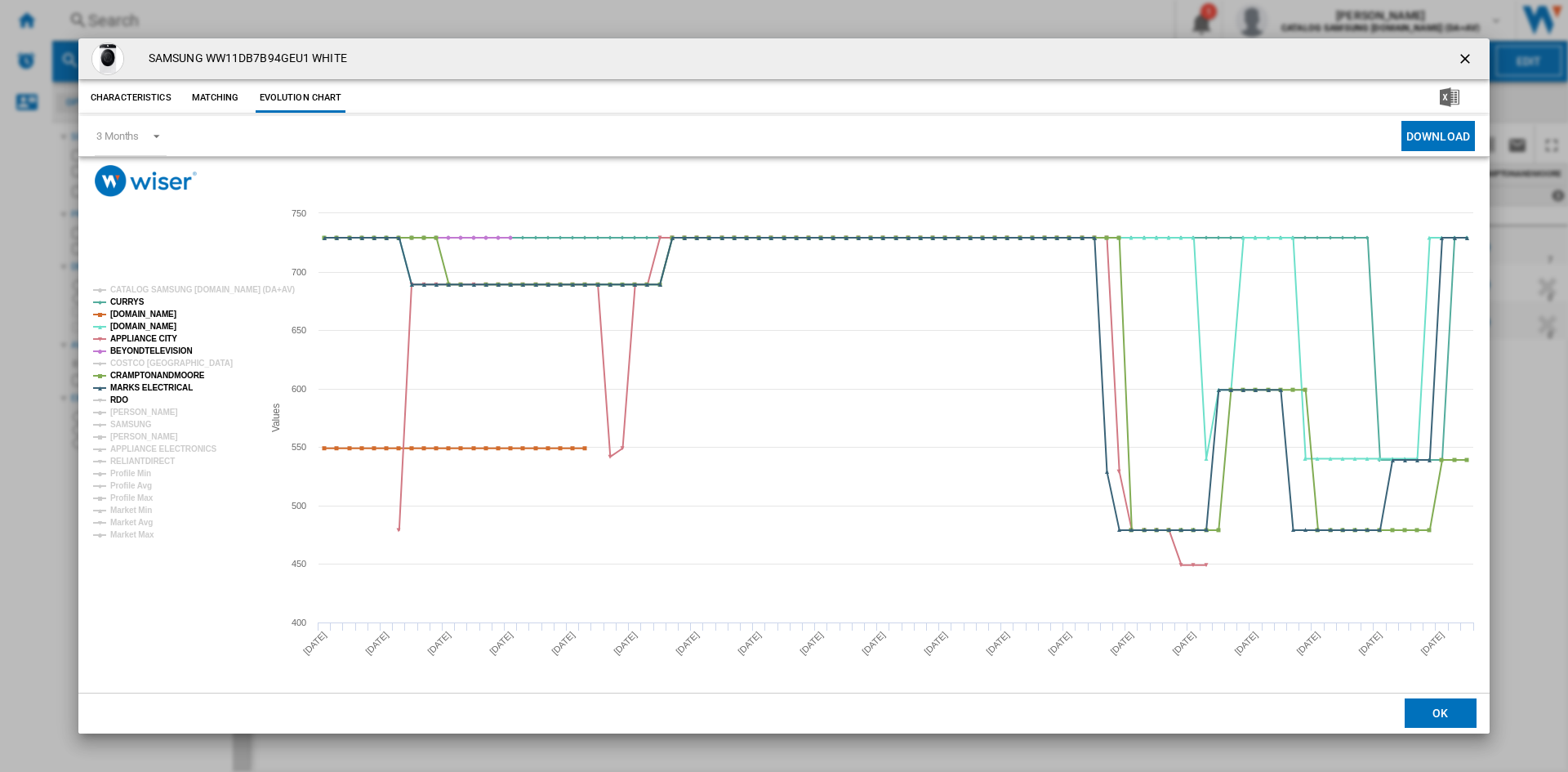
click at [120, 397] on tspan "RDO" at bounding box center [119, 400] width 18 height 9
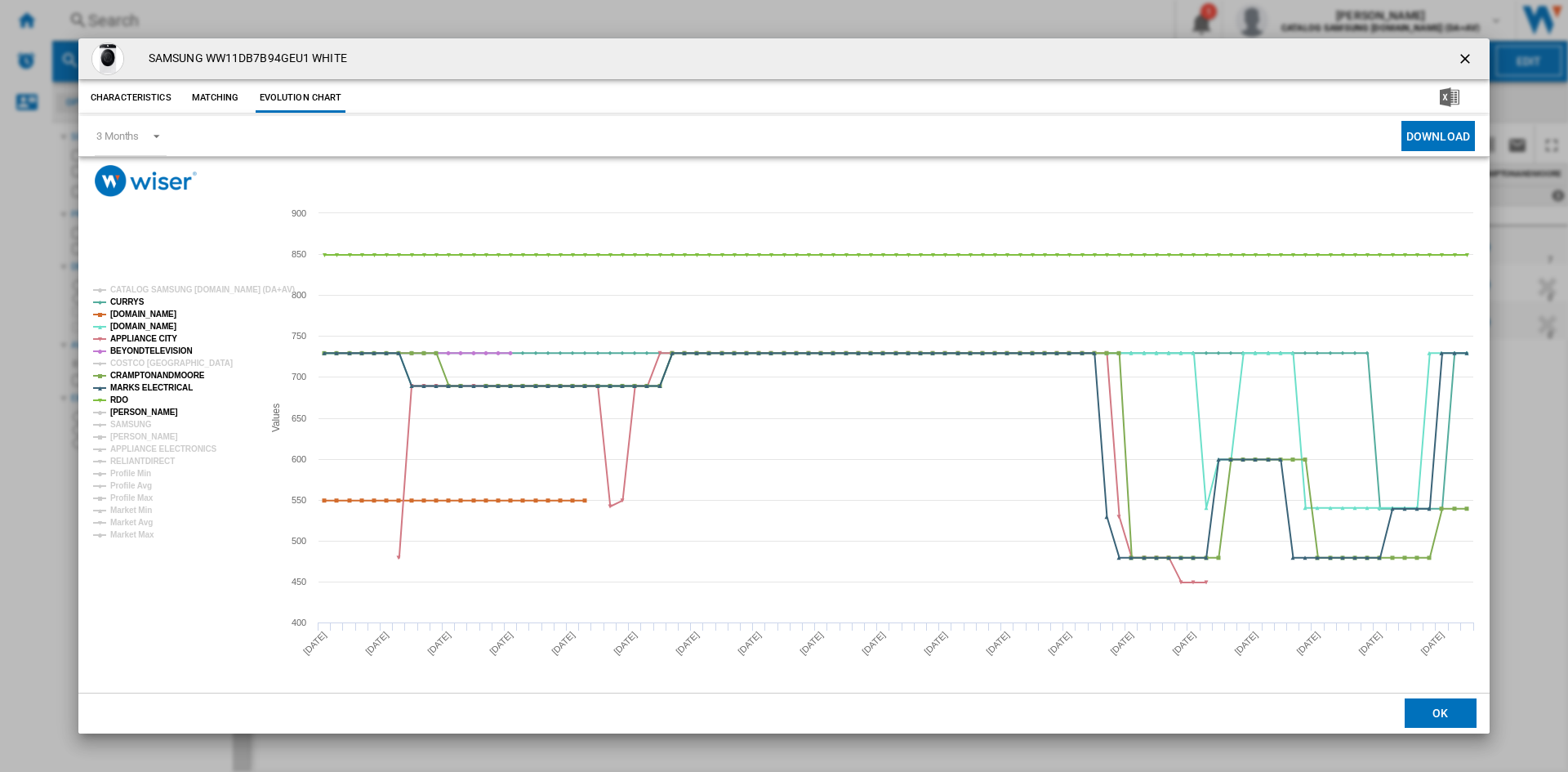
click at [126, 411] on tspan "[PERSON_NAME]" at bounding box center [144, 412] width 68 height 9
click at [128, 421] on tspan "SAMSUNG" at bounding box center [131, 424] width 42 height 9
click at [131, 433] on tspan "[PERSON_NAME]" at bounding box center [144, 437] width 68 height 9
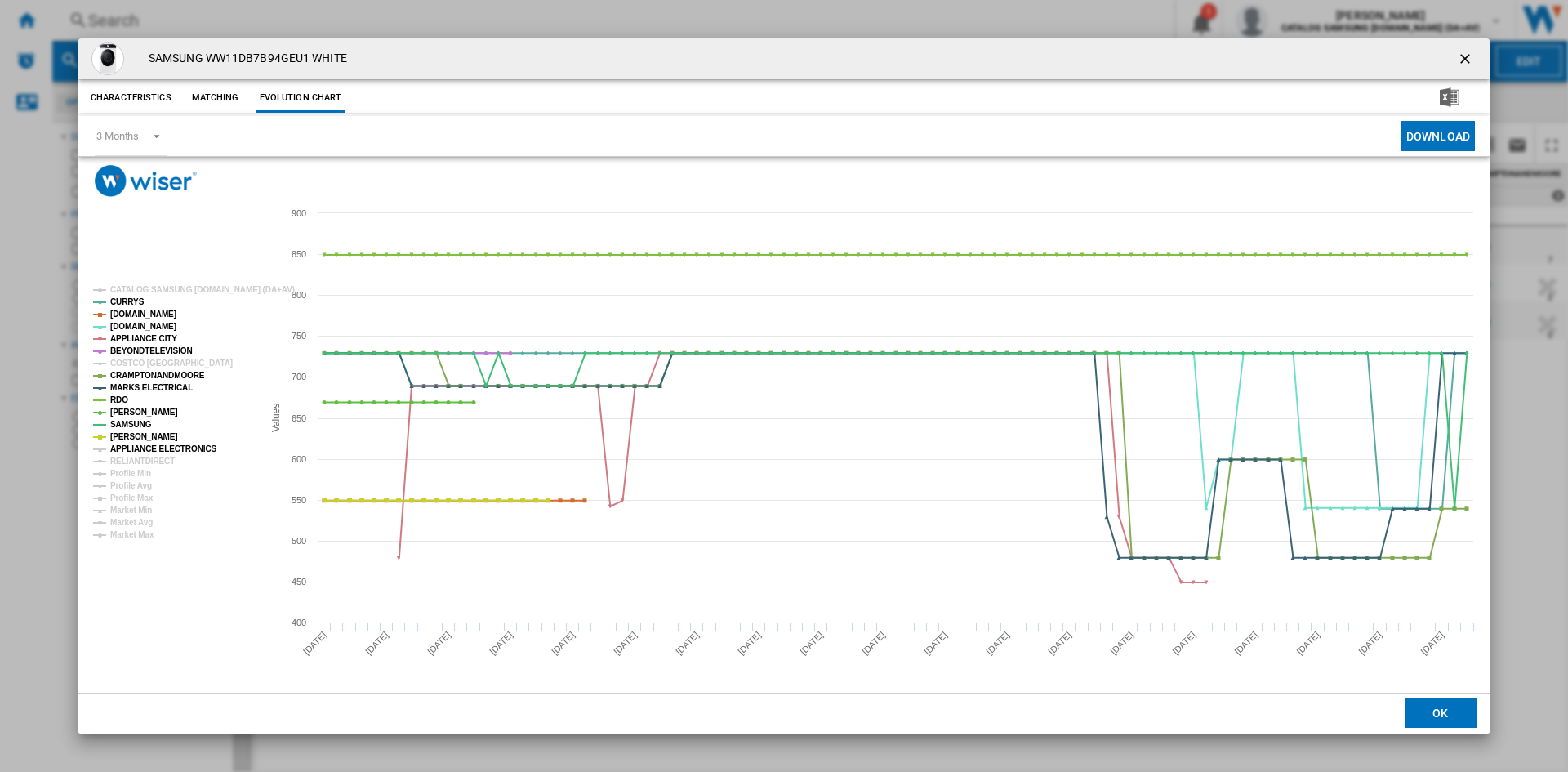
click at [132, 453] on tspan "APPLIANCE ELECTRONICS" at bounding box center [163, 449] width 107 height 9
click at [132, 458] on tspan "RELIANTDIRECT" at bounding box center [143, 461] width 65 height 9
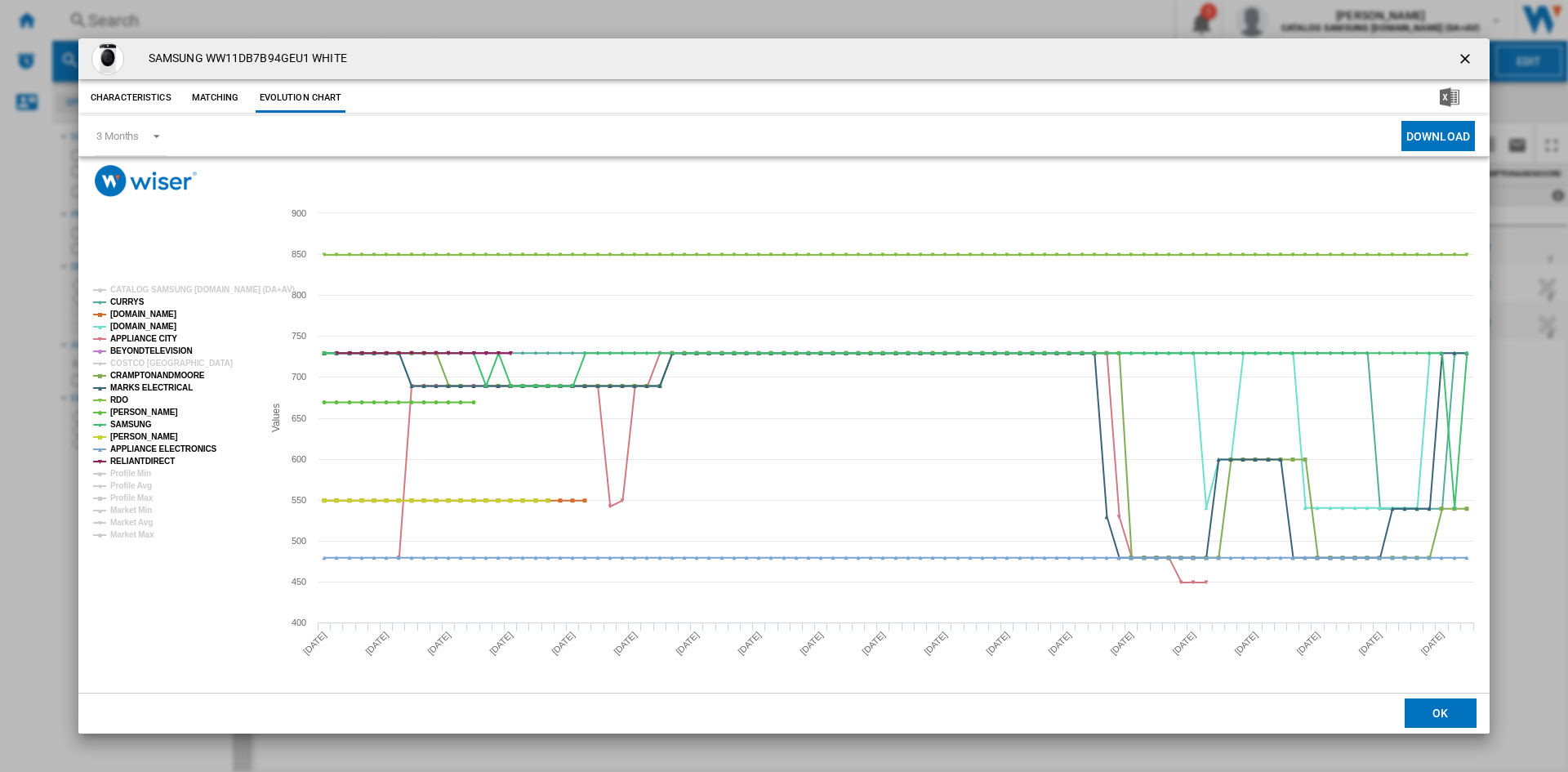
click at [1465, 53] on ng-md-icon "getI18NText('BUTTONS.CLOSE_DIALOG')" at bounding box center [1466, 60] width 20 height 20
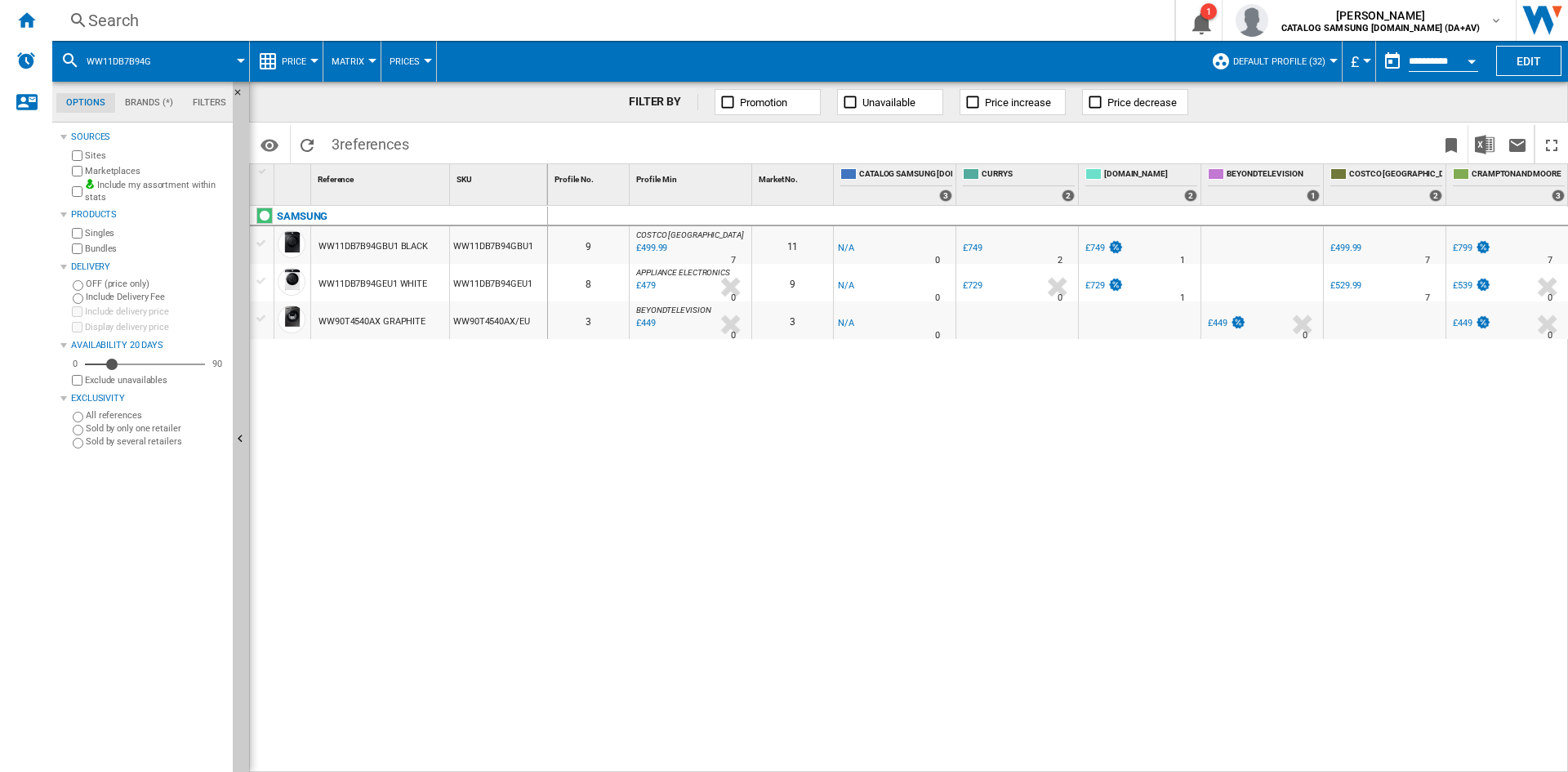
click at [131, 23] on div "Search" at bounding box center [610, 21] width 1044 height 23
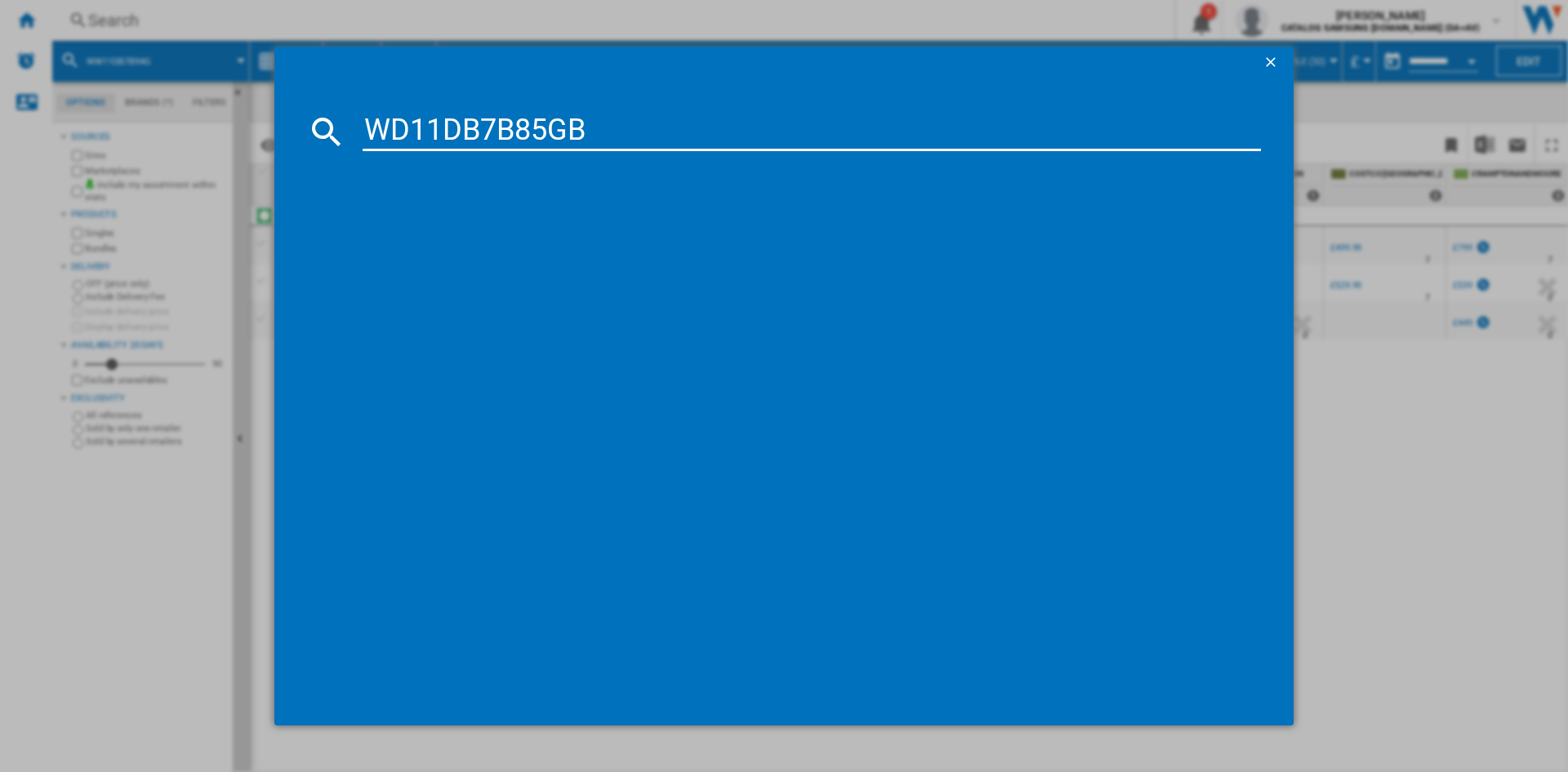
type input "WD11DB7B85GB"
click at [1271, 63] on ng-md-icon "getI18NText('BUTTONS.CLOSE_DIALOG')" at bounding box center [1272, 63] width 20 height 20
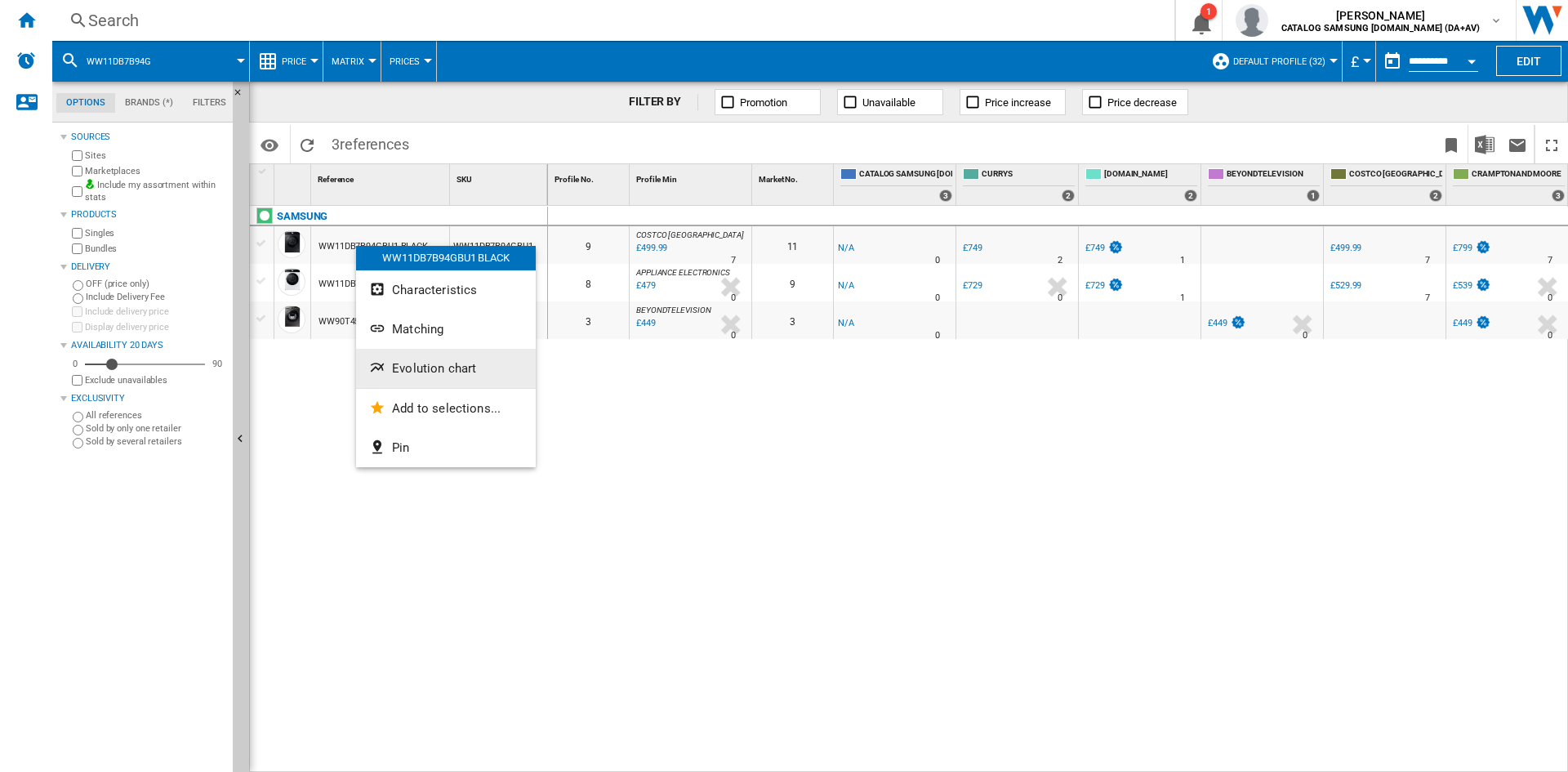
click at [438, 367] on span "Evolution chart" at bounding box center [434, 368] width 84 height 15
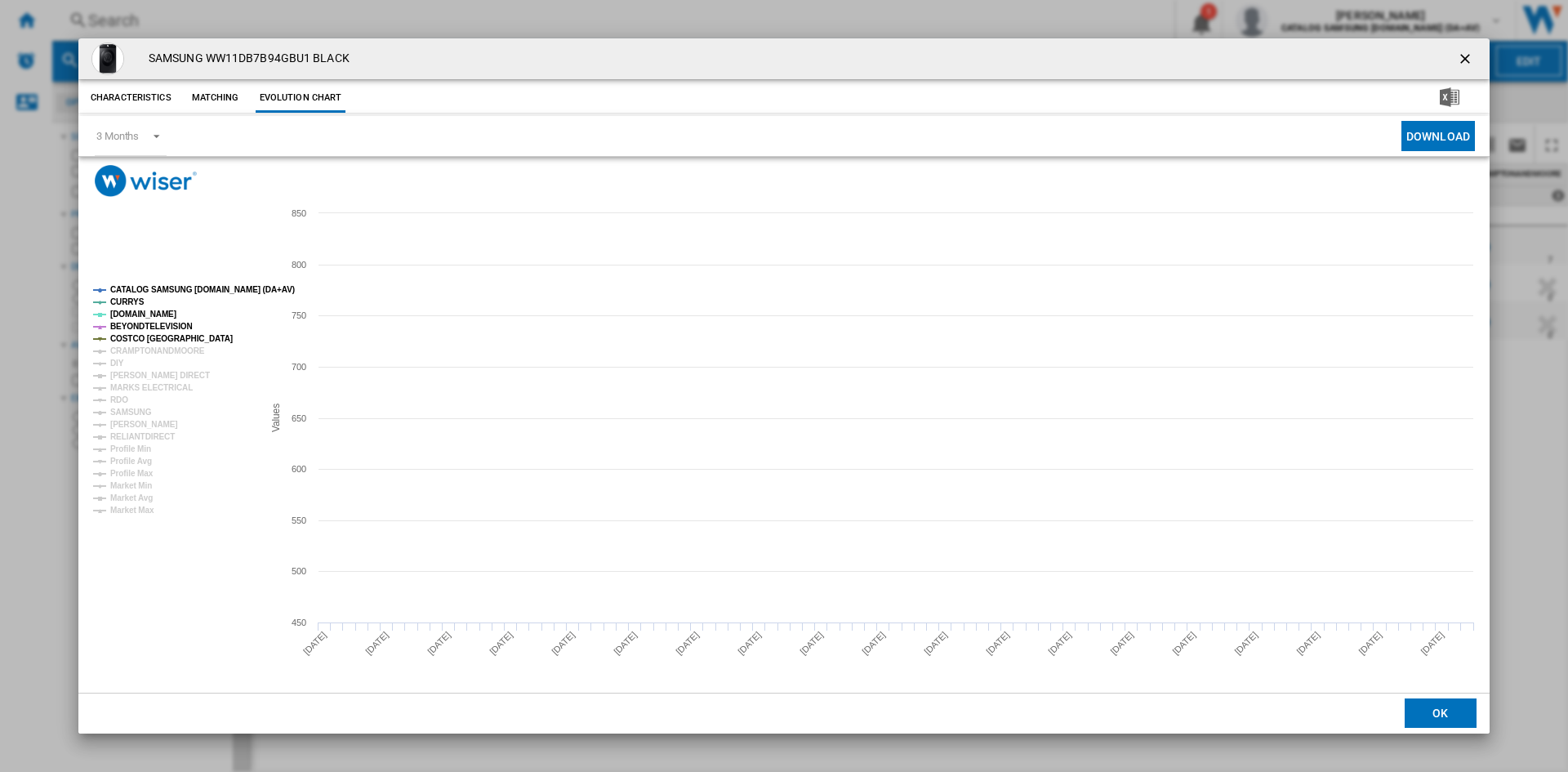
click at [162, 288] on tspan "CATALOG SAMSUNG [DOMAIN_NAME] (DA+AV)" at bounding box center [203, 290] width 185 height 9
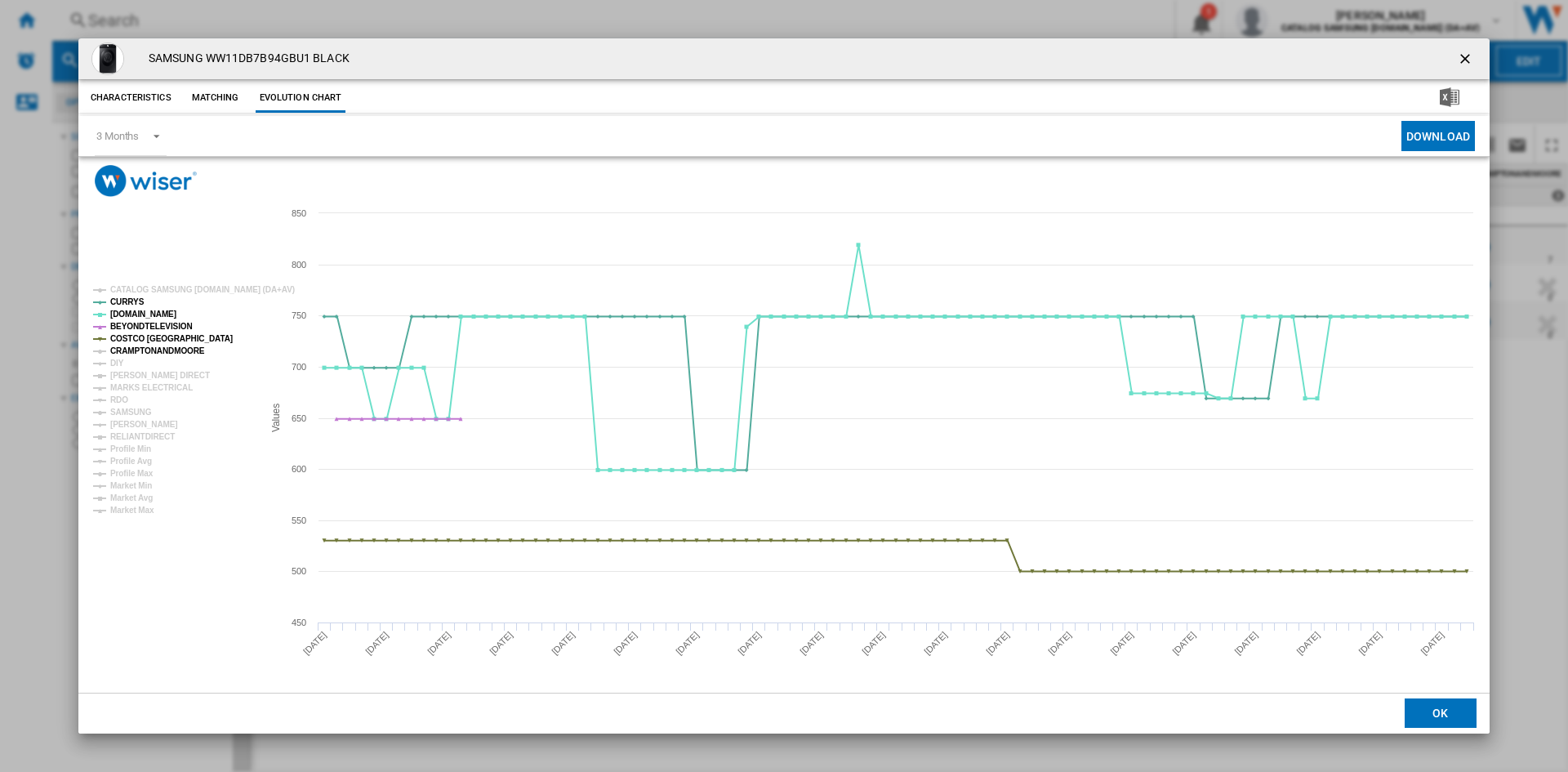
click at [130, 346] on tspan "CRAMPTONANDMOORE" at bounding box center [157, 351] width 95 height 9
click at [120, 362] on tspan "DIY" at bounding box center [117, 363] width 14 height 9
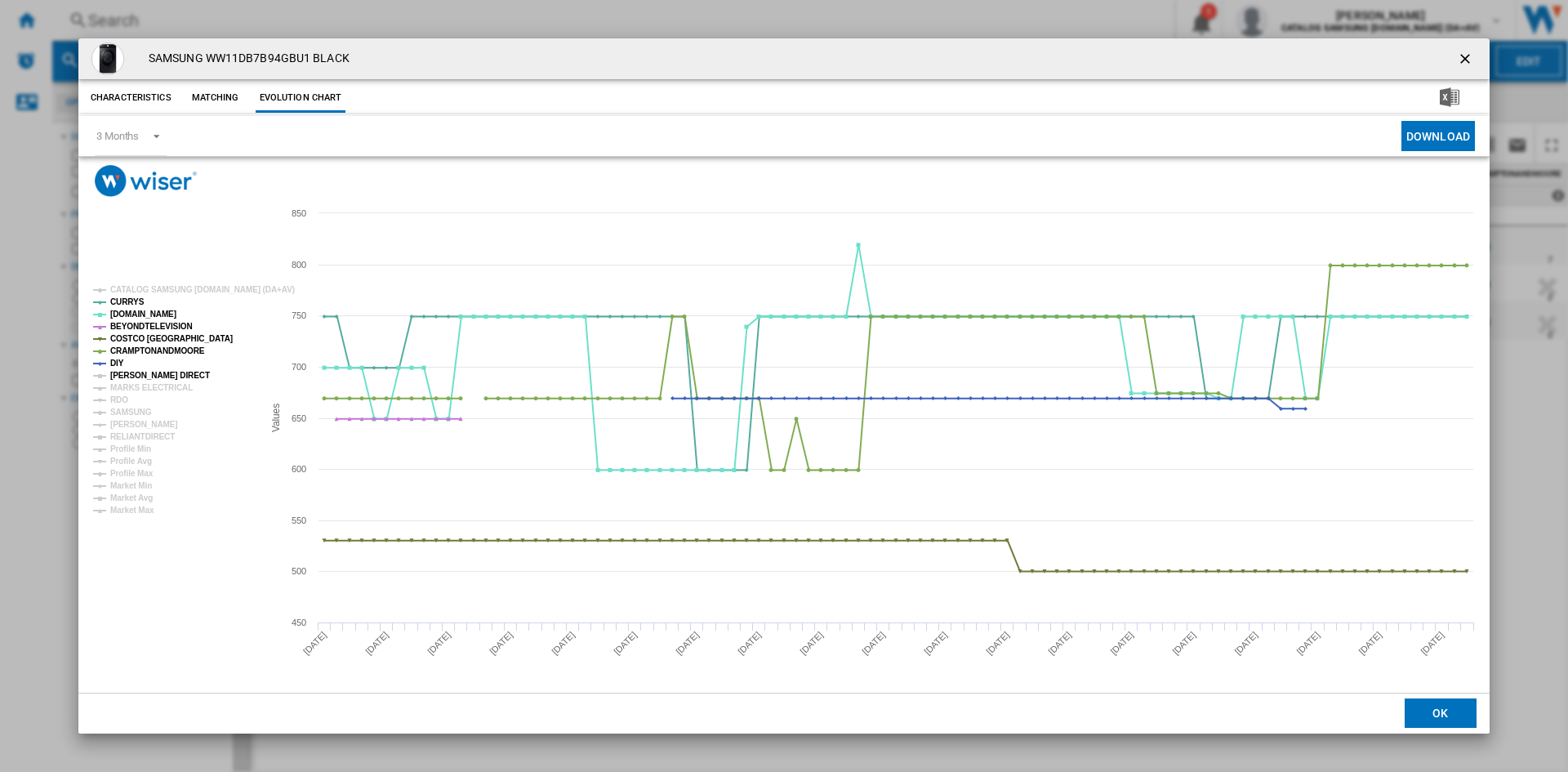
click at [127, 372] on tspan "[PERSON_NAME] DIRECT" at bounding box center [160, 375] width 100 height 9
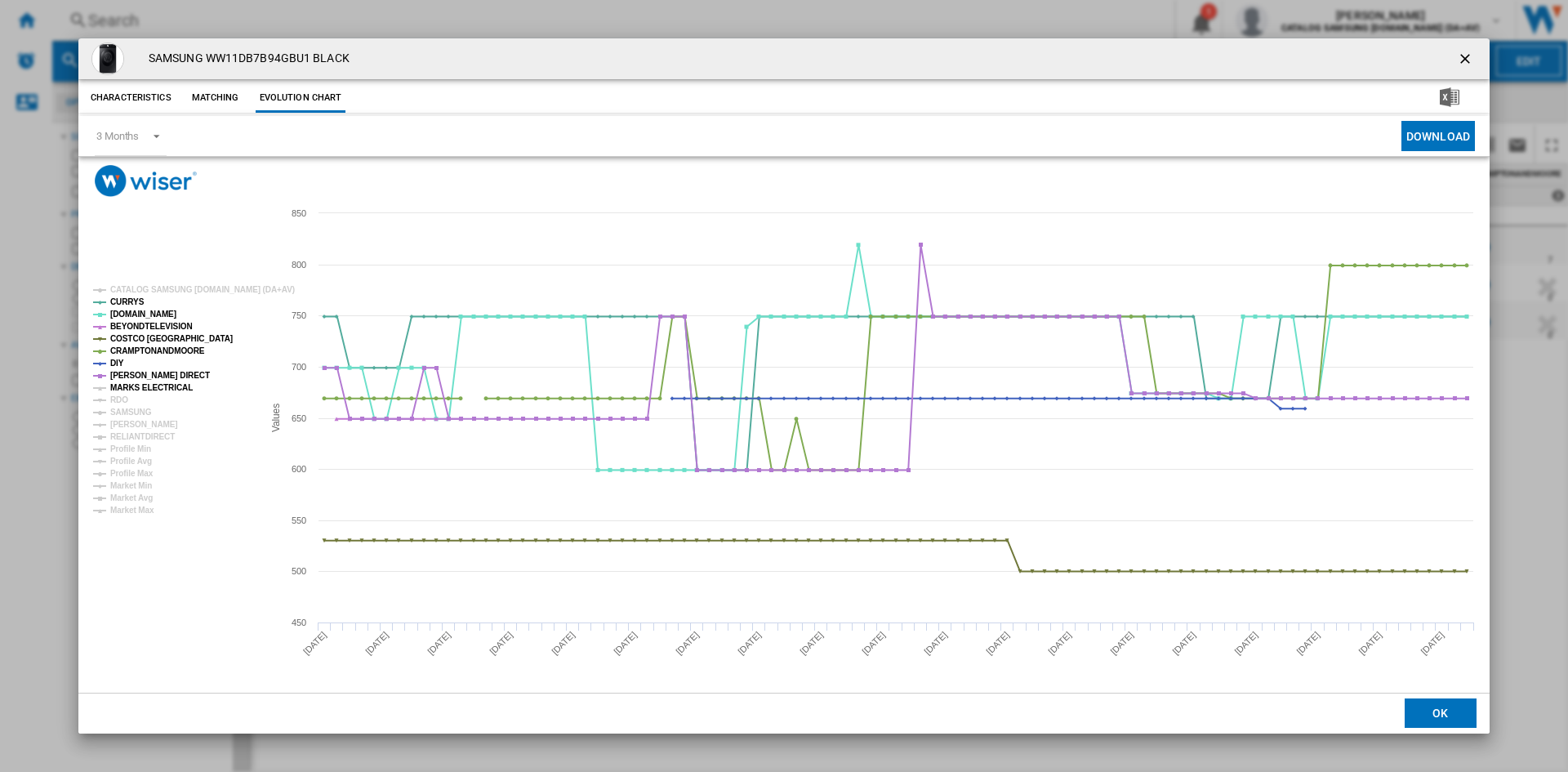
click at [129, 391] on tspan "MARKS ELECTRICAL" at bounding box center [151, 387] width 83 height 9
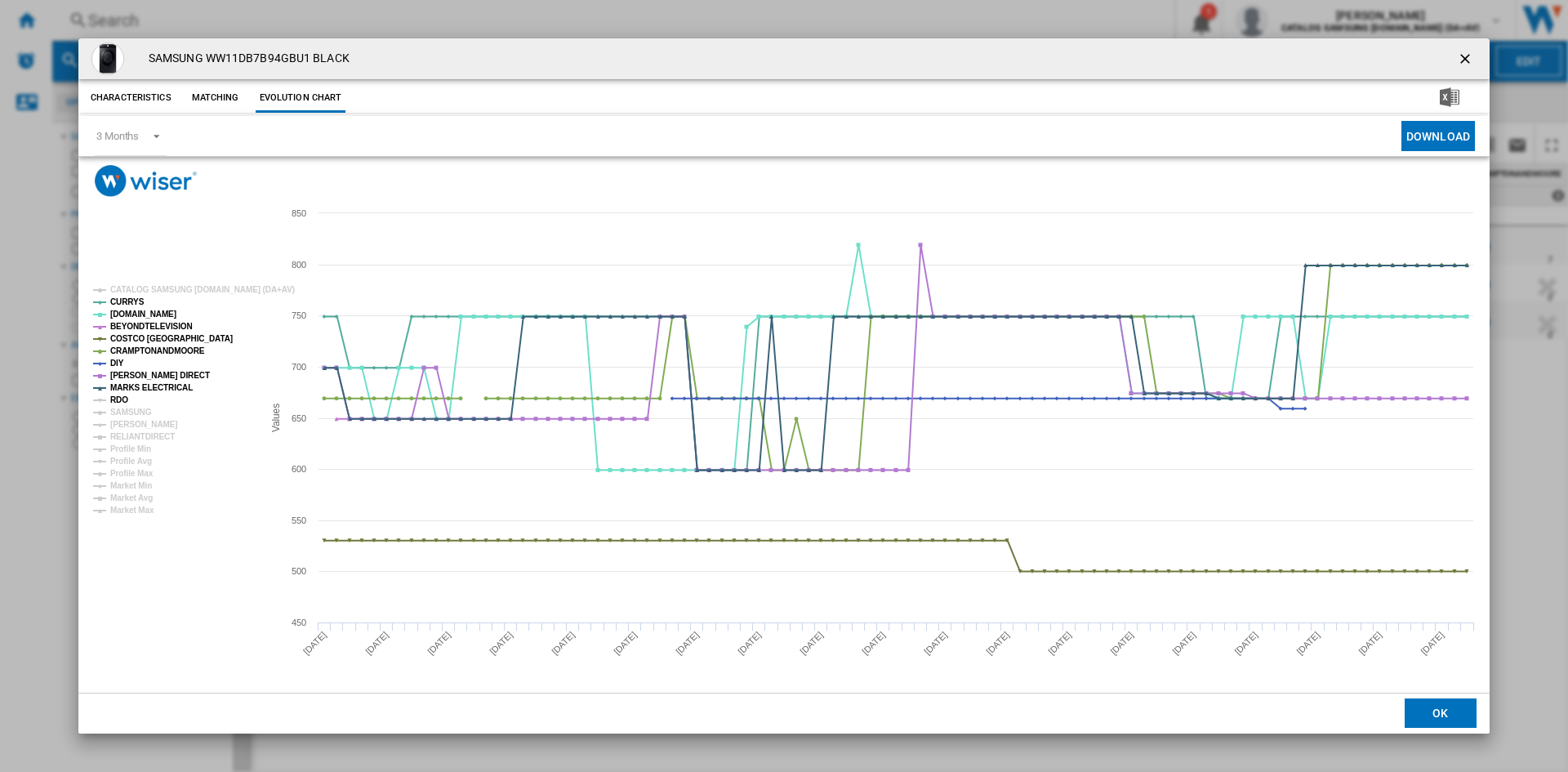
click at [113, 404] on tspan "RDO" at bounding box center [119, 400] width 18 height 9
click at [126, 410] on tspan "SAMSUNG" at bounding box center [131, 412] width 42 height 9
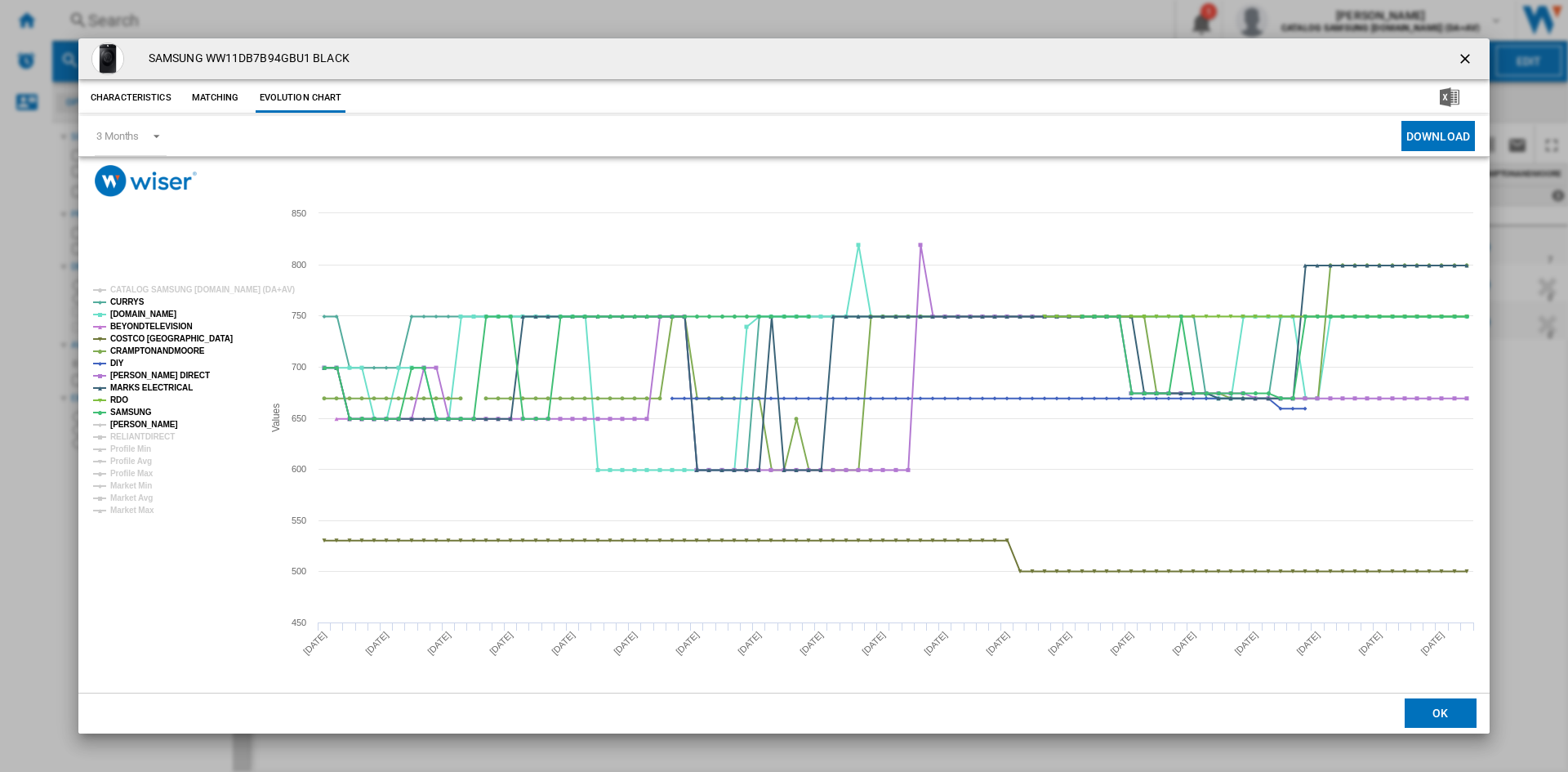
click at [136, 425] on tspan "[PERSON_NAME]" at bounding box center [144, 424] width 68 height 9
click at [136, 433] on tspan "RELIANTDIRECT" at bounding box center [143, 437] width 65 height 9
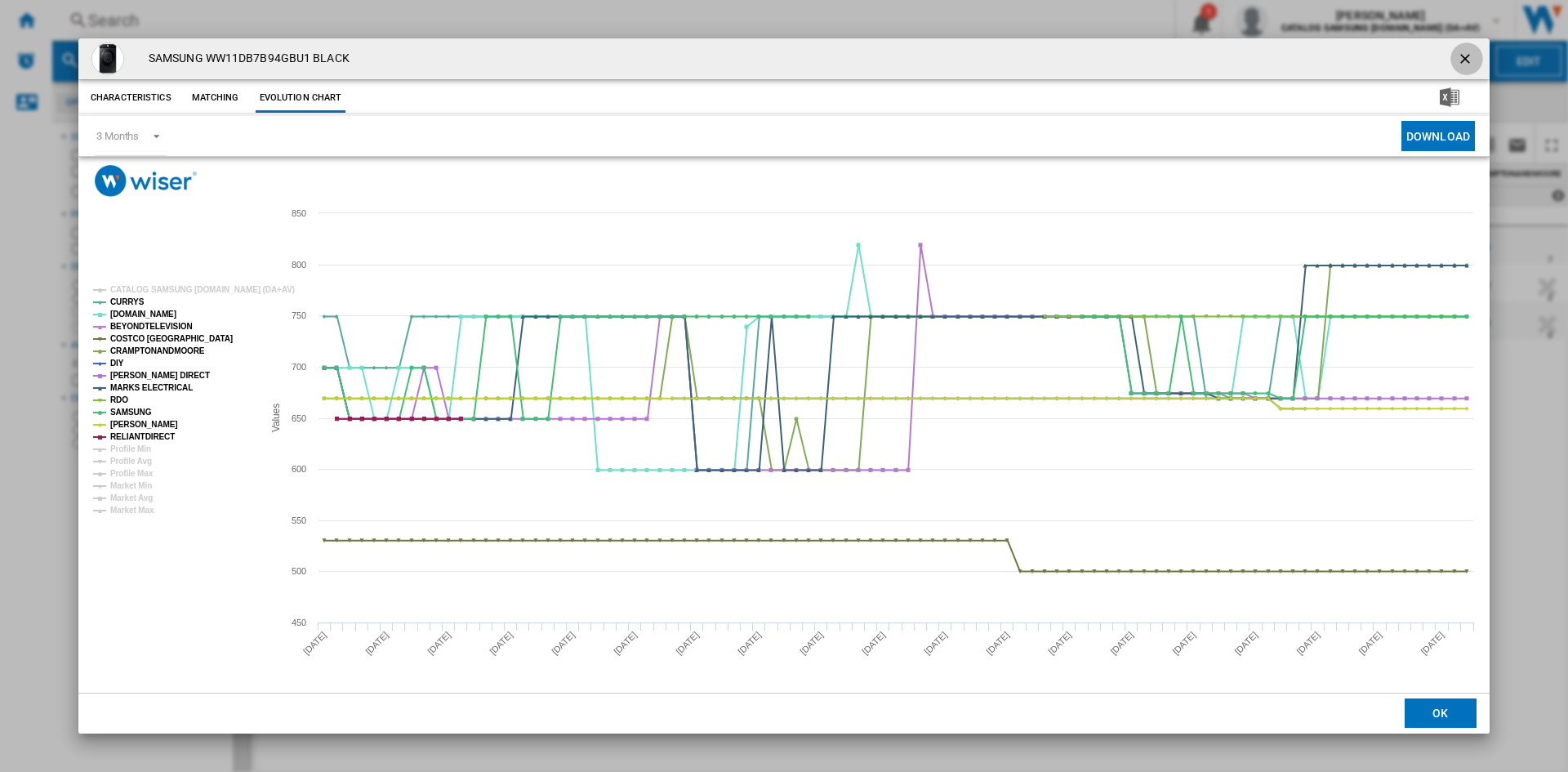
click at [1456, 53] on button "Product popup" at bounding box center [1467, 59] width 32 height 32
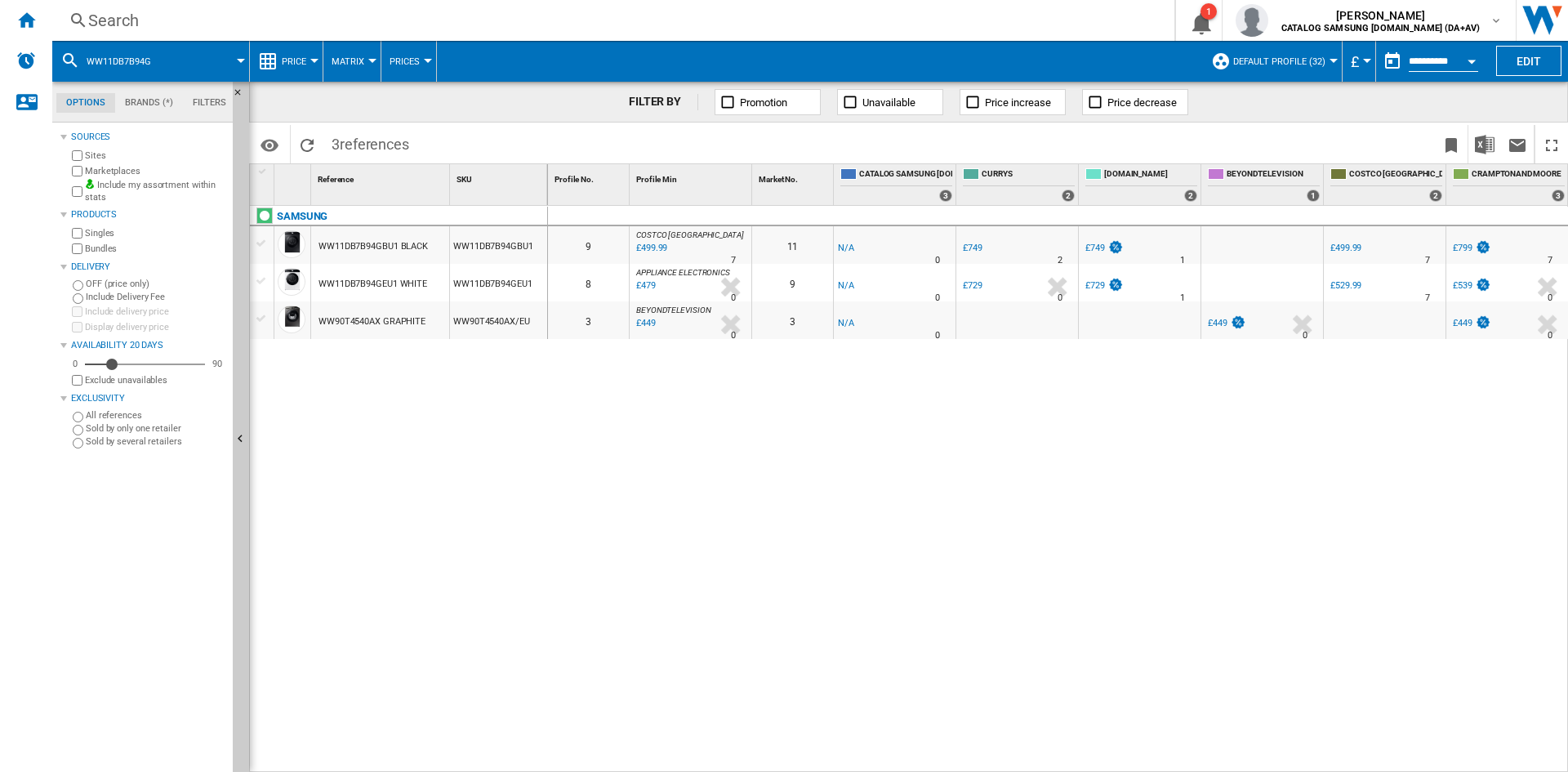
click at [152, 30] on div "Search" at bounding box center [610, 21] width 1044 height 23
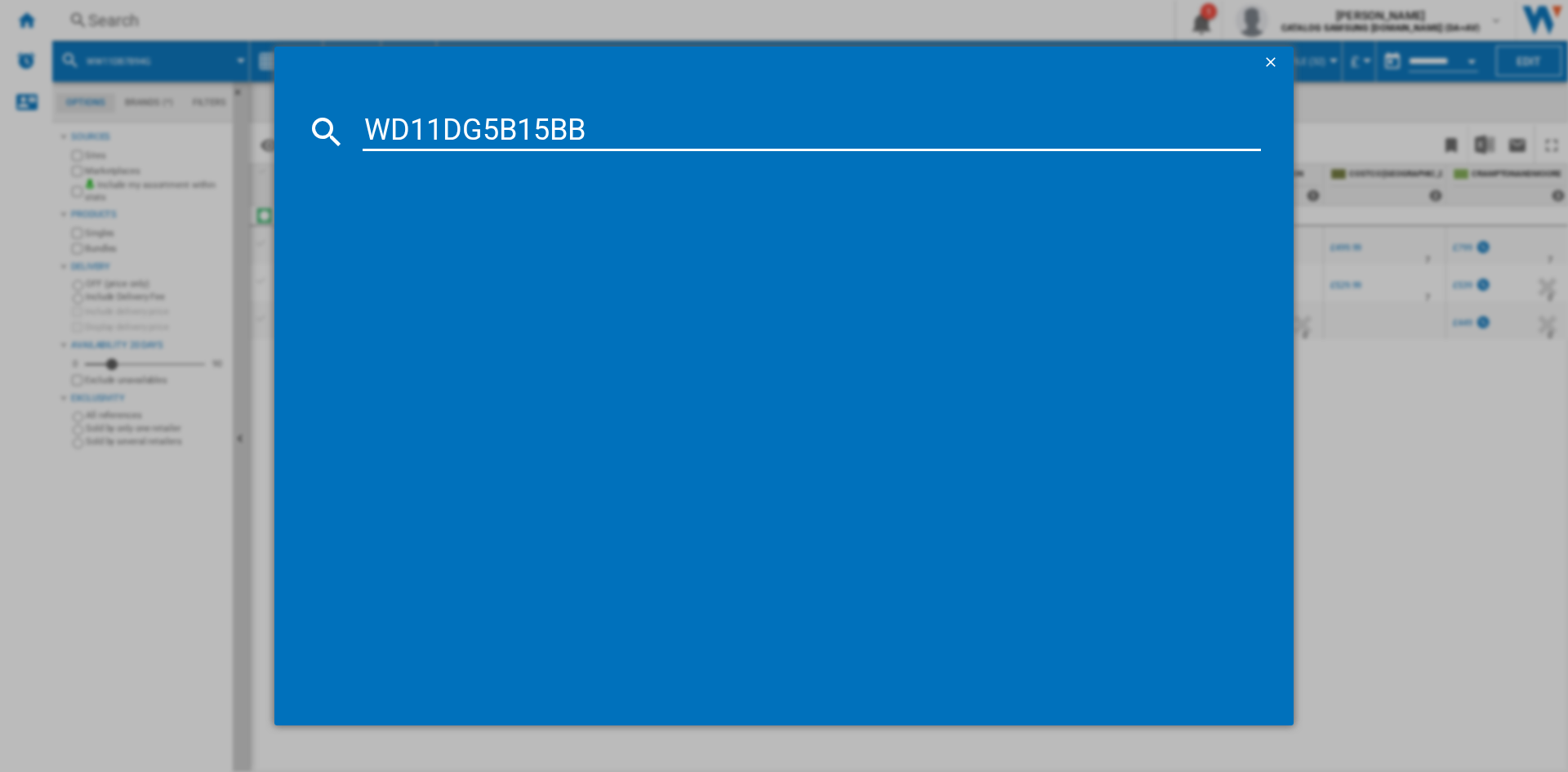
type input "WD11DG5B15BB"
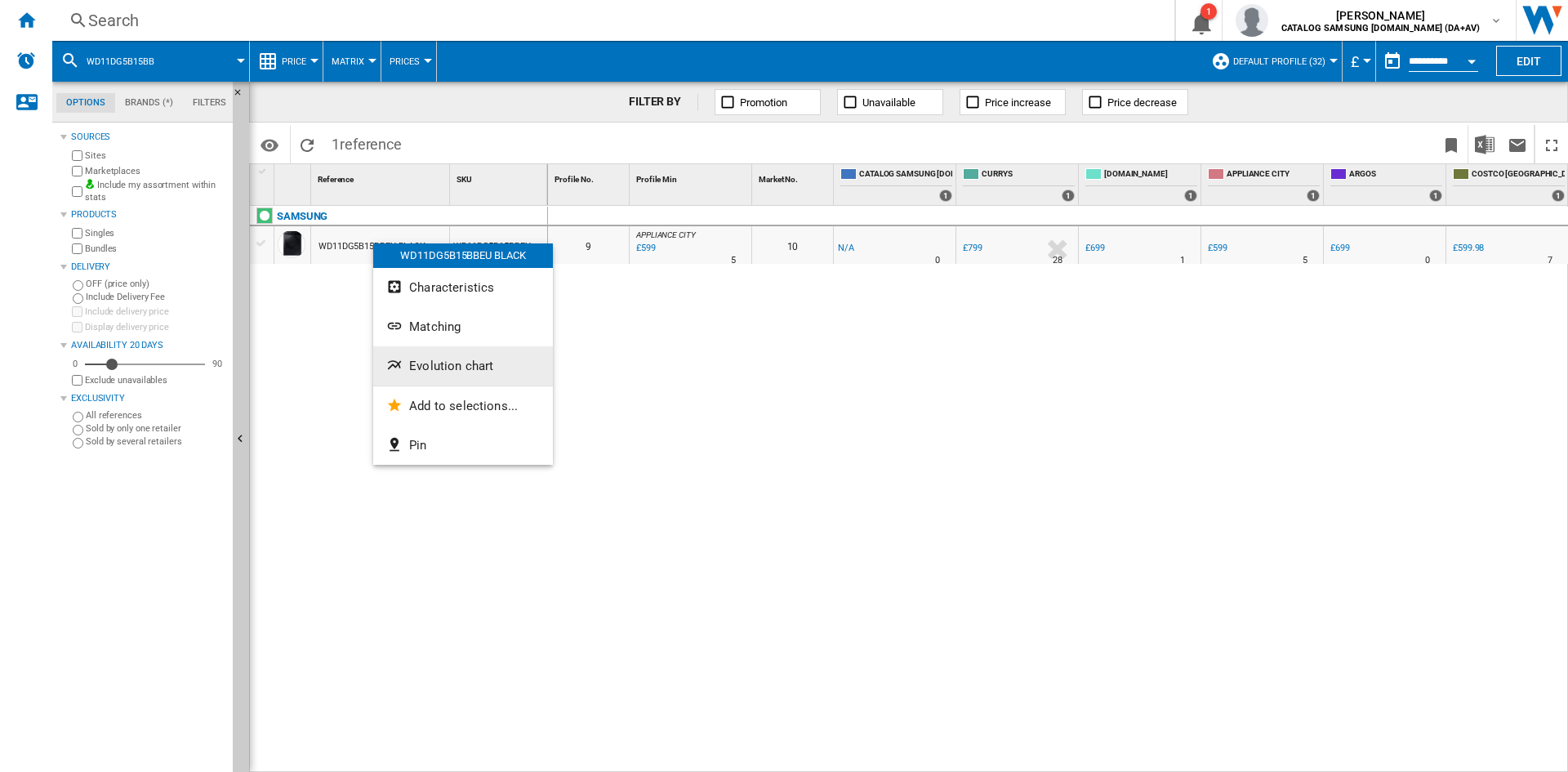
click at [451, 362] on span "Evolution chart" at bounding box center [451, 366] width 84 height 15
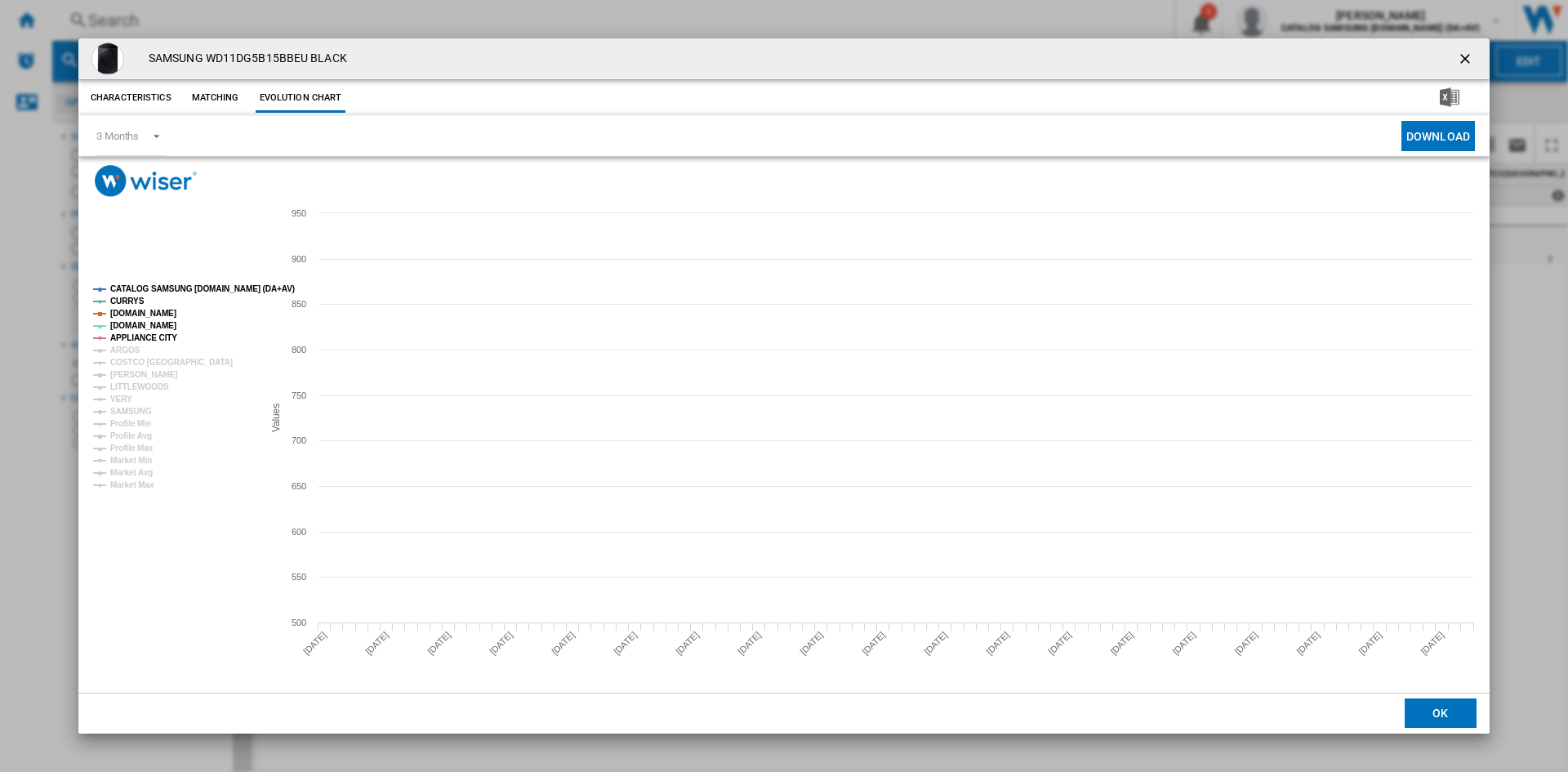
click at [164, 286] on tspan "CATALOG SAMSUNG [DOMAIN_NAME] (DA+AV)" at bounding box center [203, 289] width 185 height 9
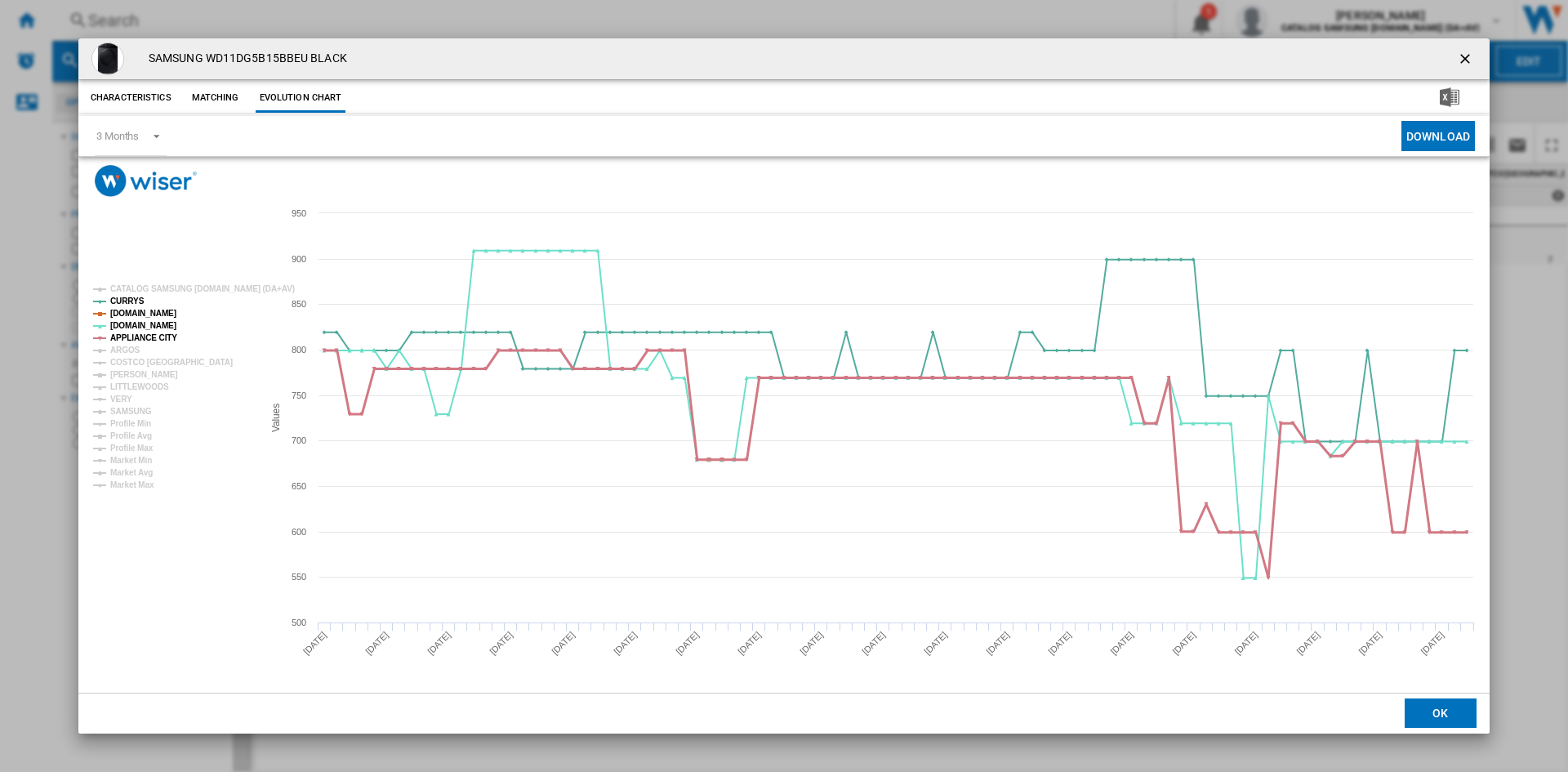
click at [129, 348] on tspan "ARGOS" at bounding box center [125, 350] width 30 height 9
click at [134, 373] on tspan "[PERSON_NAME]" at bounding box center [144, 374] width 68 height 9
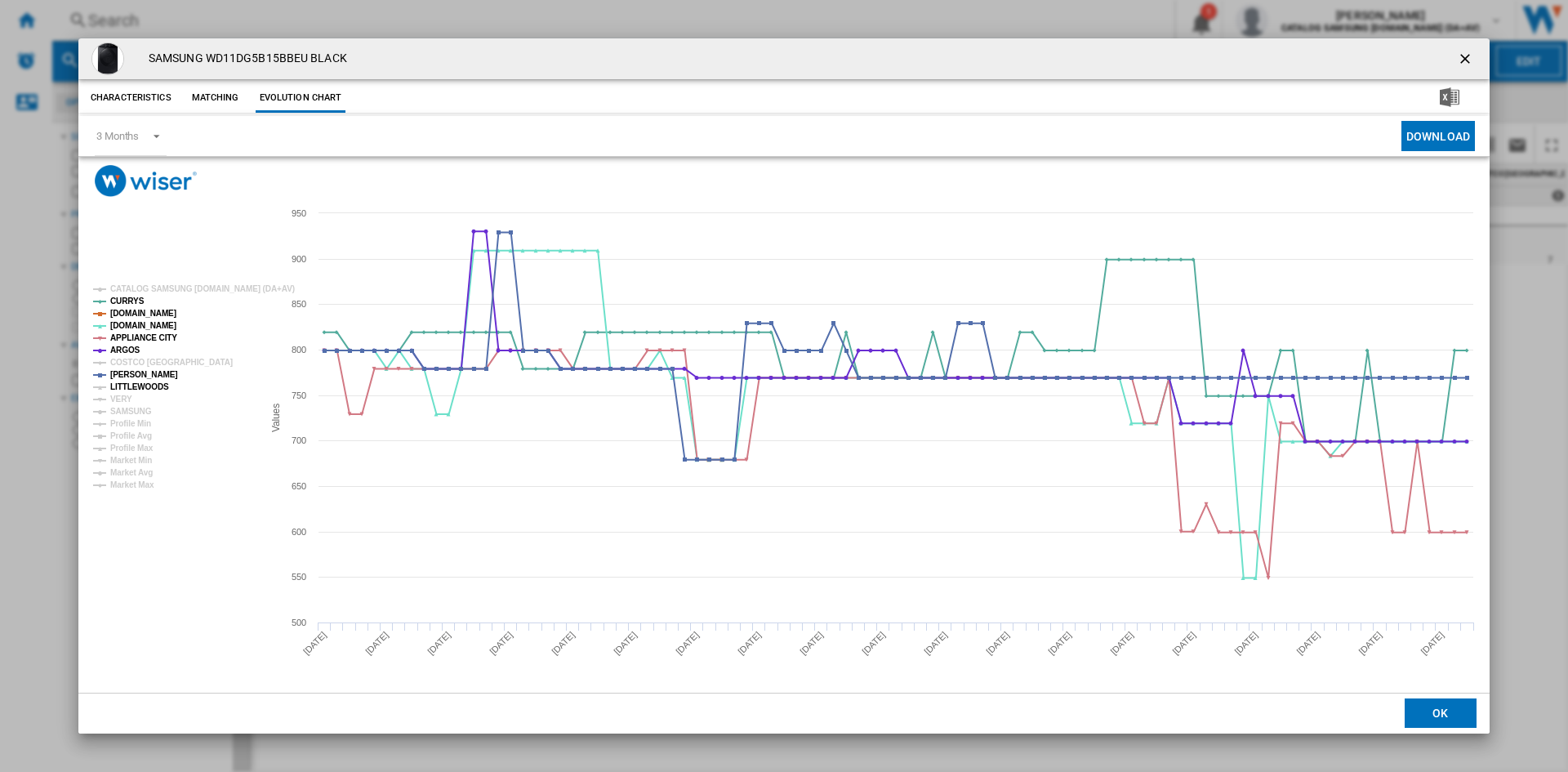
click at [132, 386] on tspan "LITTLEWOODS" at bounding box center [139, 386] width 59 height 9
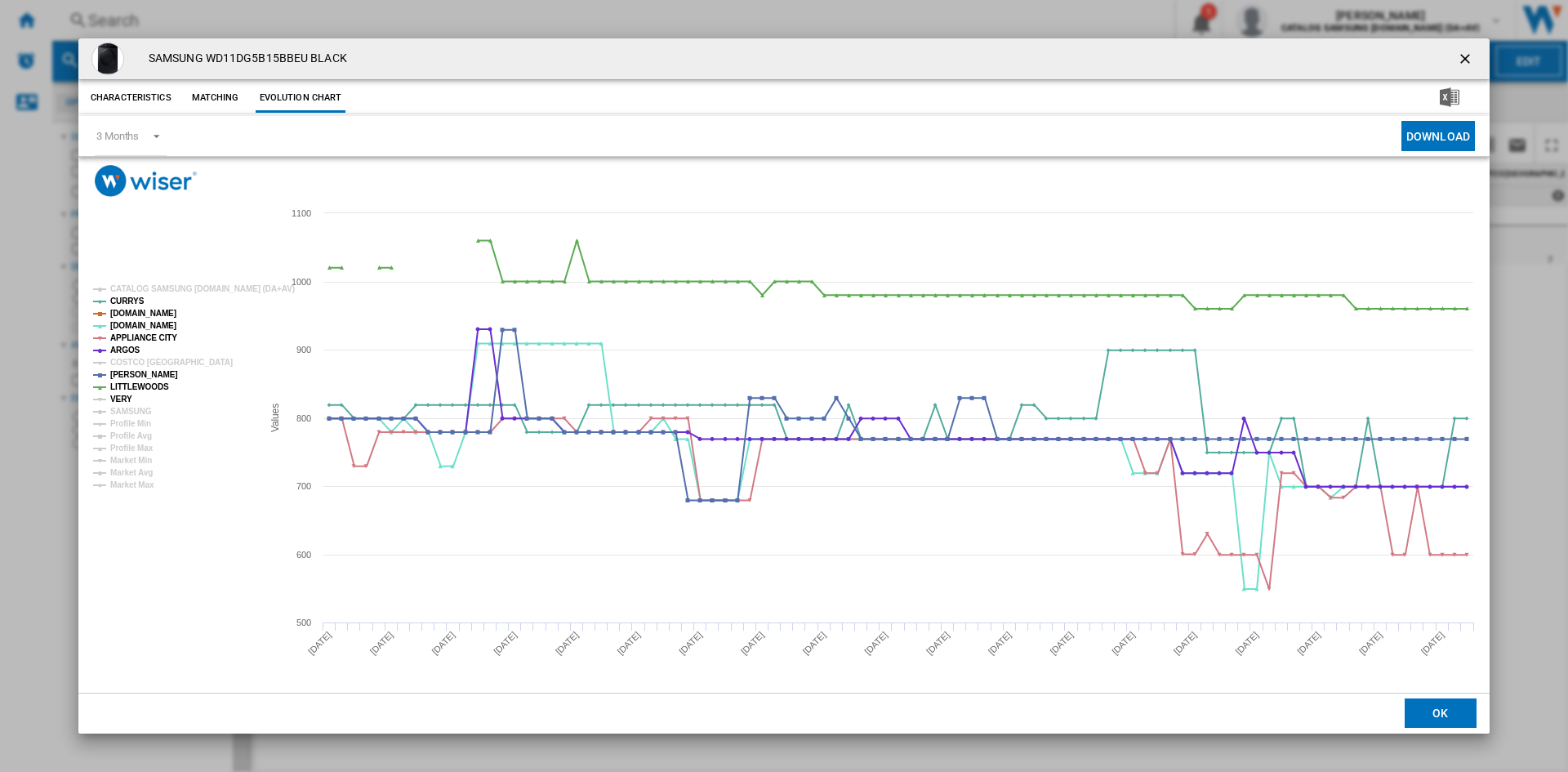
drag, startPoint x: 115, startPoint y: 399, endPoint x: 138, endPoint y: 416, distance: 28.6
click at [116, 401] on tspan "VERY" at bounding box center [121, 399] width 22 height 9
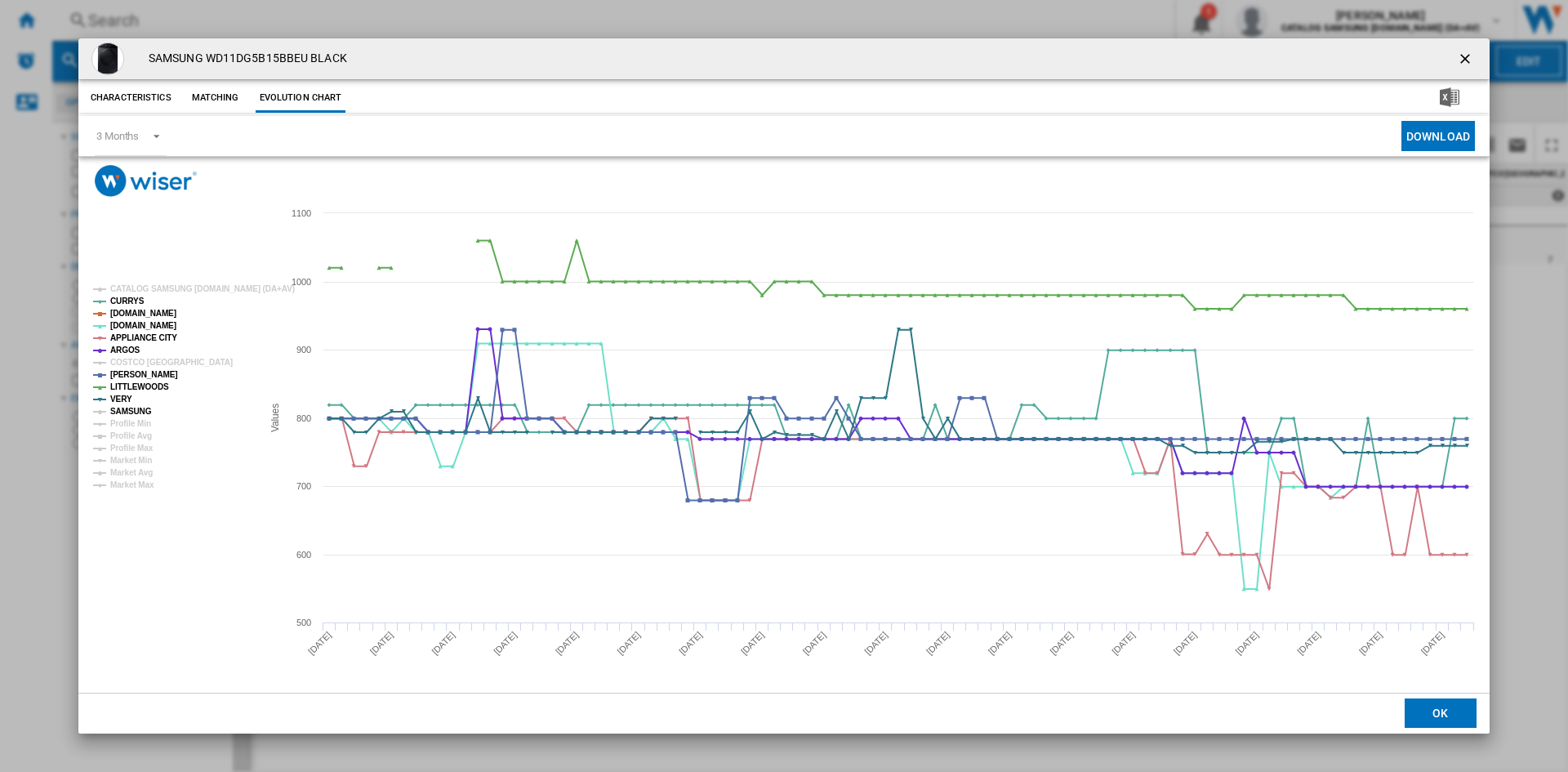
click at [140, 419] on tspan "Profile Min" at bounding box center [131, 423] width 41 height 9
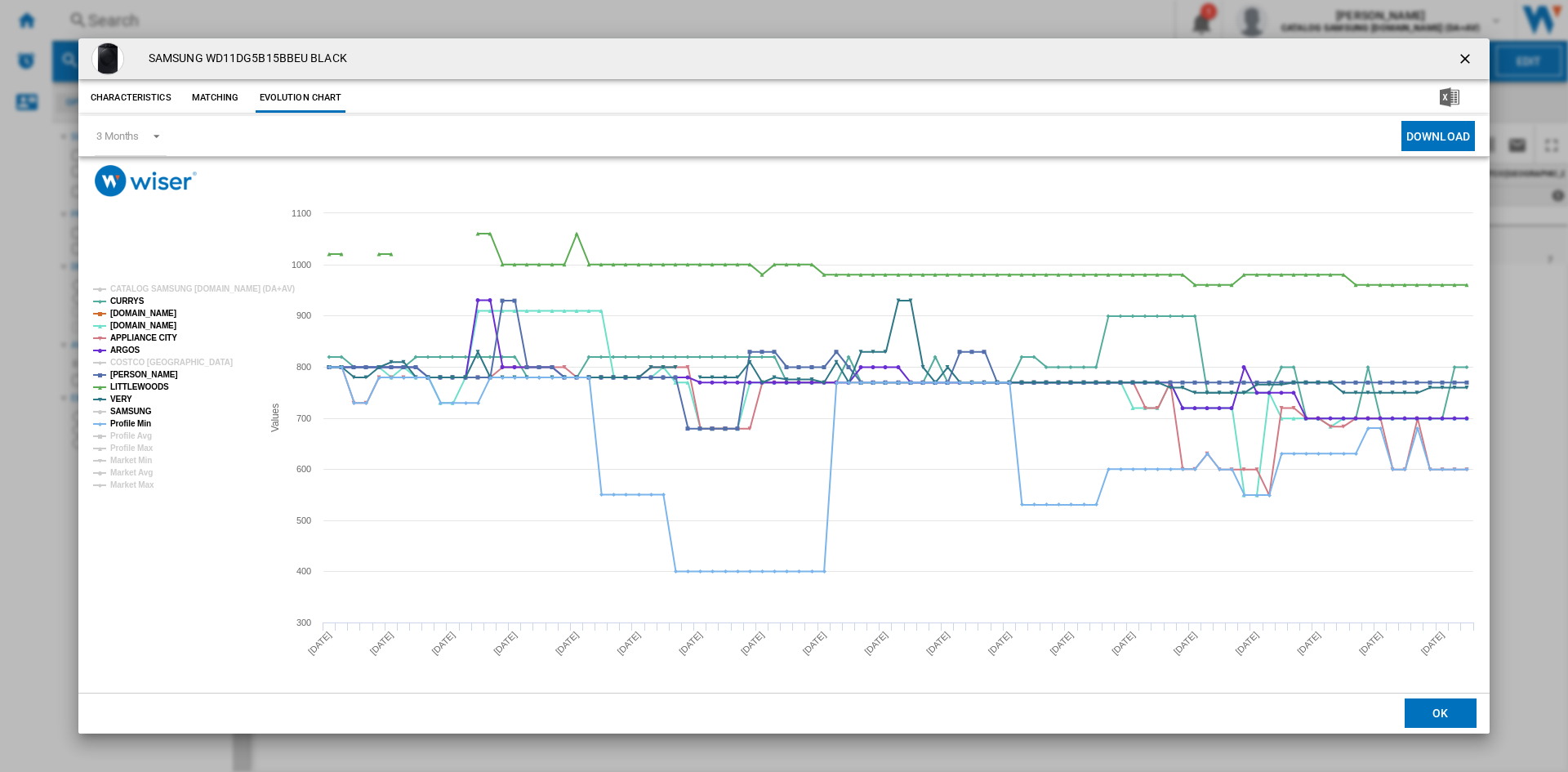
click at [138, 411] on tspan "SAMSUNG" at bounding box center [131, 411] width 42 height 9
click at [143, 427] on tspan "Profile Min" at bounding box center [131, 423] width 41 height 9
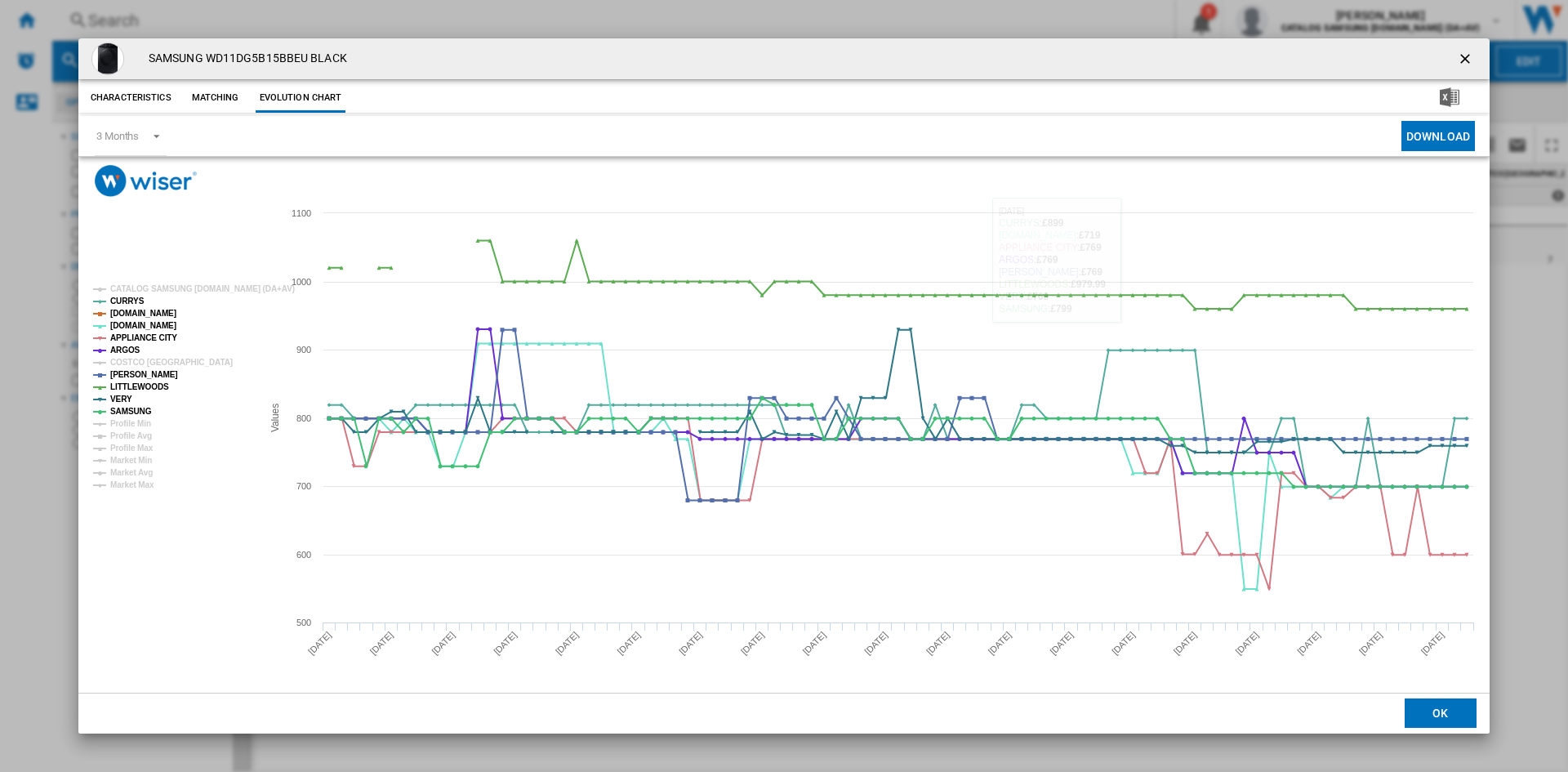
click at [1470, 60] on ng-md-icon "getI18NText('BUTTONS.CLOSE_DIALOG')" at bounding box center [1466, 60] width 20 height 20
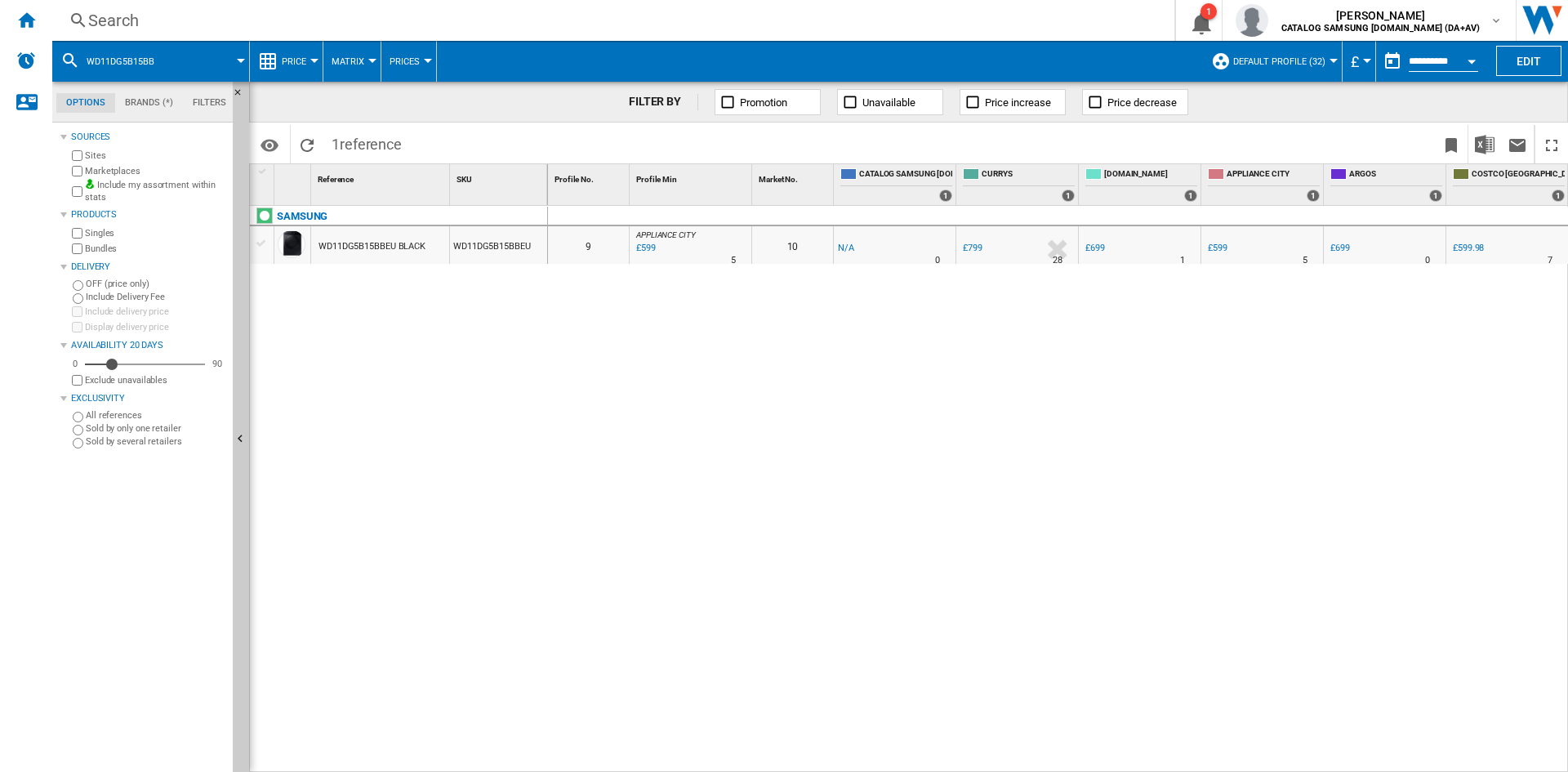
click at [156, 32] on div "Search Search 0 1 [PERSON_NAME] CATALOG SAMSUNG [DOMAIN_NAME] (DA+AV) CATALOG S…" at bounding box center [810, 21] width 1516 height 41
click at [132, 19] on div "Search" at bounding box center [610, 21] width 1044 height 23
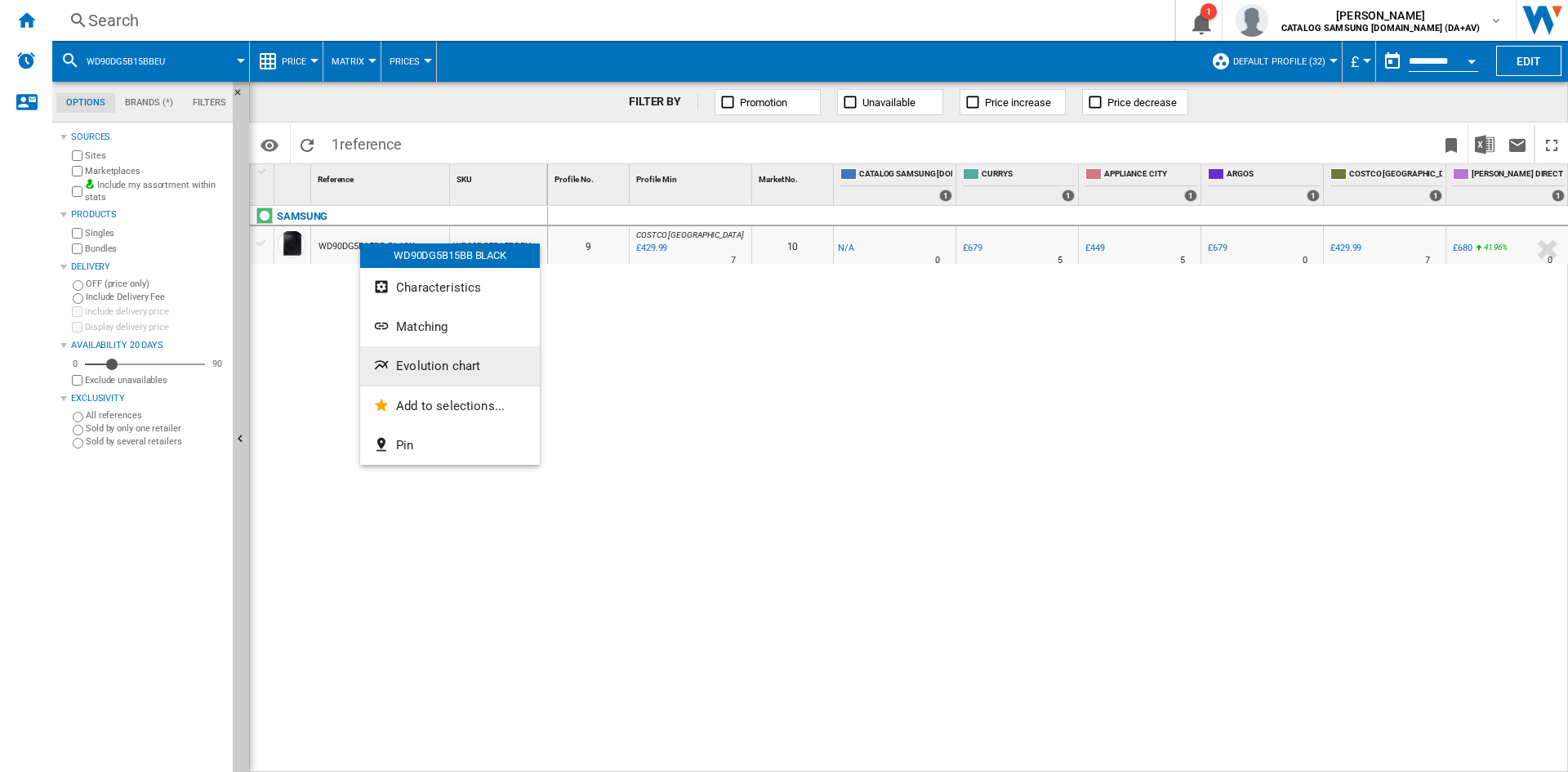
click at [451, 367] on span "Evolution chart" at bounding box center [438, 366] width 84 height 15
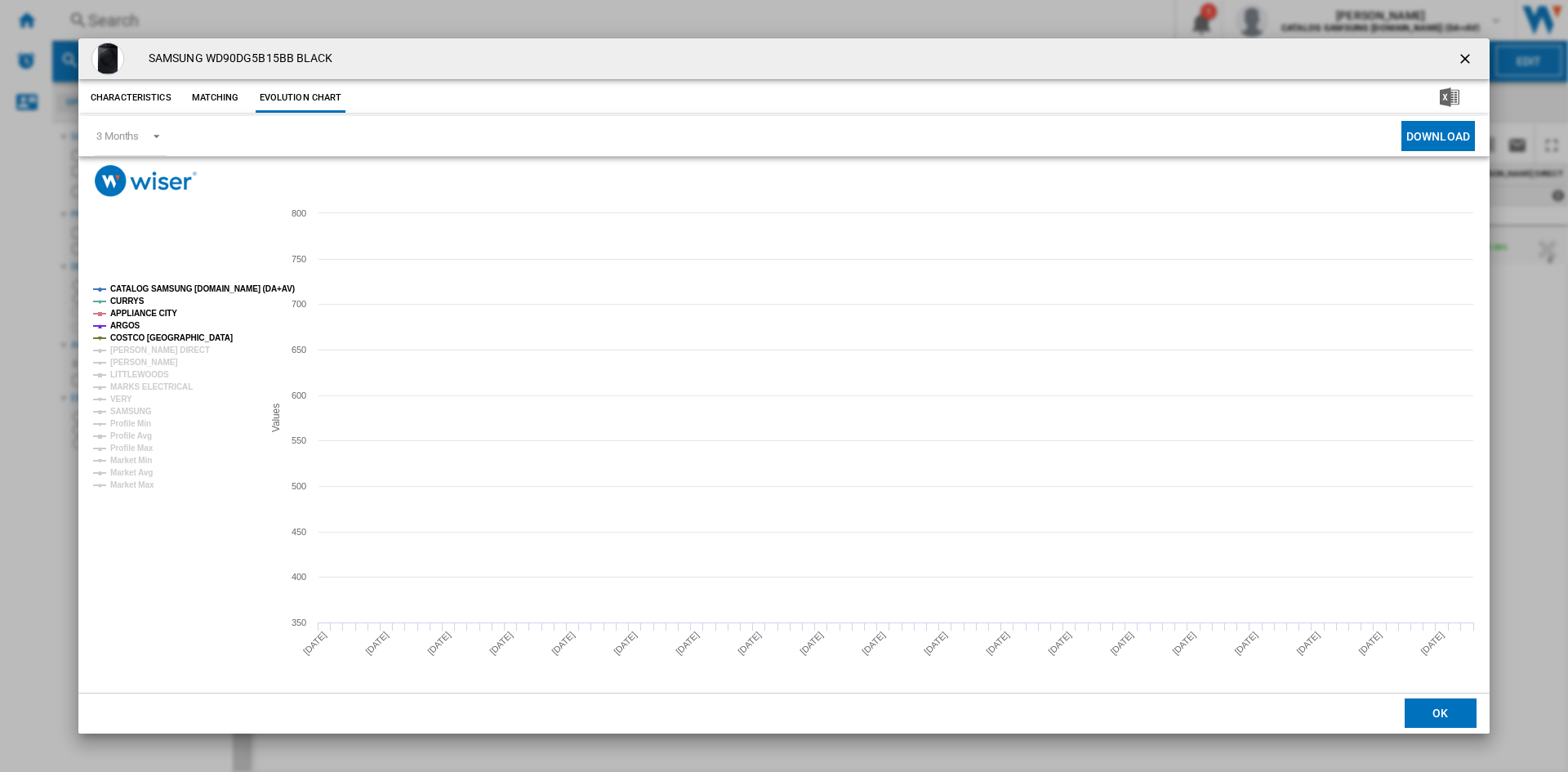
click at [140, 281] on rect "Product popup" at bounding box center [171, 387] width 169 height 217
click at [138, 342] on tspan "COSTCO [GEOGRAPHIC_DATA]" at bounding box center [171, 338] width 122 height 9
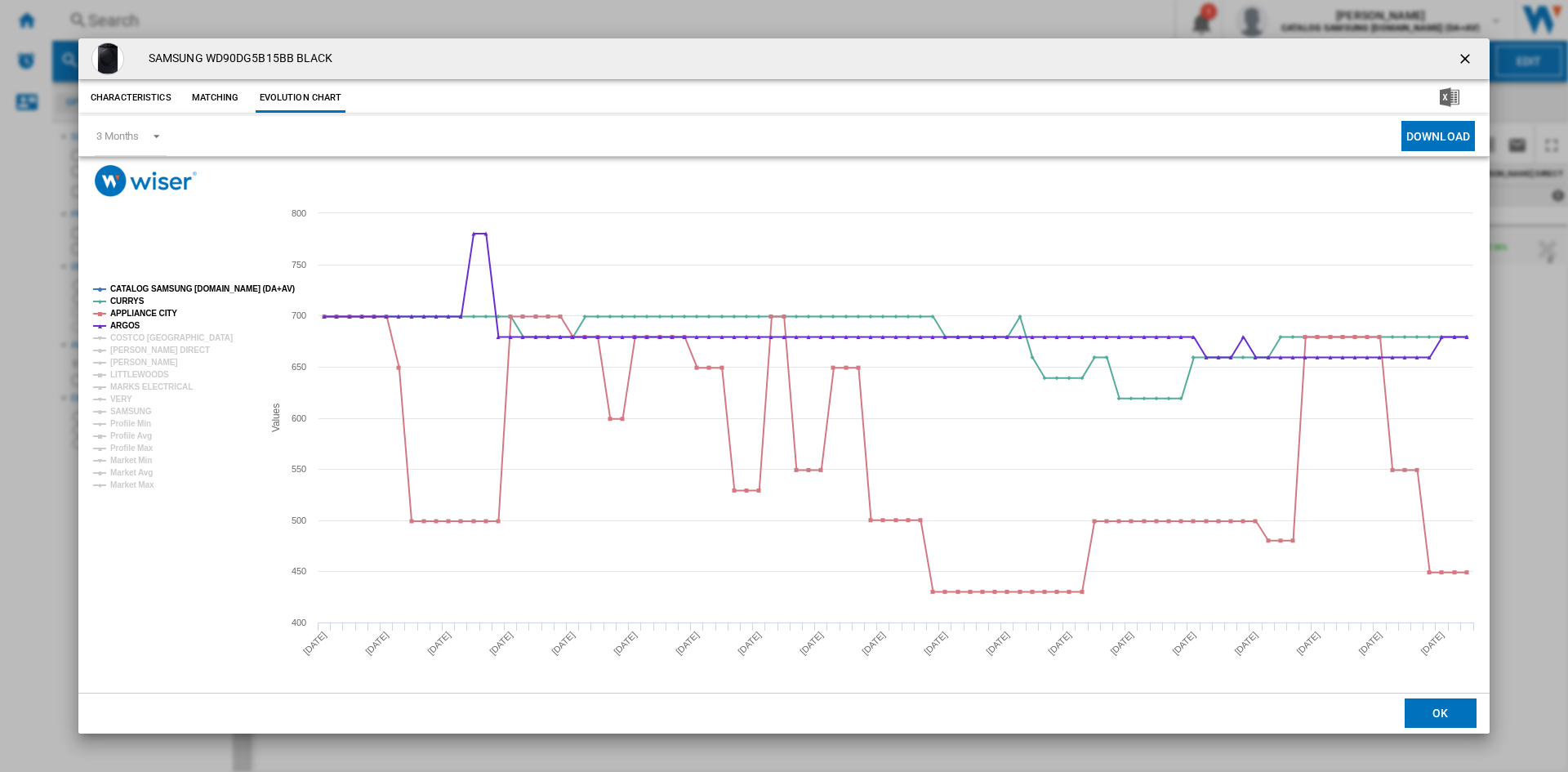
click at [157, 287] on tspan "CATALOG SAMSUNG [DOMAIN_NAME] (DA+AV)" at bounding box center [203, 289] width 185 height 9
click at [131, 349] on tspan "[PERSON_NAME] DIRECT" at bounding box center [160, 350] width 100 height 9
click at [131, 359] on tspan "[PERSON_NAME]" at bounding box center [144, 362] width 68 height 9
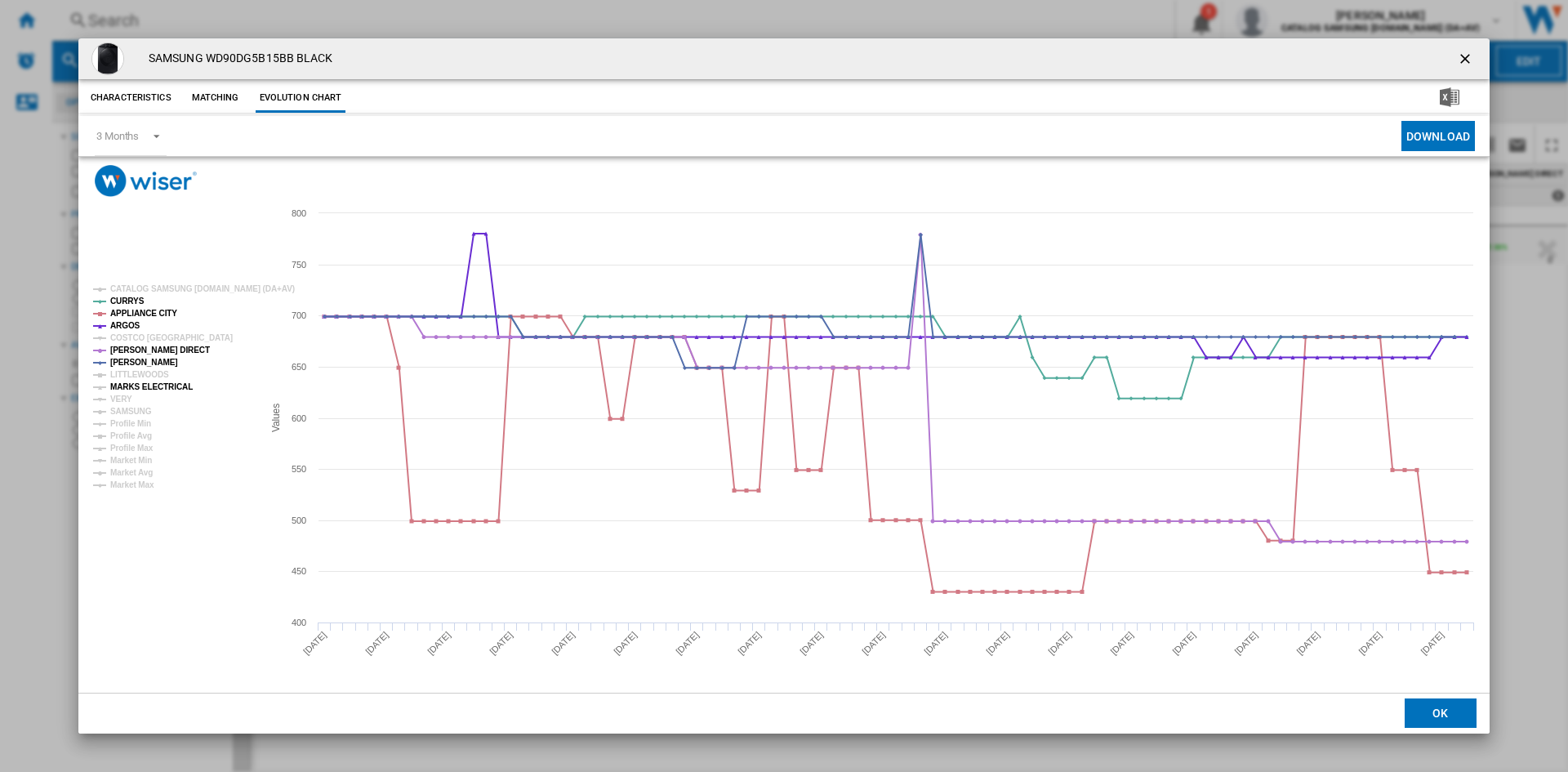
click at [126, 388] on tspan "MARKS ELECTRICAL" at bounding box center [151, 386] width 83 height 9
drag, startPoint x: 119, startPoint y: 401, endPoint x: 131, endPoint y: 410, distance: 15.0
click at [119, 403] on tspan "VERY" at bounding box center [121, 399] width 22 height 9
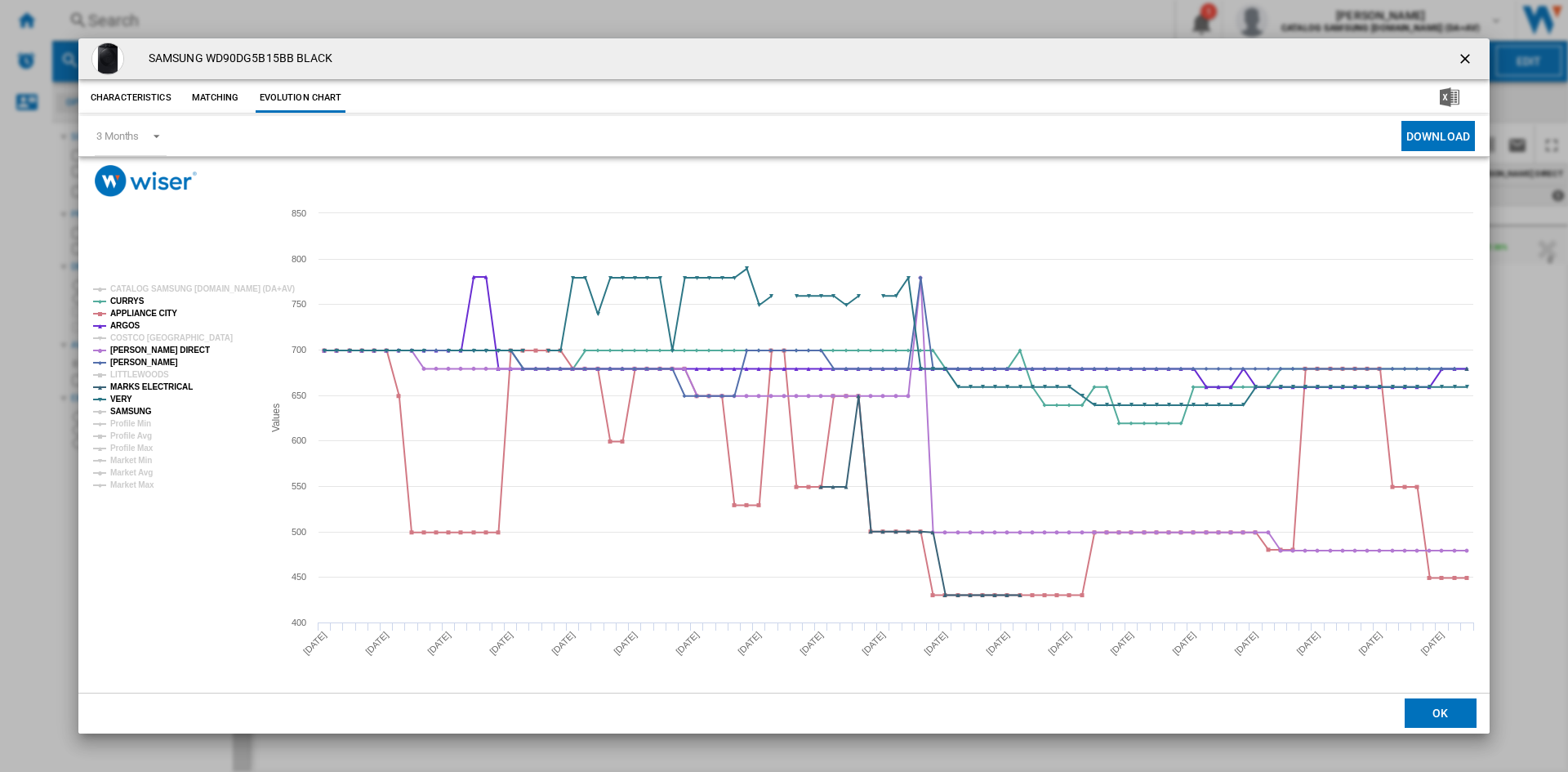
click at [133, 410] on tspan "SAMSUNG" at bounding box center [131, 411] width 42 height 9
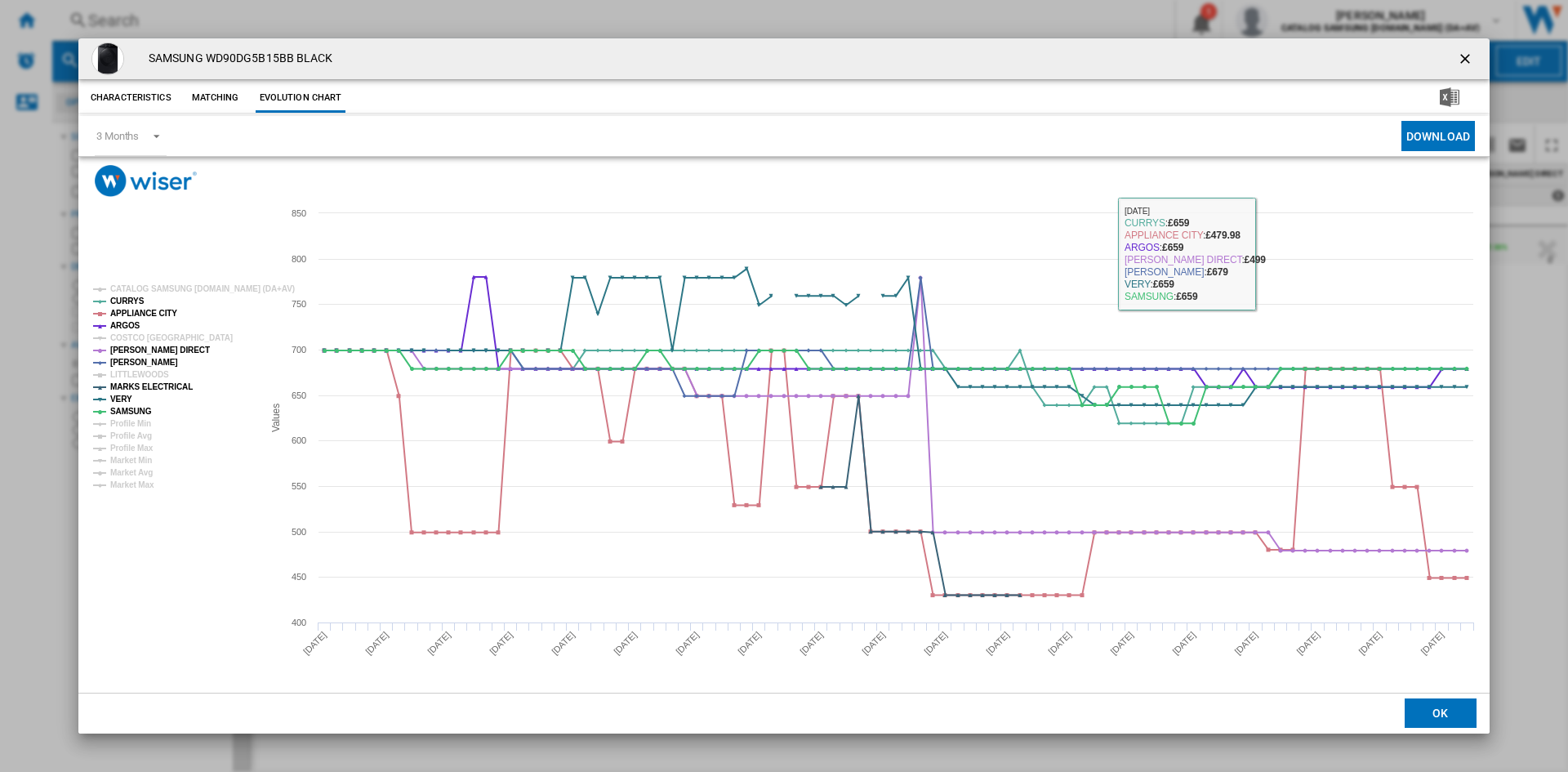
click at [1463, 62] on ng-md-icon "getI18NText('BUTTONS.CLOSE_DIALOG')" at bounding box center [1466, 60] width 20 height 20
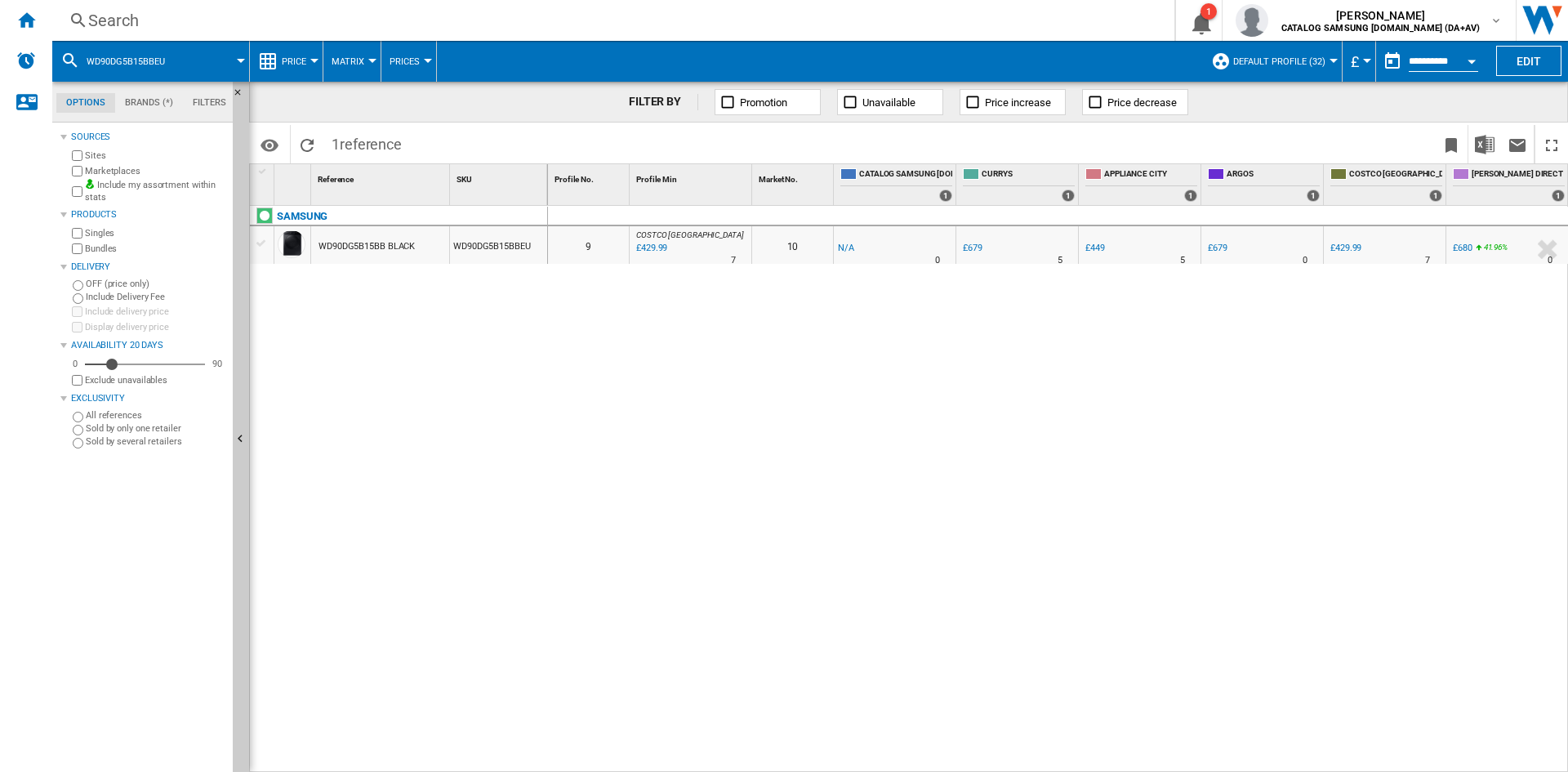
click at [168, 28] on div "Search" at bounding box center [610, 21] width 1044 height 23
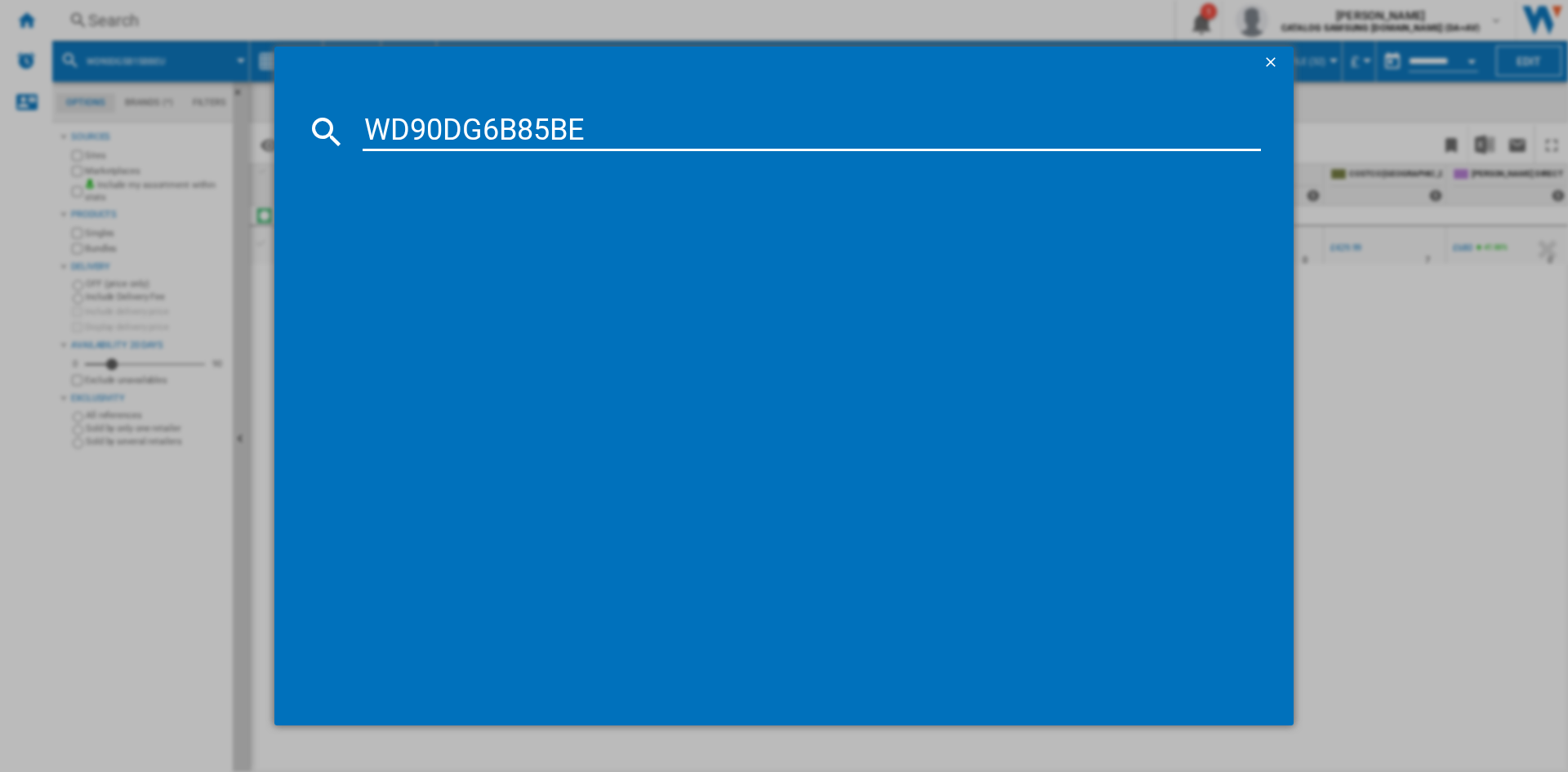
type input "WD90DG6B85BE"
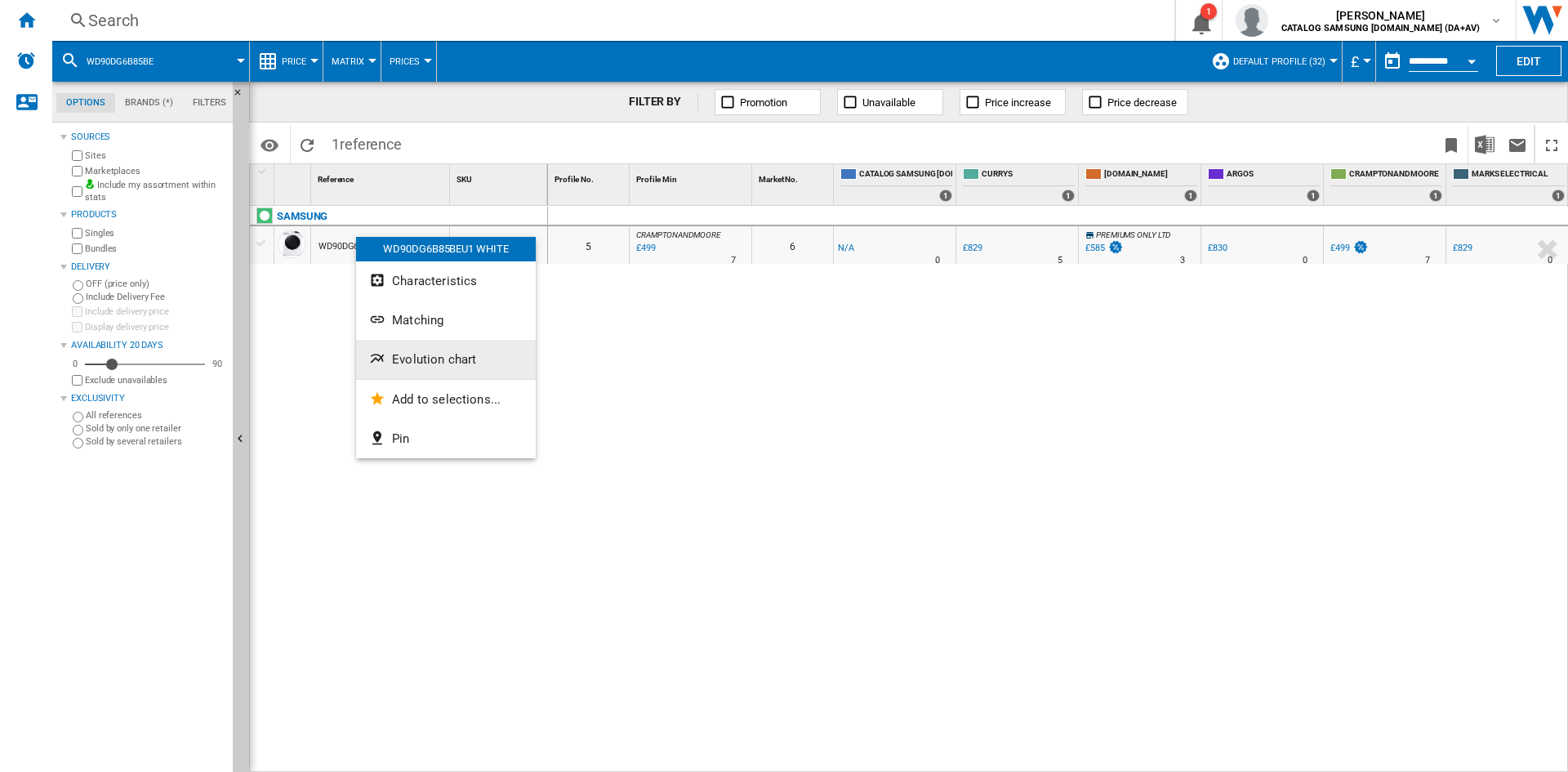
click at [439, 366] on span "Evolution chart" at bounding box center [434, 359] width 84 height 15
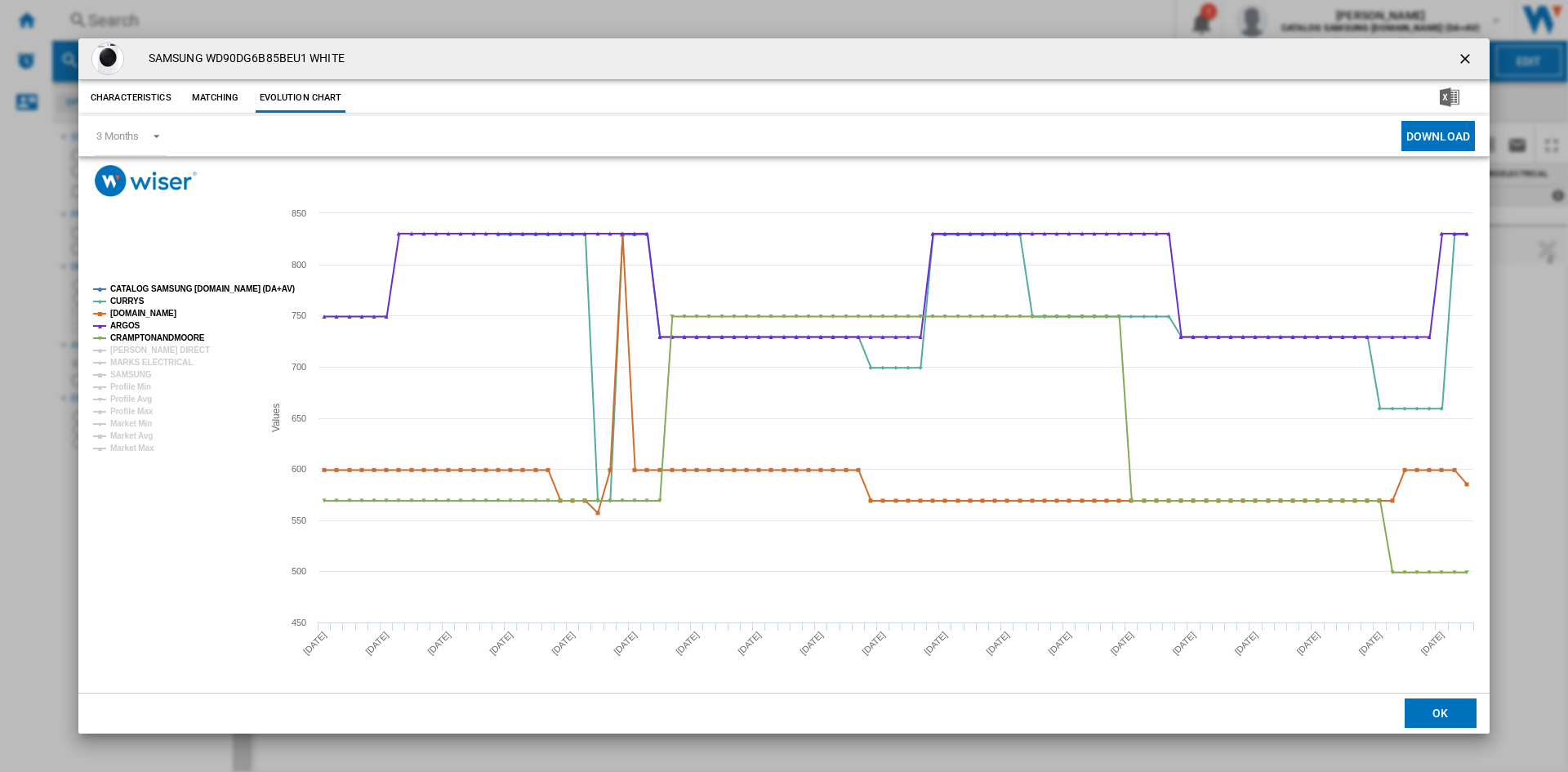
click at [166, 287] on tspan "CATALOG SAMSUNG [DOMAIN_NAME] (DA+AV)" at bounding box center [203, 289] width 185 height 9
click at [130, 350] on tspan "[PERSON_NAME] DIRECT" at bounding box center [160, 350] width 100 height 9
click at [134, 358] on tspan "MARKS ELECTRICAL" at bounding box center [151, 362] width 83 height 9
click at [130, 370] on tspan "SAMSUNG" at bounding box center [131, 374] width 42 height 9
